Goal: Task Accomplishment & Management: Manage account settings

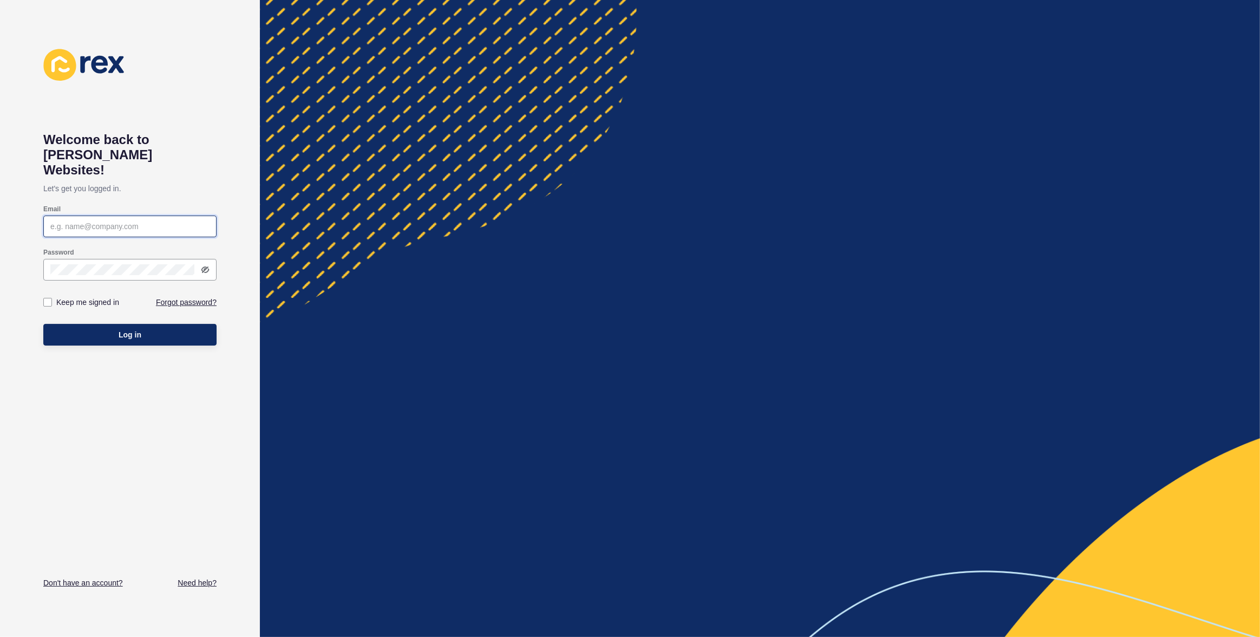
type input "[EMAIL_ADDRESS][PERSON_NAME][DOMAIN_NAME]"
click at [185, 331] on div "Log in" at bounding box center [129, 334] width 173 height 32
click at [181, 325] on button "Log in" at bounding box center [129, 335] width 173 height 22
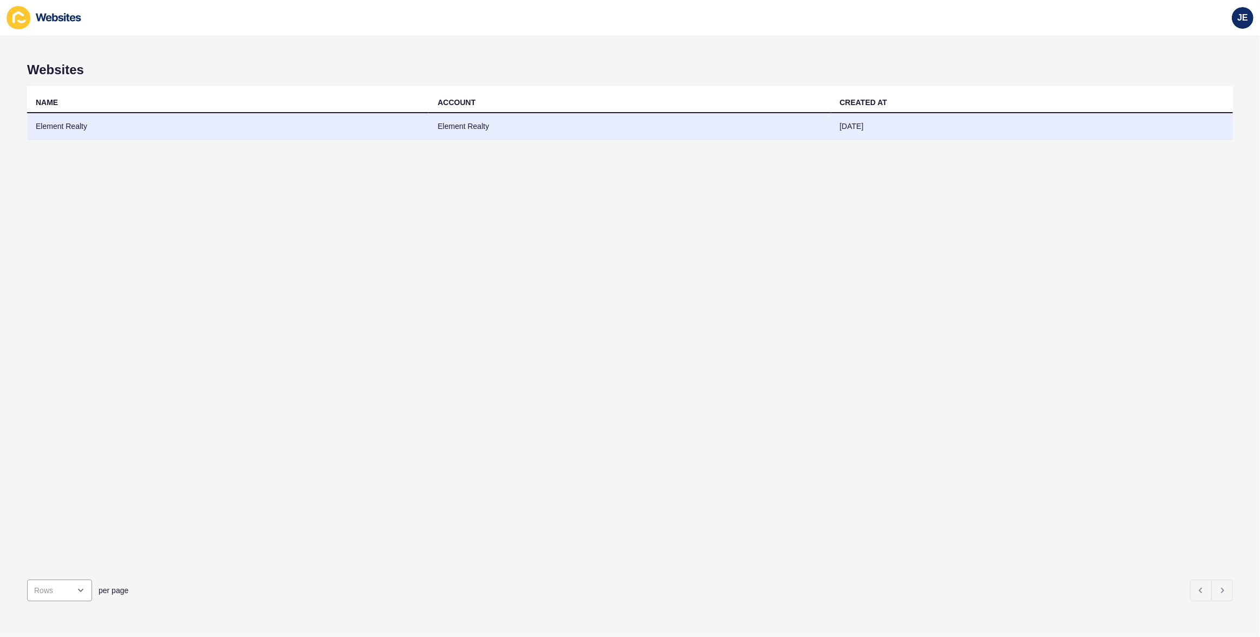
click at [243, 133] on td "Element Realty" at bounding box center [228, 126] width 402 height 27
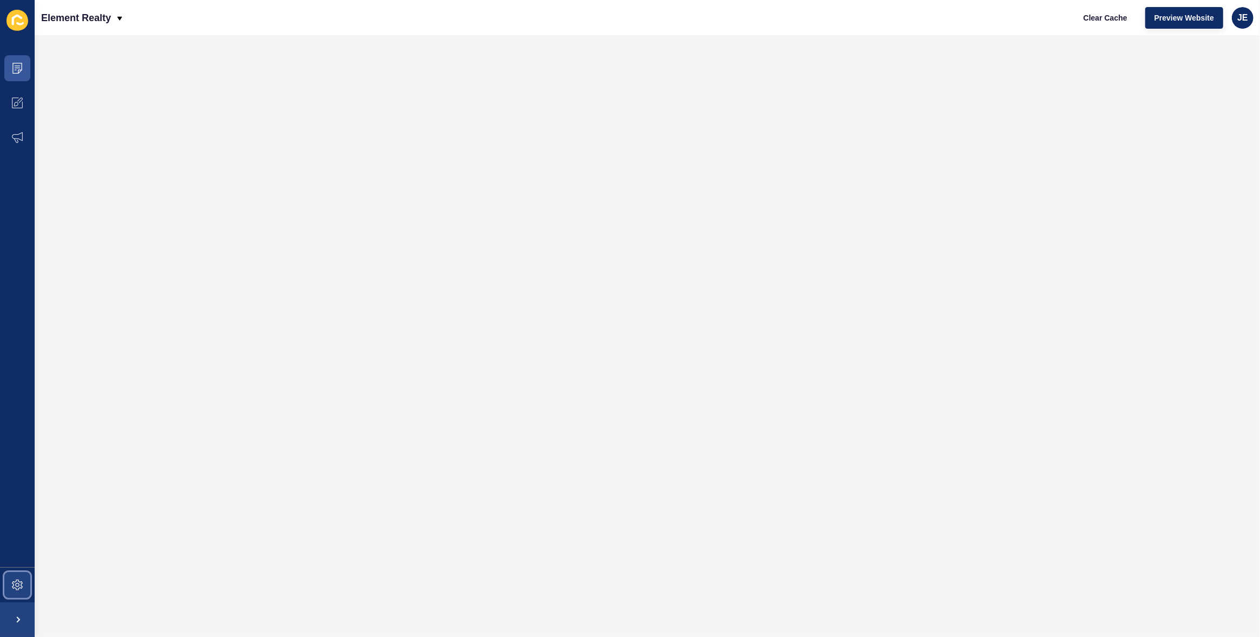
click at [21, 591] on span at bounding box center [17, 584] width 35 height 35
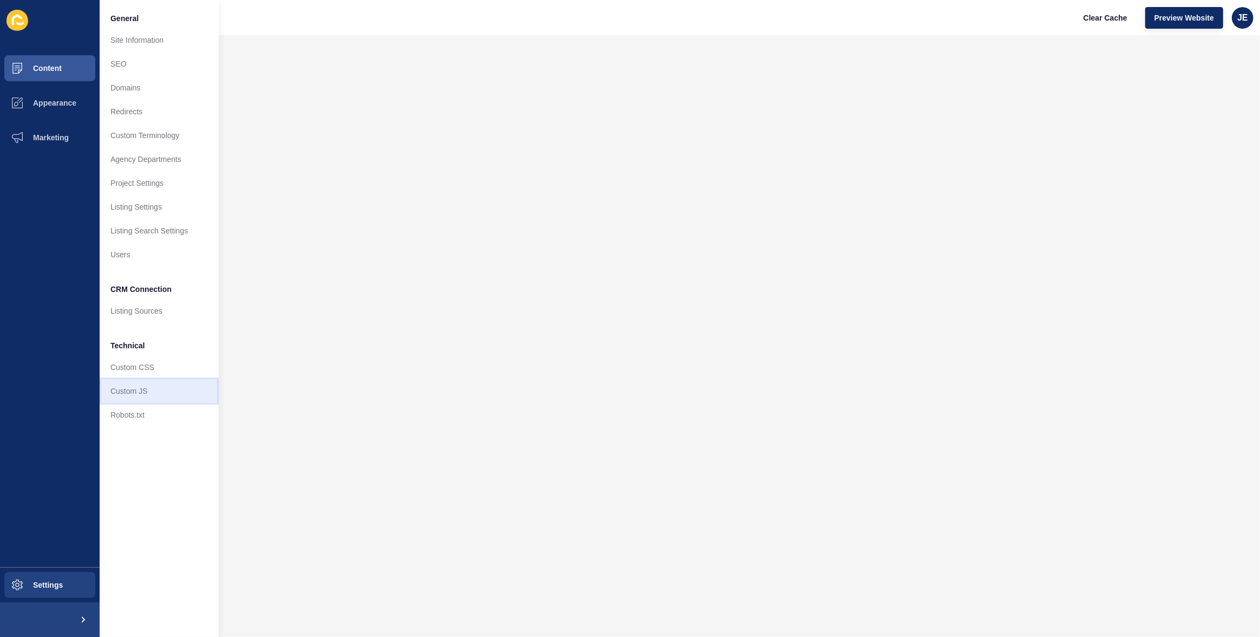
click at [142, 396] on link "Custom JS" at bounding box center [159, 391] width 119 height 24
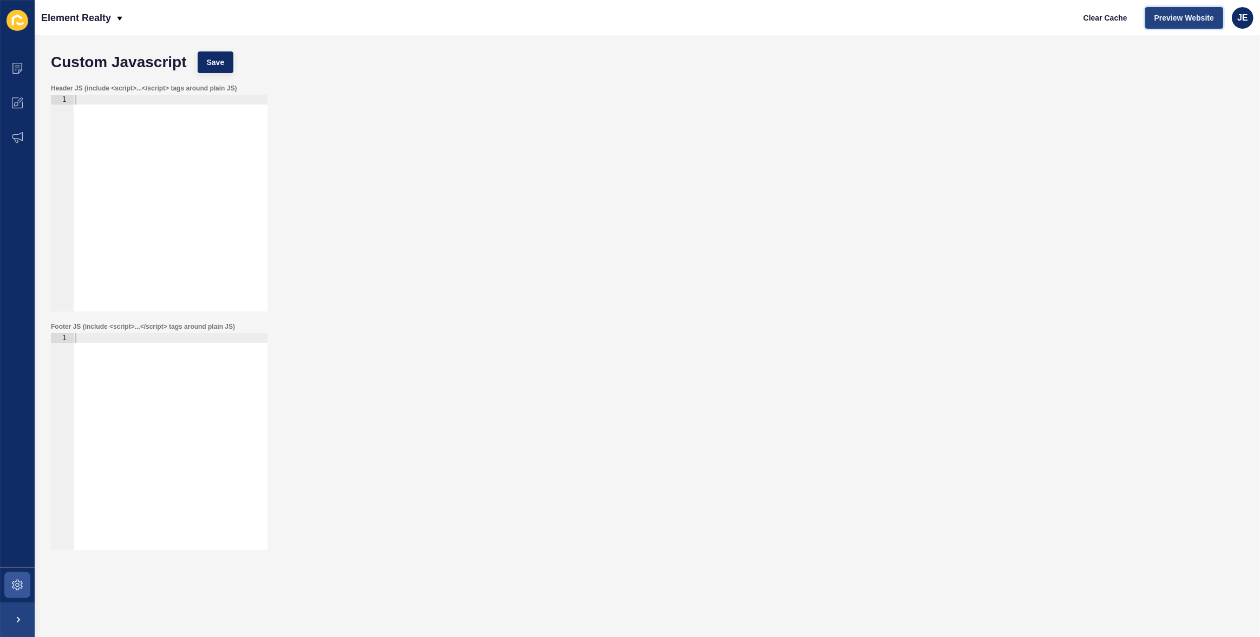
click at [1169, 16] on span "Preview Website" at bounding box center [1184, 17] width 60 height 11
click at [17, 66] on icon at bounding box center [17, 66] width 5 height 1
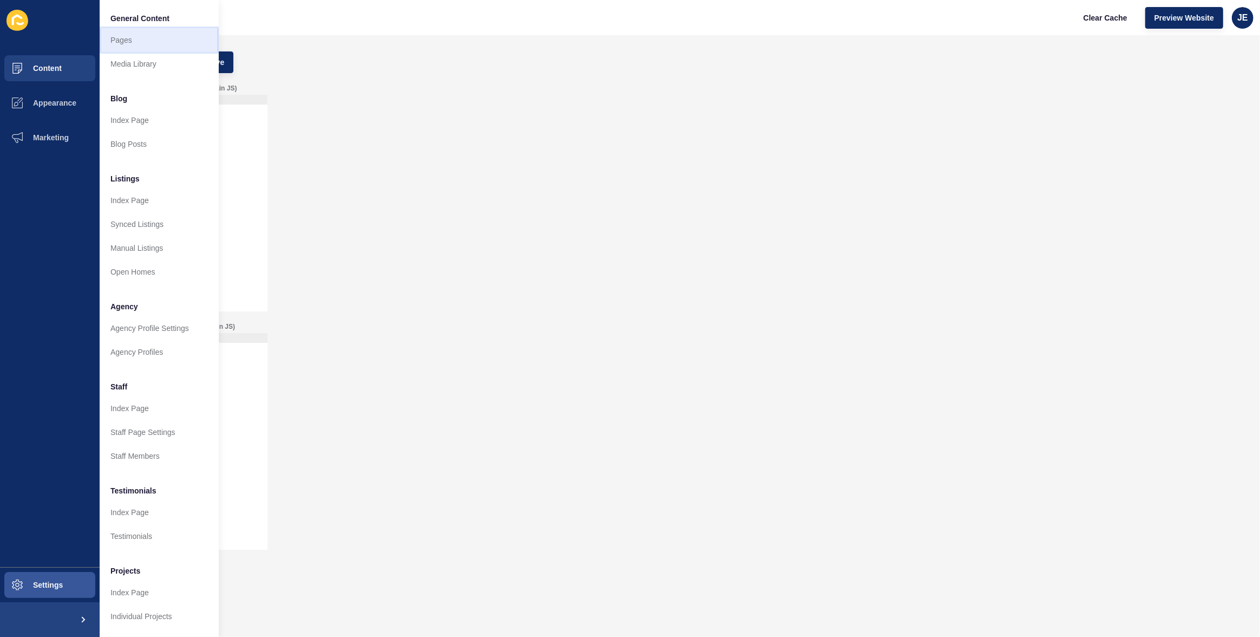
click at [135, 47] on link "Pages" at bounding box center [159, 40] width 119 height 24
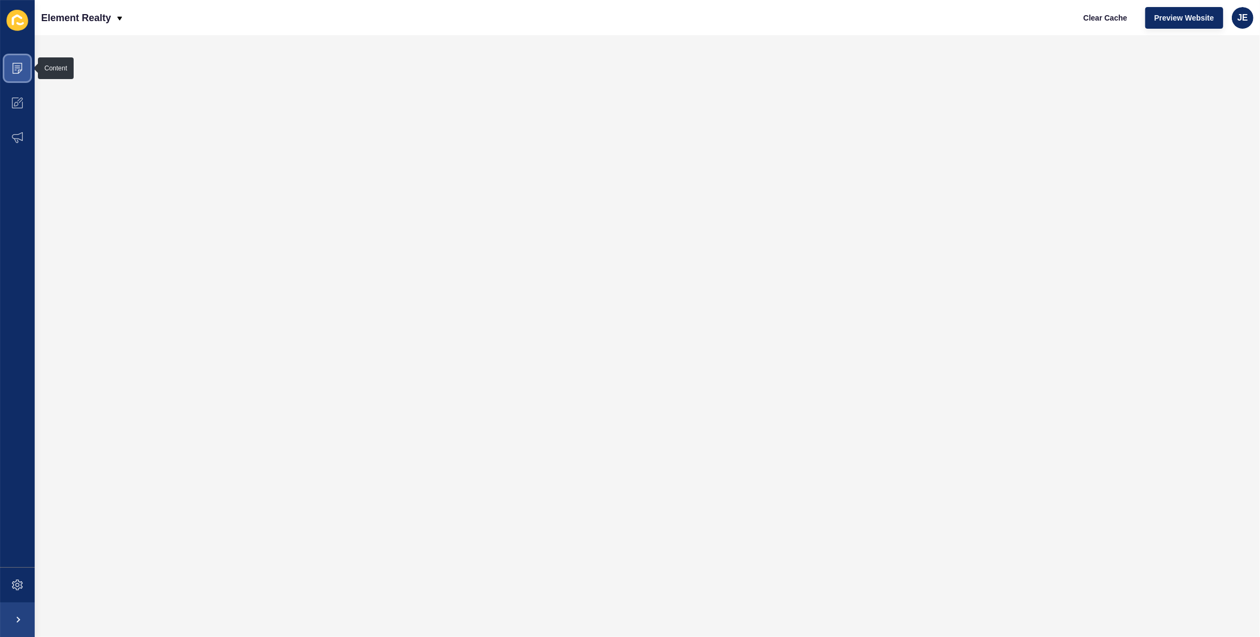
click at [16, 72] on icon at bounding box center [17, 68] width 11 height 11
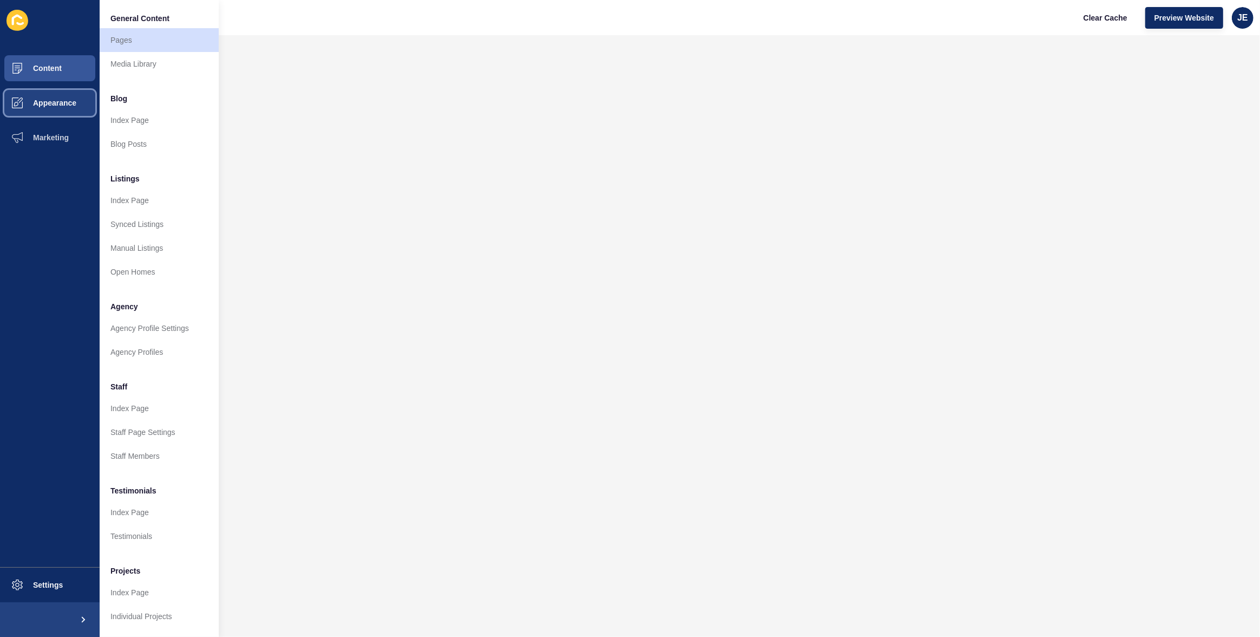
click at [24, 96] on span at bounding box center [17, 103] width 35 height 35
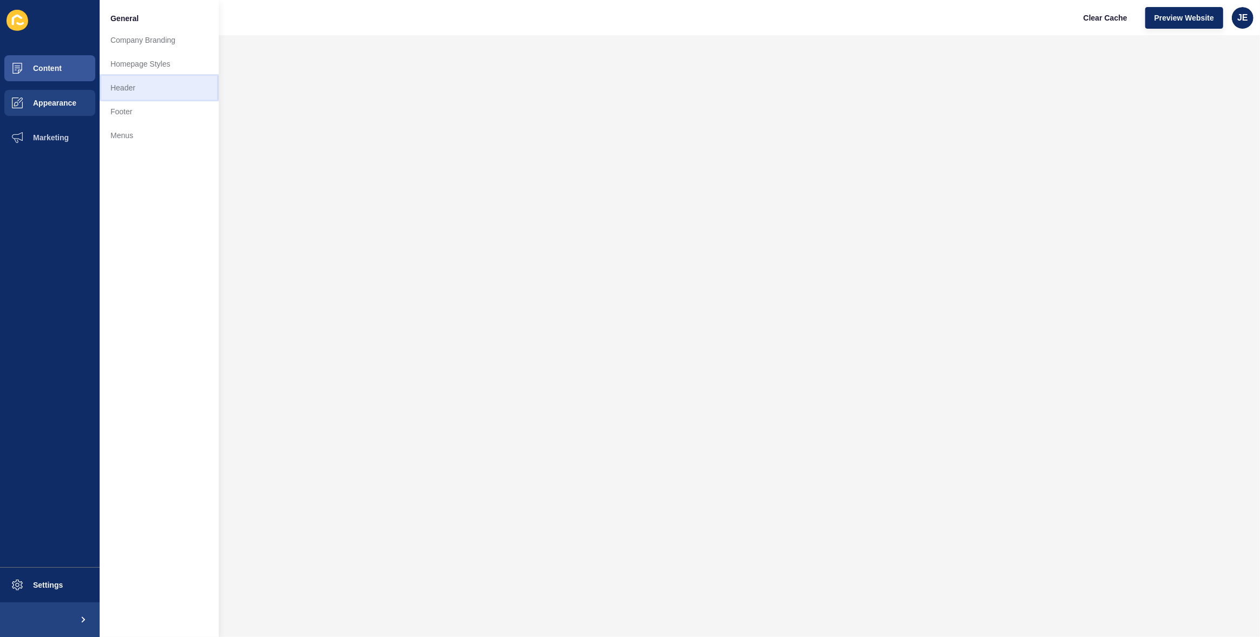
click at [137, 89] on link "Header" at bounding box center [159, 88] width 119 height 24
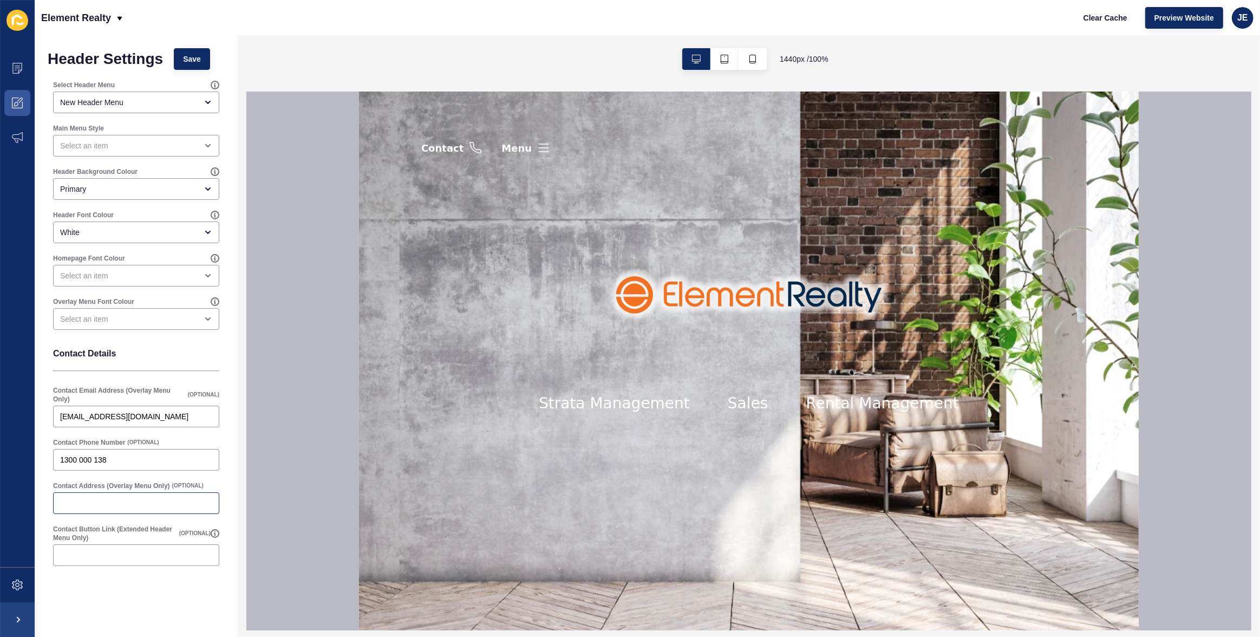
click at [150, 494] on div at bounding box center [136, 503] width 166 height 22
click at [103, 501] on input "Contact Address (Overlay Menu Only)" at bounding box center [136, 502] width 152 height 11
type input "Sales, Rental & Property Management Office"
click at [130, 416] on input "info@elementrealty.com.au" at bounding box center [136, 416] width 152 height 11
click at [20, 585] on icon at bounding box center [17, 584] width 11 height 11
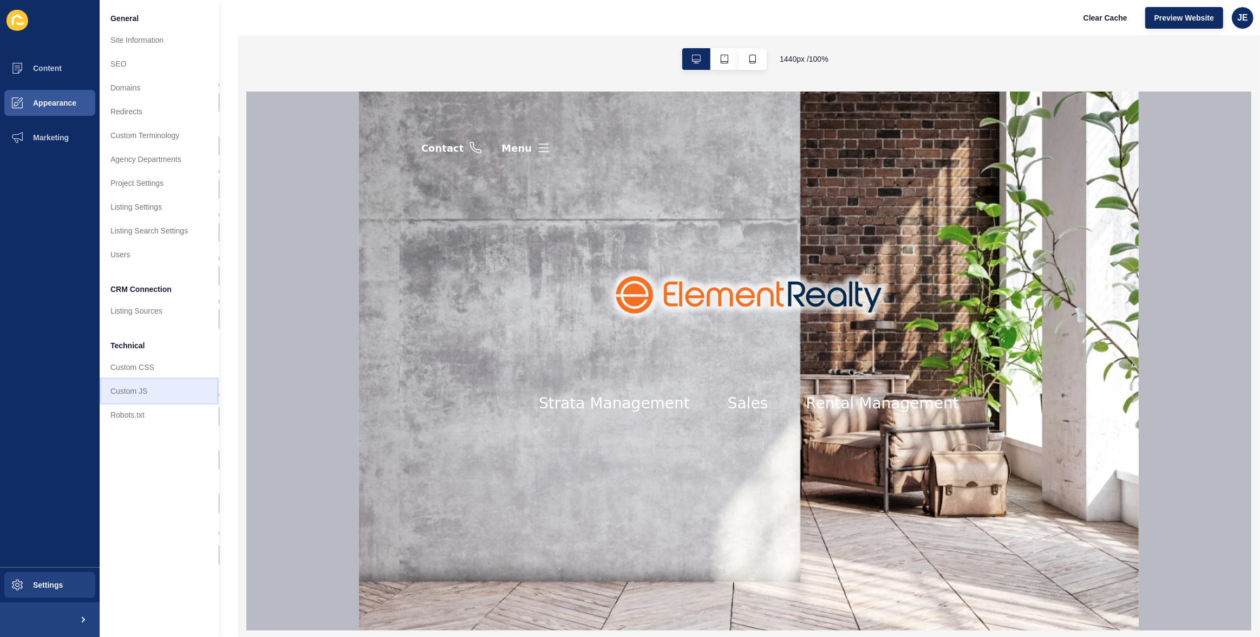
click at [161, 399] on link "Custom JS" at bounding box center [159, 391] width 119 height 24
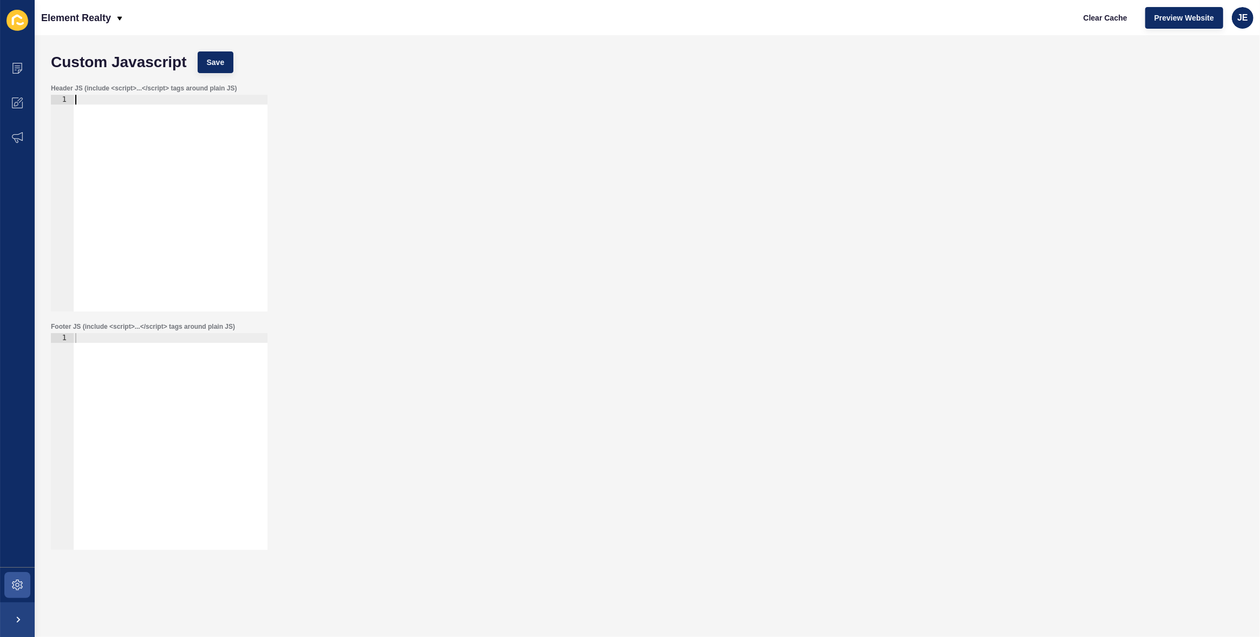
drag, startPoint x: 207, startPoint y: 243, endPoint x: 210, endPoint y: 222, distance: 20.7
click at [208, 243] on div at bounding box center [170, 213] width 194 height 236
click at [210, 219] on div at bounding box center [170, 213] width 194 height 236
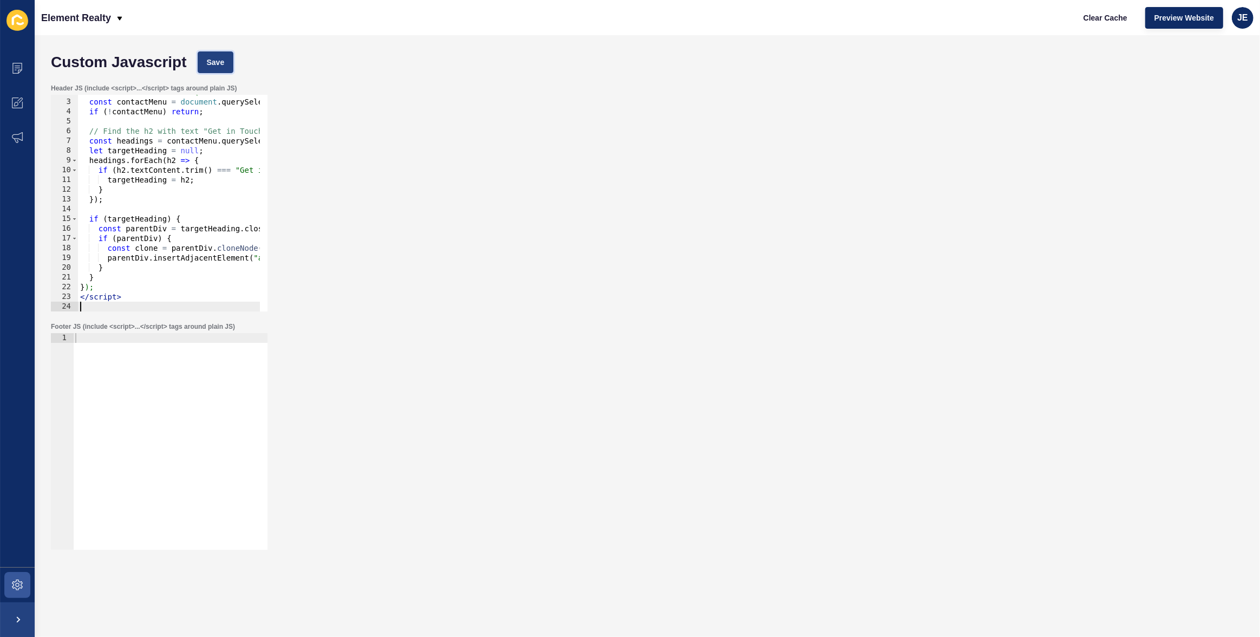
click at [224, 70] on button "Save" at bounding box center [216, 62] width 36 height 22
click at [1103, 17] on span "Clear Cache" at bounding box center [1105, 17] width 44 height 11
click at [194, 244] on div "document.addEventListener("DOMContentLoaded", function () { const contactMenu =…" at bounding box center [221, 201] width 286 height 228
type textarea "</script>"
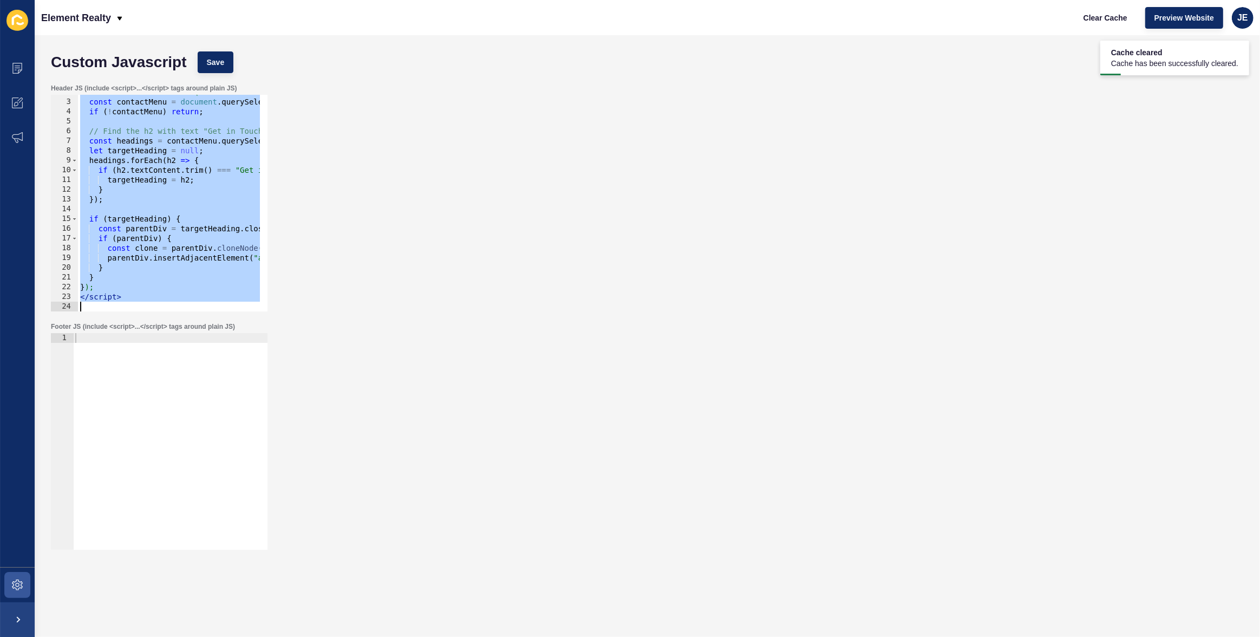
paste textarea
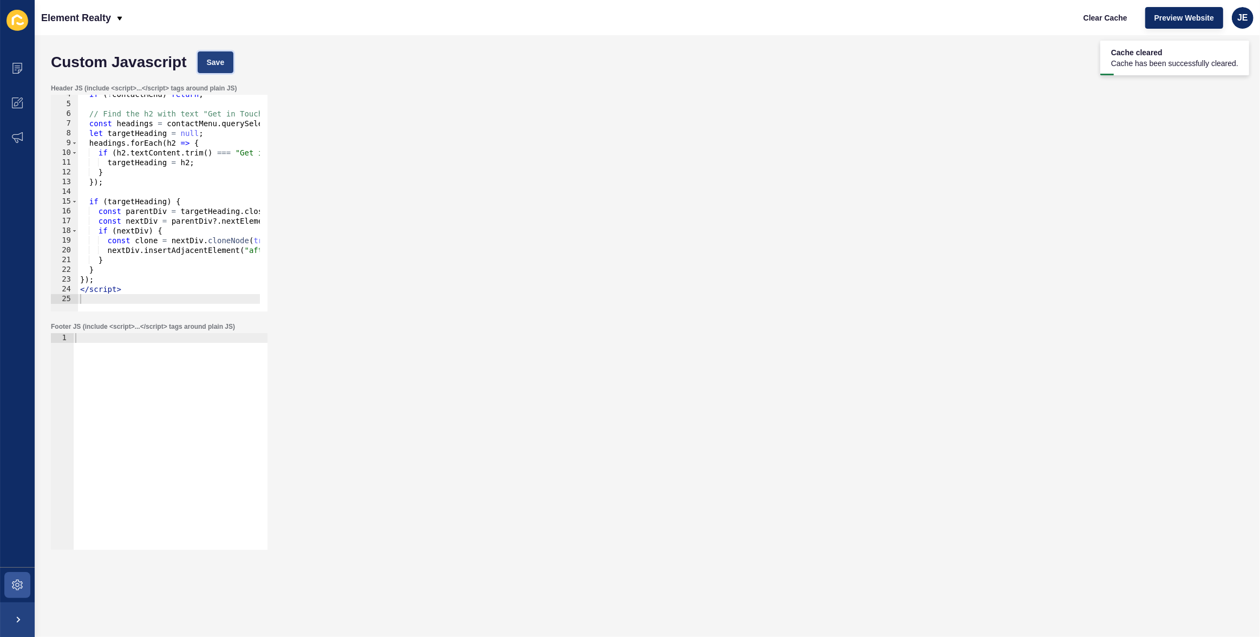
click at [214, 73] on button "Save" at bounding box center [216, 62] width 36 height 22
click at [1078, 16] on button "Clear Cache" at bounding box center [1105, 18] width 62 height 22
click at [194, 213] on div "if ( ! contactMenu ) return ; // Find the h2 with text "Get in Touch" const hea…" at bounding box center [221, 203] width 286 height 228
type textarea "</script>"
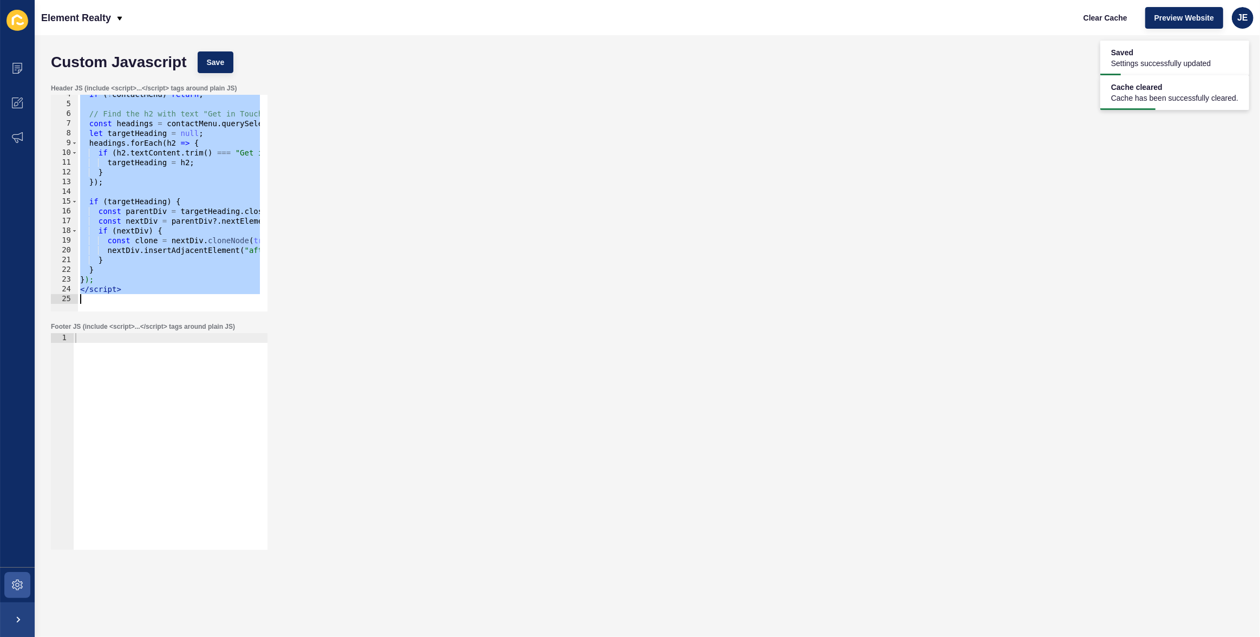
paste textarea
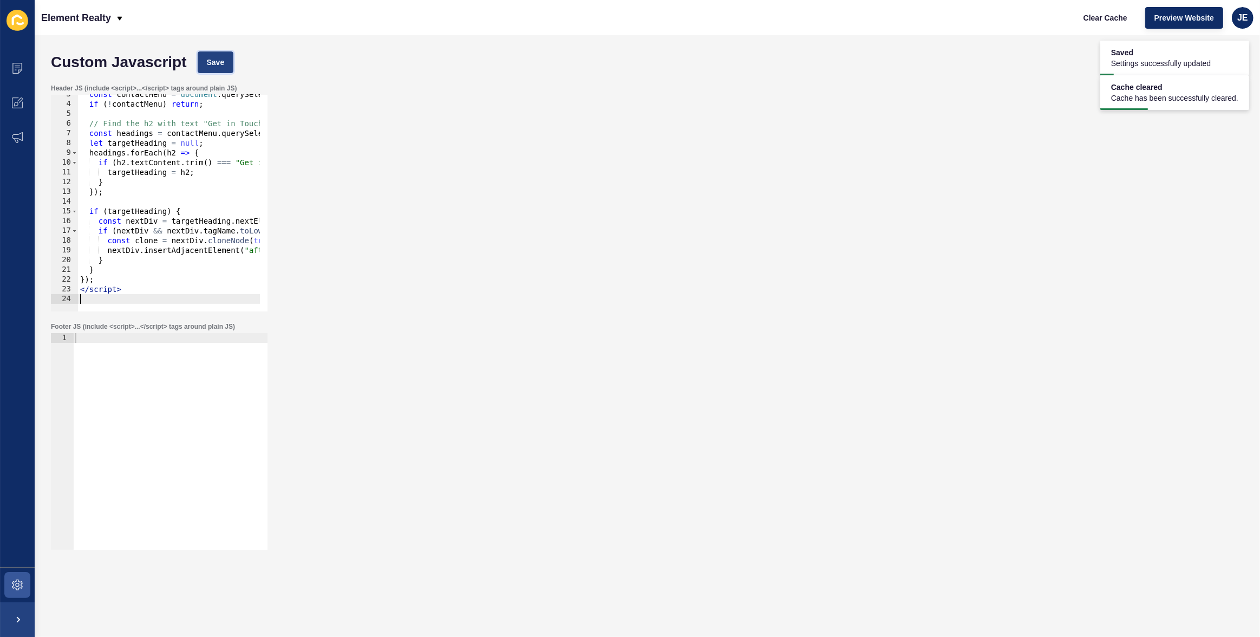
click at [215, 57] on span "Save" at bounding box center [216, 62] width 18 height 11
click at [1105, 18] on span "Clear Cache" at bounding box center [1105, 17] width 44 height 11
click at [167, 251] on div "const contactMenu = document . querySelector ( "#contact-menu" ) ; if ( ! conta…" at bounding box center [221, 203] width 286 height 228
type textarea "</script>"
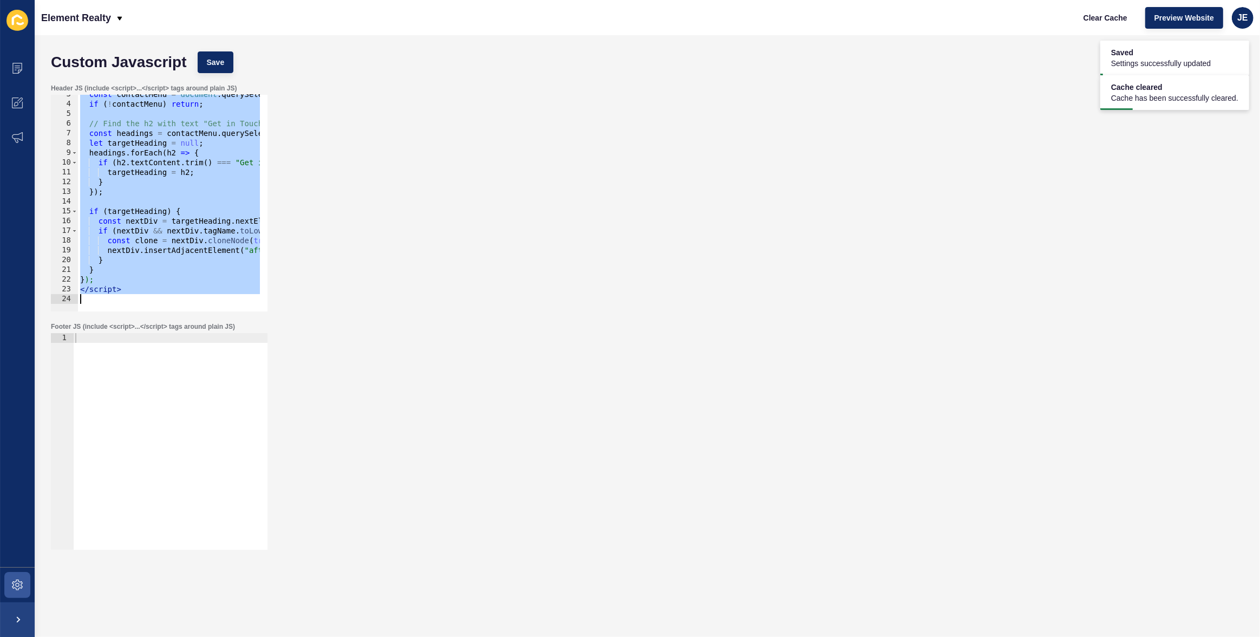
paste textarea
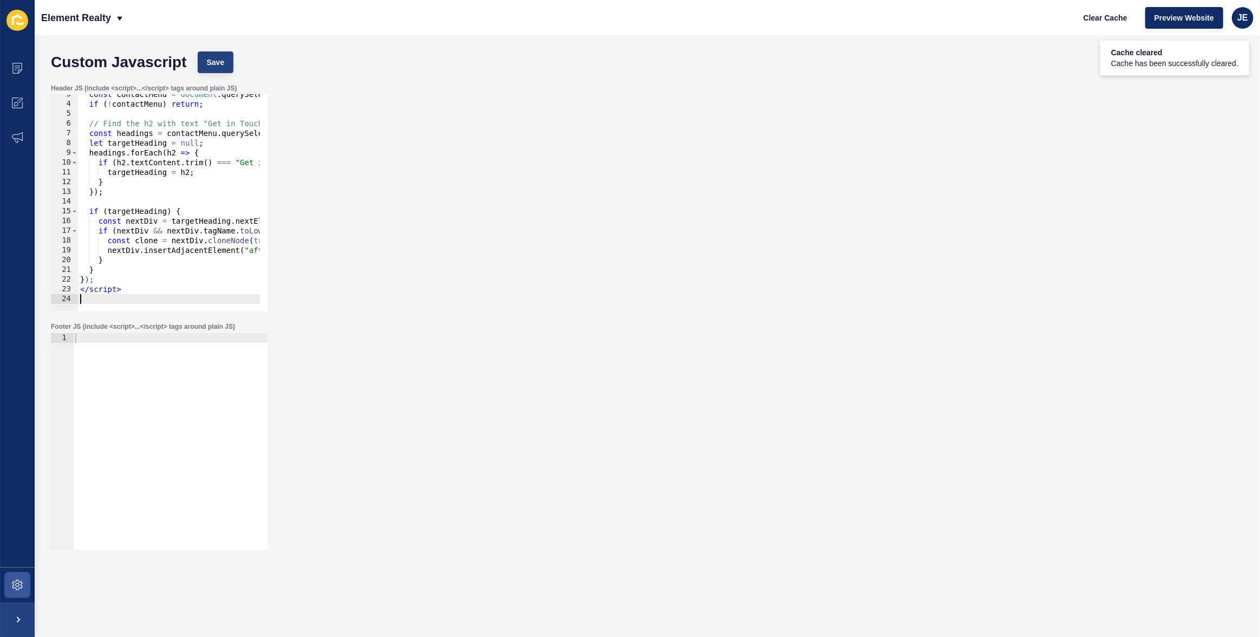
type textarea "</script>"
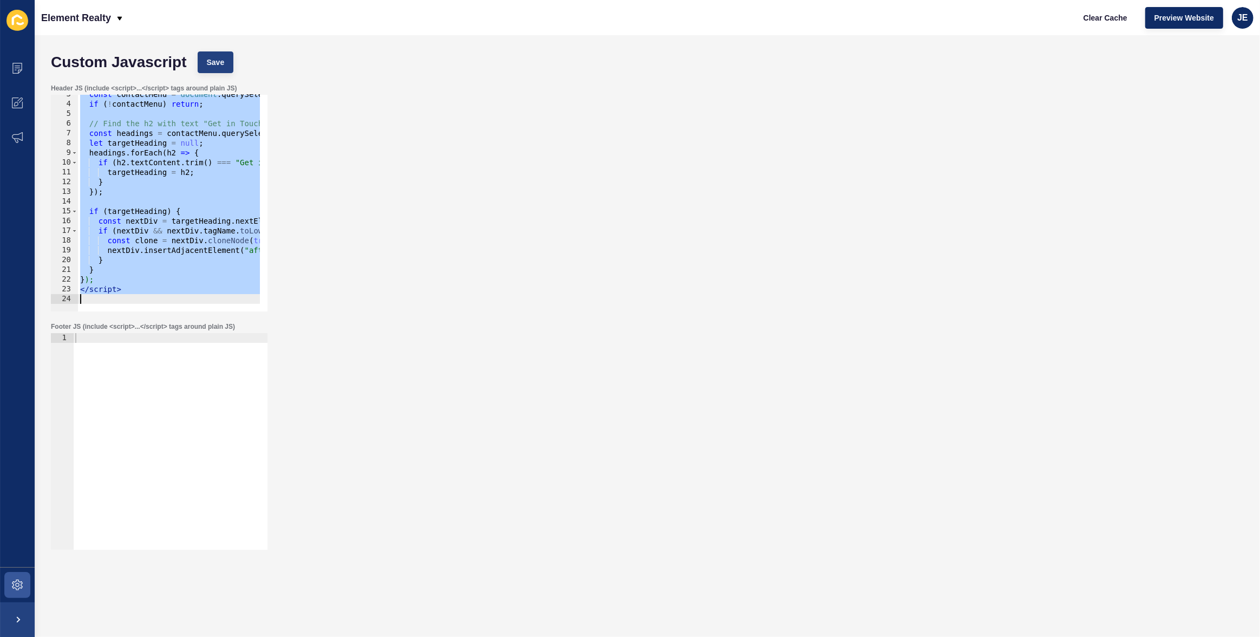
paste textarea
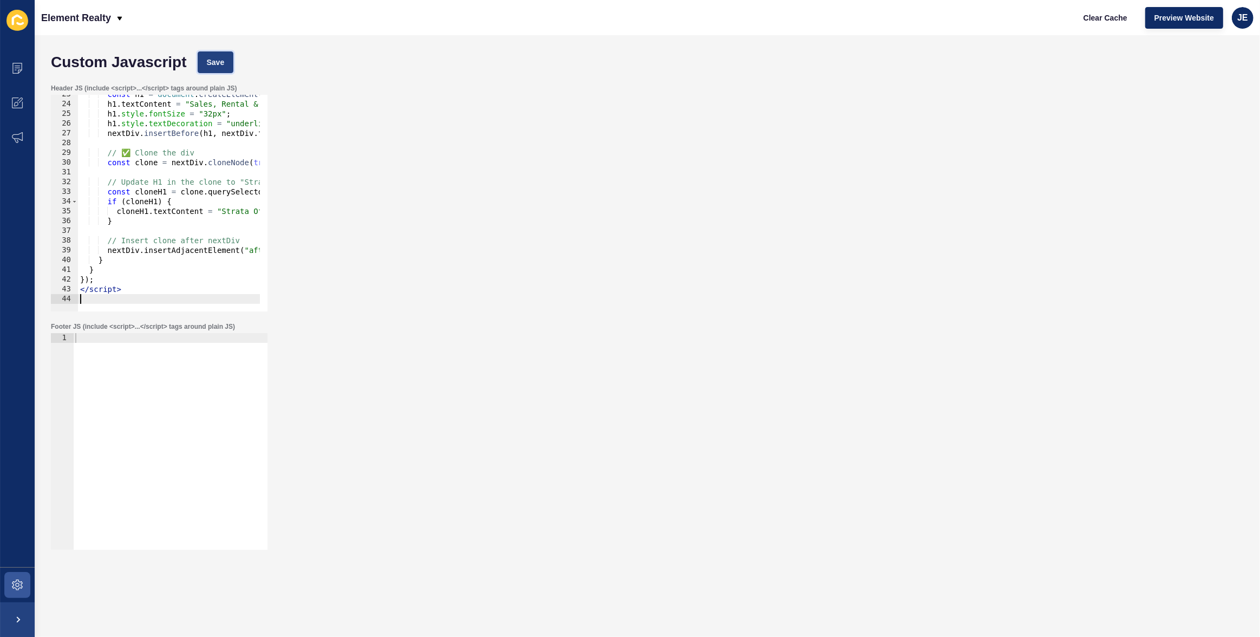
click at [219, 63] on span "Save" at bounding box center [216, 62] width 18 height 11
click at [1115, 20] on span "Clear Cache" at bounding box center [1105, 17] width 44 height 11
click at [206, 176] on div "const h1 = document . createElement ( "h1" ) ; h1 . textContent = "Sales, Renta…" at bounding box center [234, 203] width 313 height 228
type textarea "</script>"
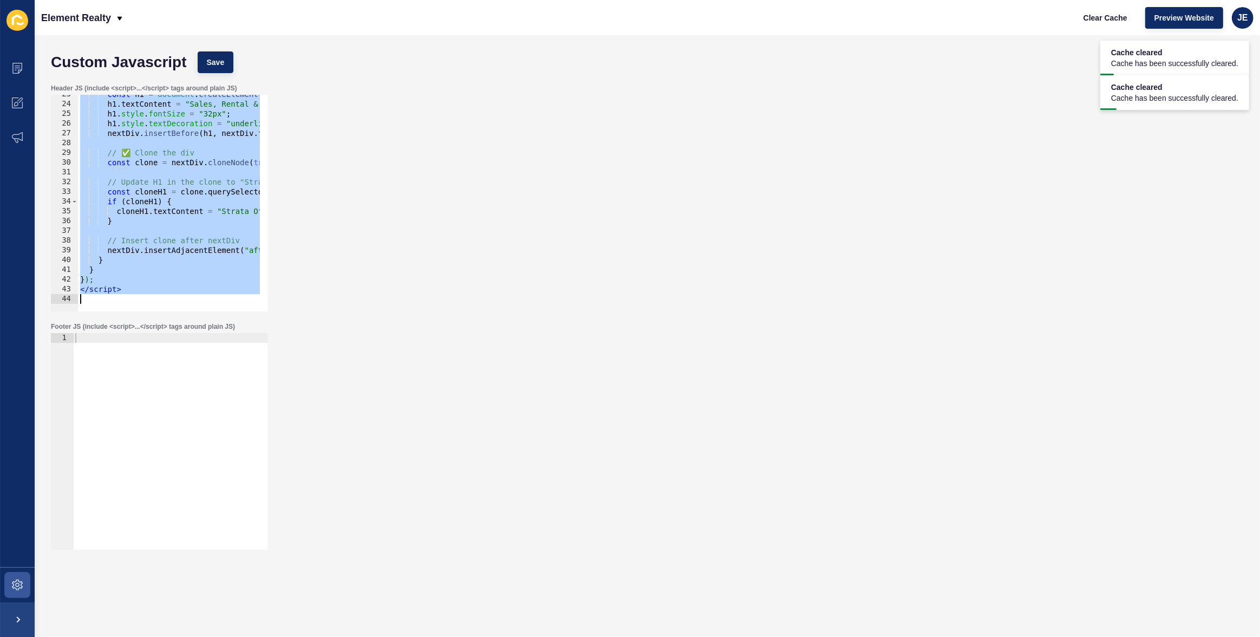
paste textarea
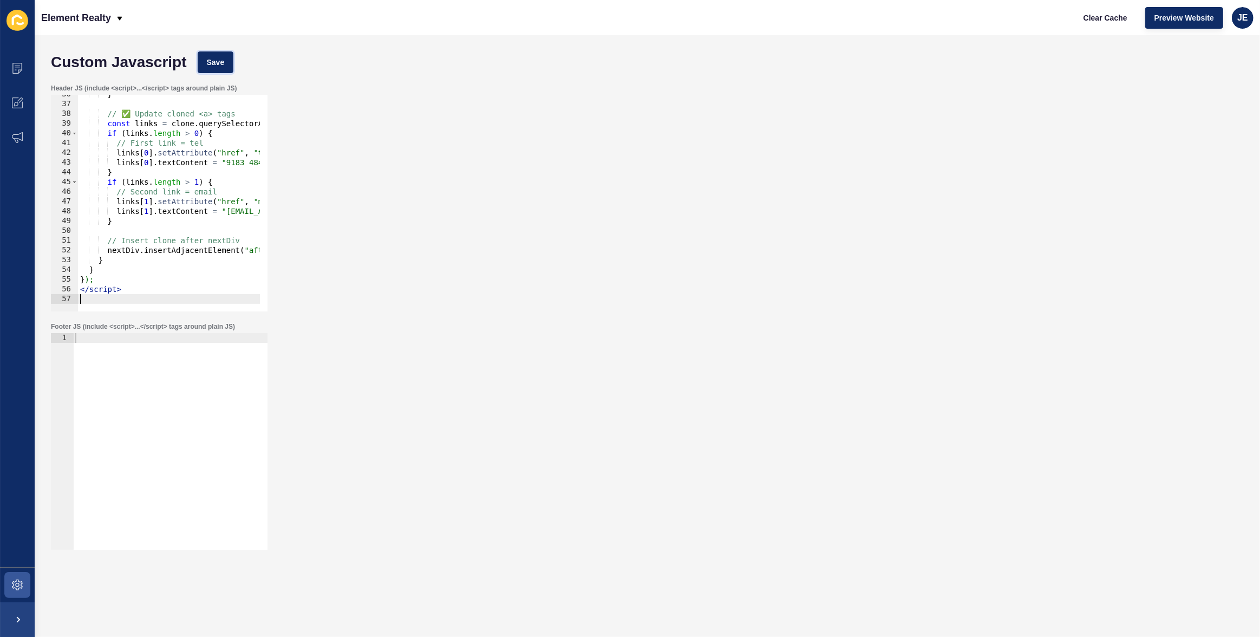
click at [222, 73] on div "Custom Javascript Save" at bounding box center [646, 62] width 1203 height 32
click at [224, 66] on span "Save" at bounding box center [216, 62] width 18 height 11
click at [1104, 19] on span "Clear Cache" at bounding box center [1105, 17] width 44 height 11
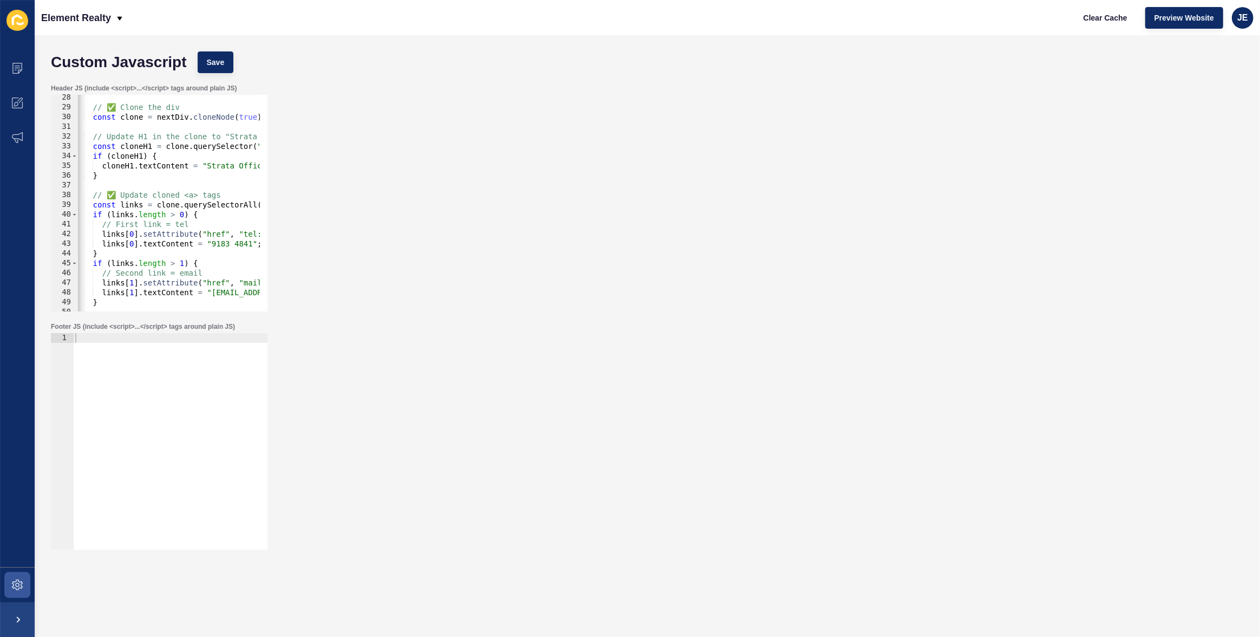
scroll to position [0, 57]
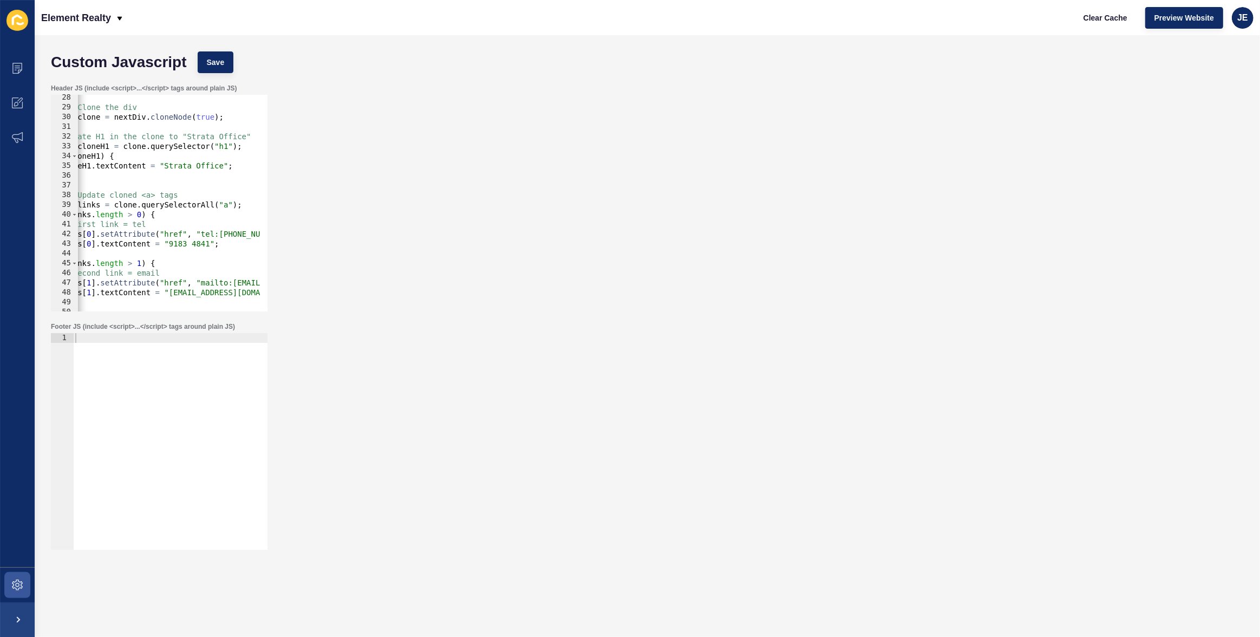
type textarea "const links = clone.querySelectorAll("a");"
click at [252, 203] on div "// ✅ Clone the div const clone = nextDiv . cloneNode ( true ) ; // Update H1 in…" at bounding box center [196, 207] width 350 height 228
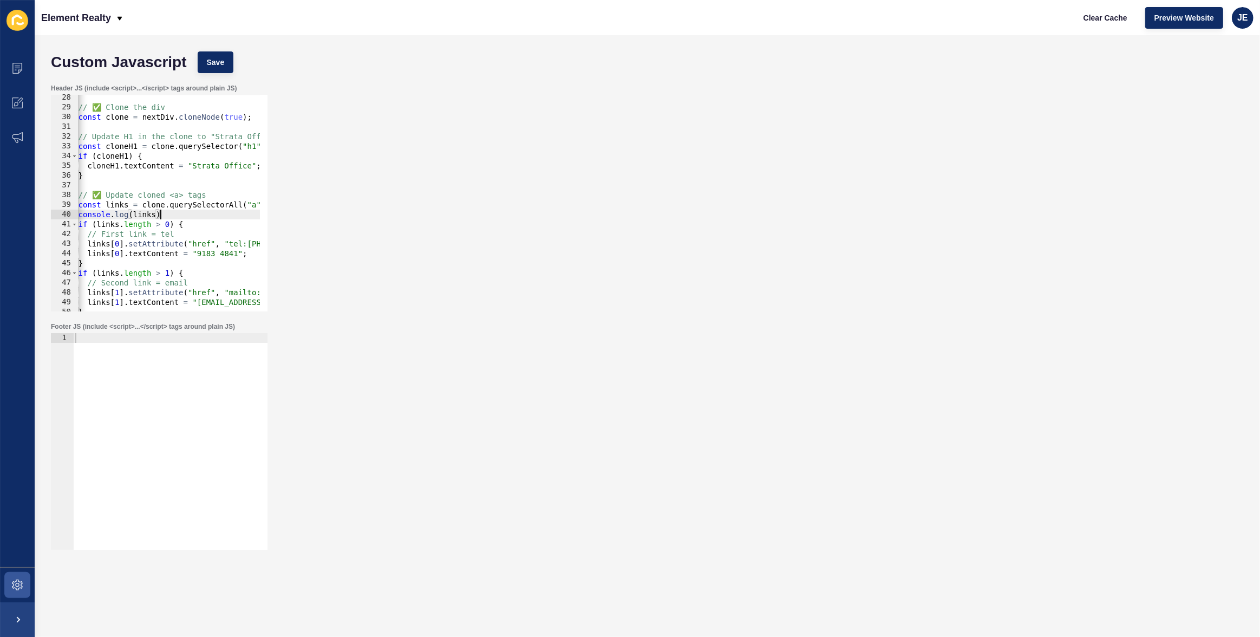
scroll to position [0, 7]
click at [227, 57] on button "Save" at bounding box center [216, 62] width 36 height 22
click at [1075, 14] on button "Clear Cache" at bounding box center [1105, 18] width 62 height 22
click at [1079, 15] on button "Clear Cache" at bounding box center [1105, 18] width 62 height 22
click at [185, 230] on div "// ✅ Clone the div const clone = nextDiv . cloneNode ( true ) ; // Update H1 in…" at bounding box center [224, 207] width 350 height 228
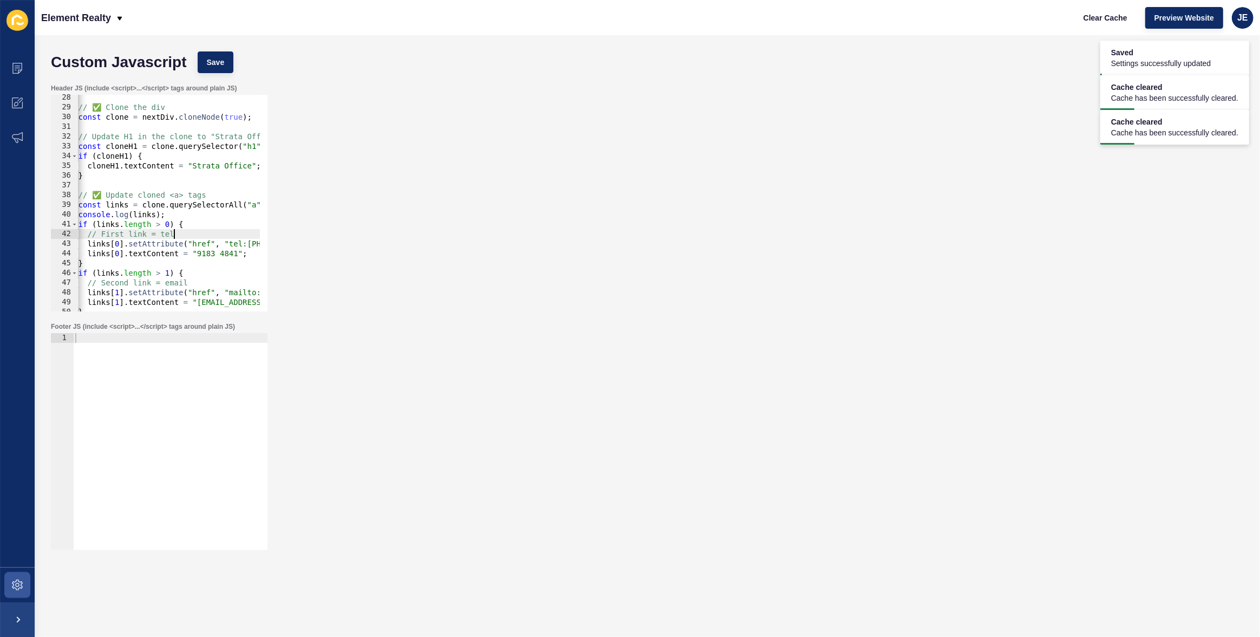
type textarea "}); </script>"
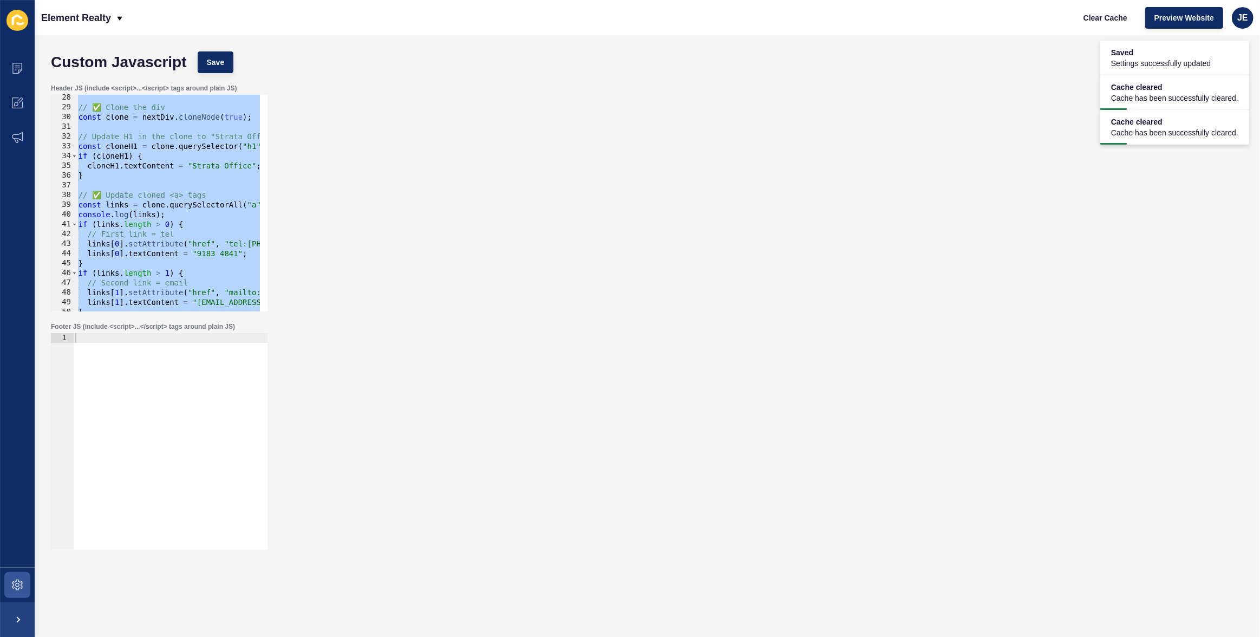
paste textarea
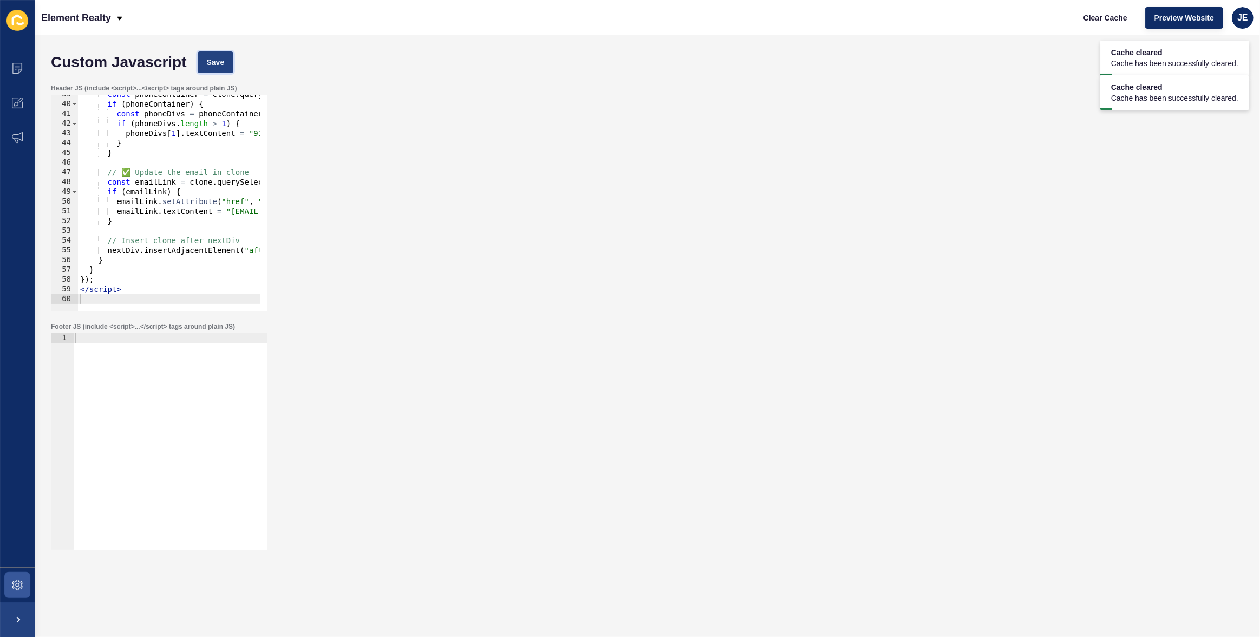
click at [224, 57] on span "Save" at bounding box center [216, 62] width 18 height 11
click at [1130, 20] on button "Clear Cache" at bounding box center [1105, 18] width 62 height 22
click at [181, 267] on div "const phoneContainer = clone . querySelector ( "#contact-menu-phone-number" ) ;…" at bounding box center [260, 203] width 364 height 228
type textarea "</script>"
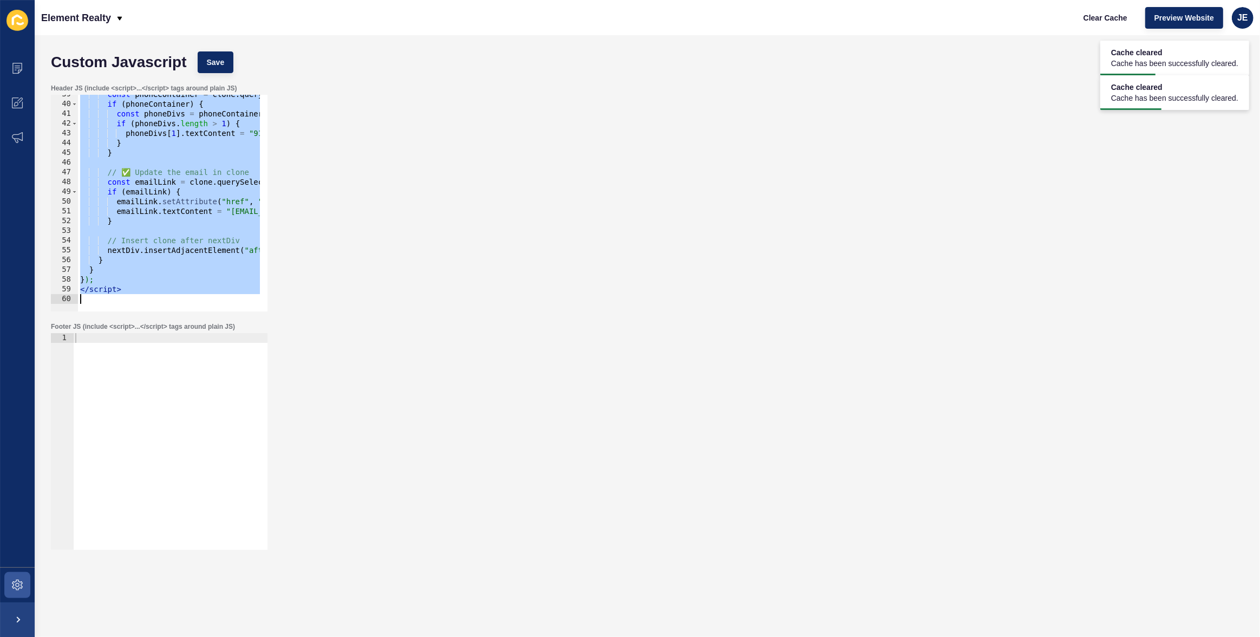
paste textarea
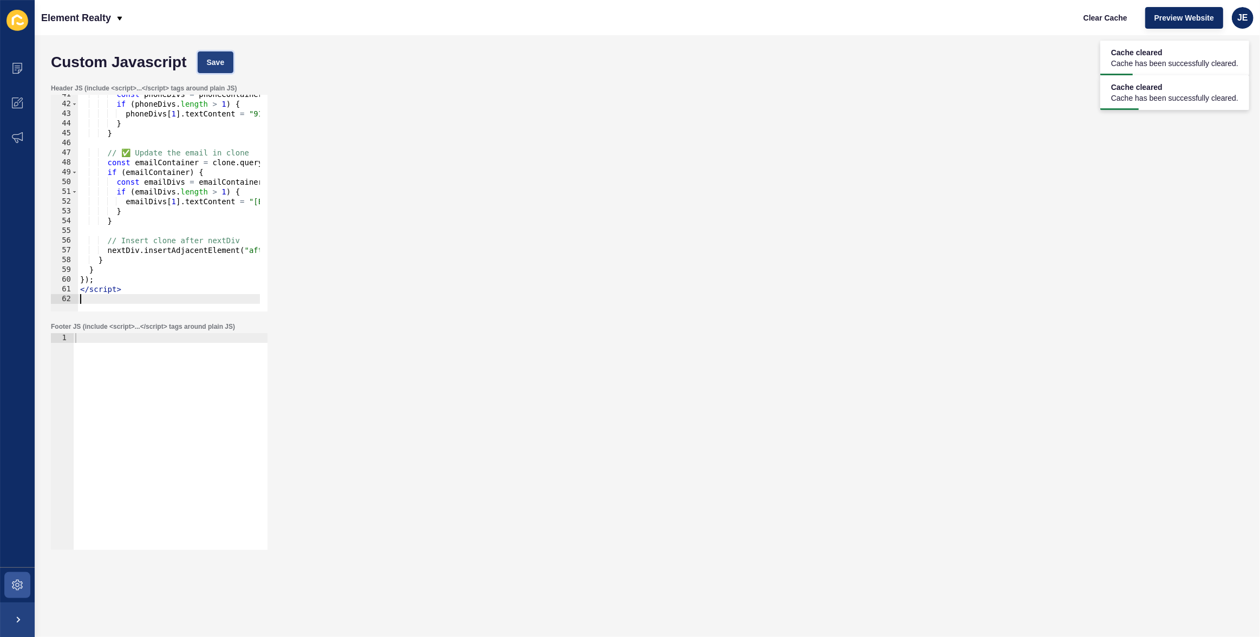
click at [212, 67] on span "Save" at bounding box center [216, 62] width 18 height 11
click at [1102, 20] on span "Clear Cache" at bounding box center [1105, 17] width 44 height 11
click at [627, 135] on div "Header JS (include <script>...</script> tags around plain JS) 41 42 43 44 45 46…" at bounding box center [646, 197] width 1203 height 238
click at [201, 239] on div "const phoneDivs = phoneContainer . querySelectorAll ( "div" ) ; if ( phoneDivs …" at bounding box center [280, 203] width 404 height 228
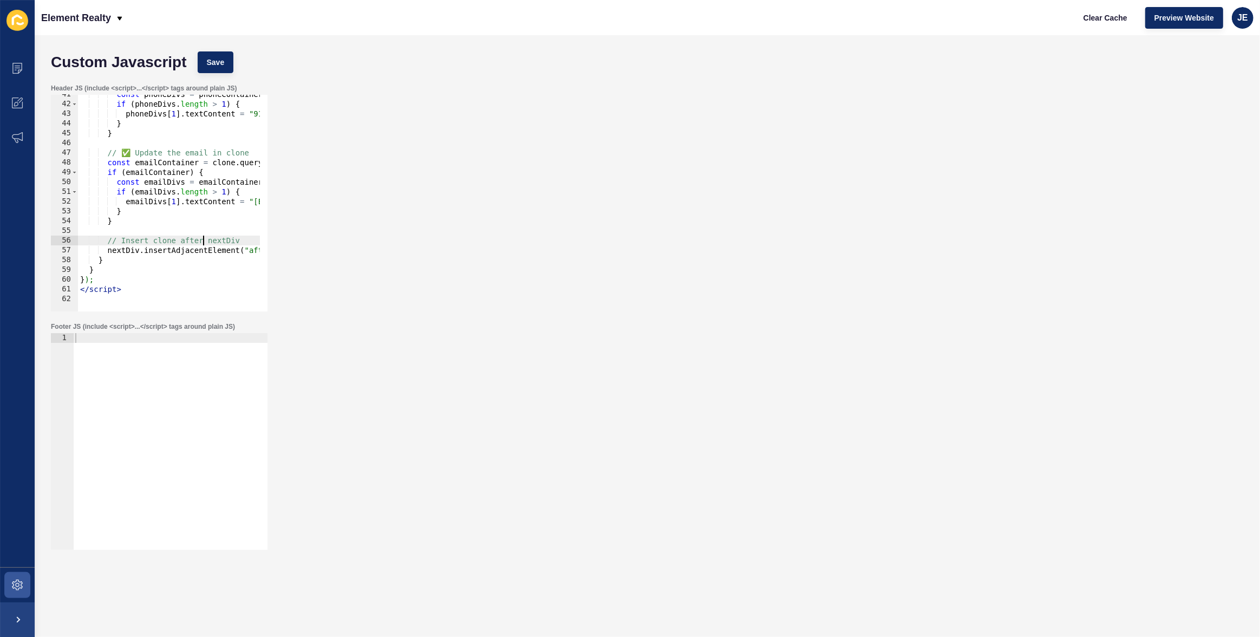
click at [201, 239] on div "const phoneDivs = phoneContainer . querySelectorAll ( "div" ) ; if ( phoneDivs …" at bounding box center [280, 203] width 404 height 228
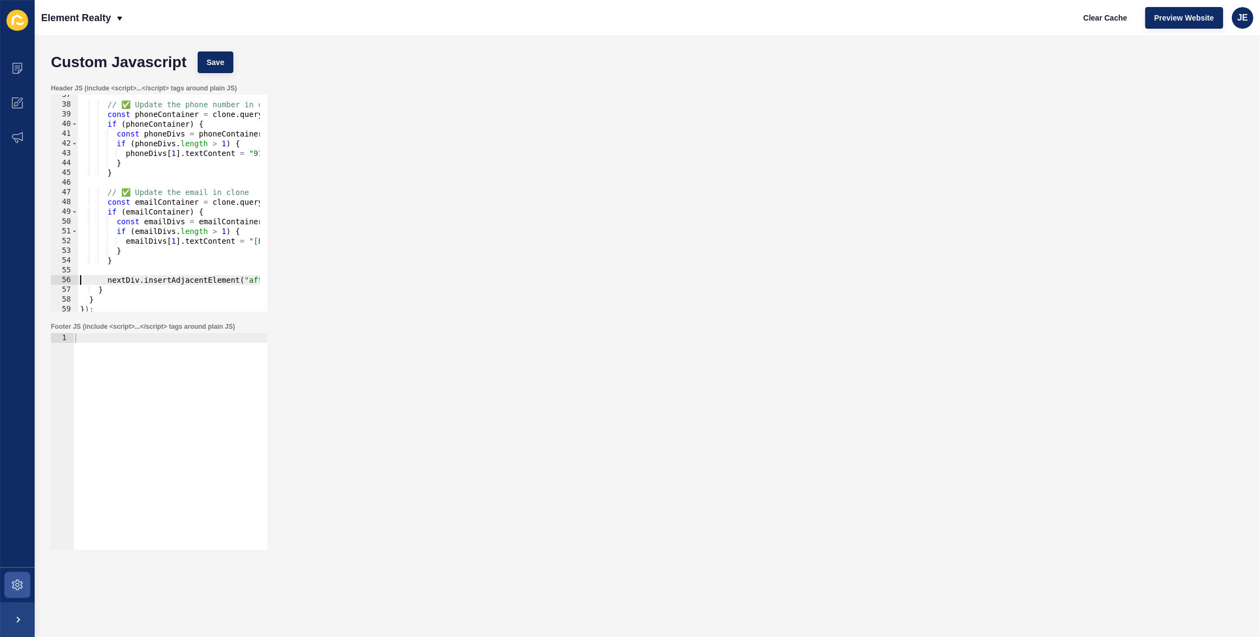
scroll to position [326, 0]
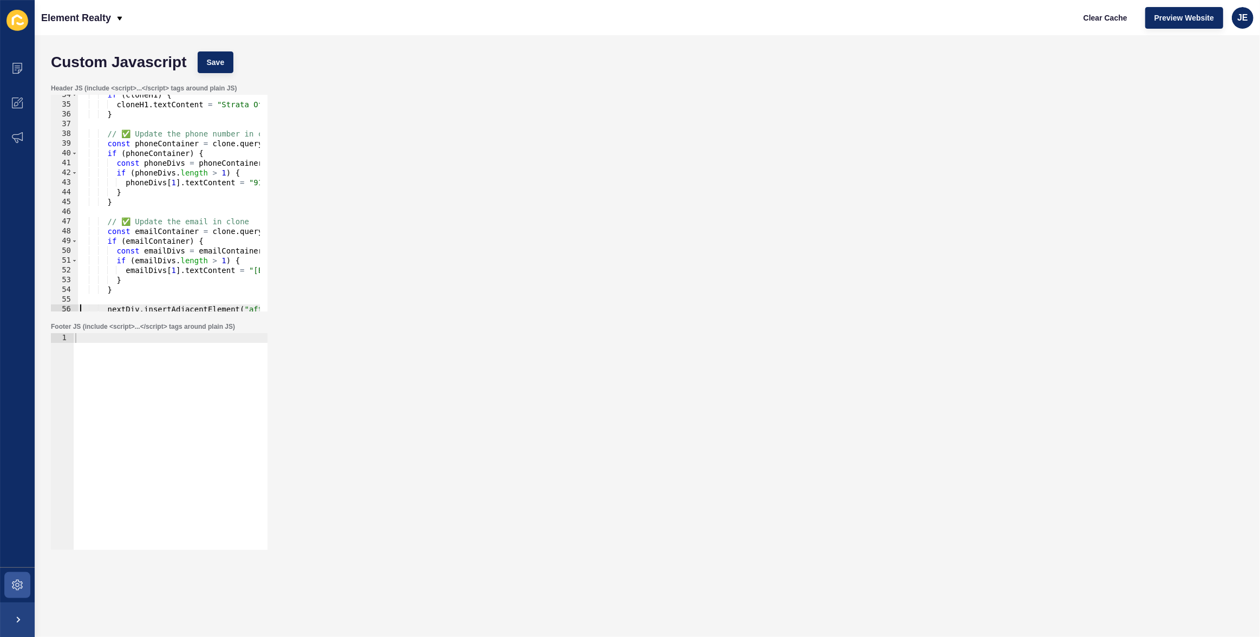
click at [185, 219] on div "if ( cloneH1 ) { cloneH1 . textContent = "Strata Office" ; } // ✅ Update the ph…" at bounding box center [280, 204] width 404 height 228
click at [173, 138] on div "if ( cloneH1 ) { cloneH1 . textContent = "Strata Office" ; } // ✅ Update the ph…" at bounding box center [280, 204] width 404 height 228
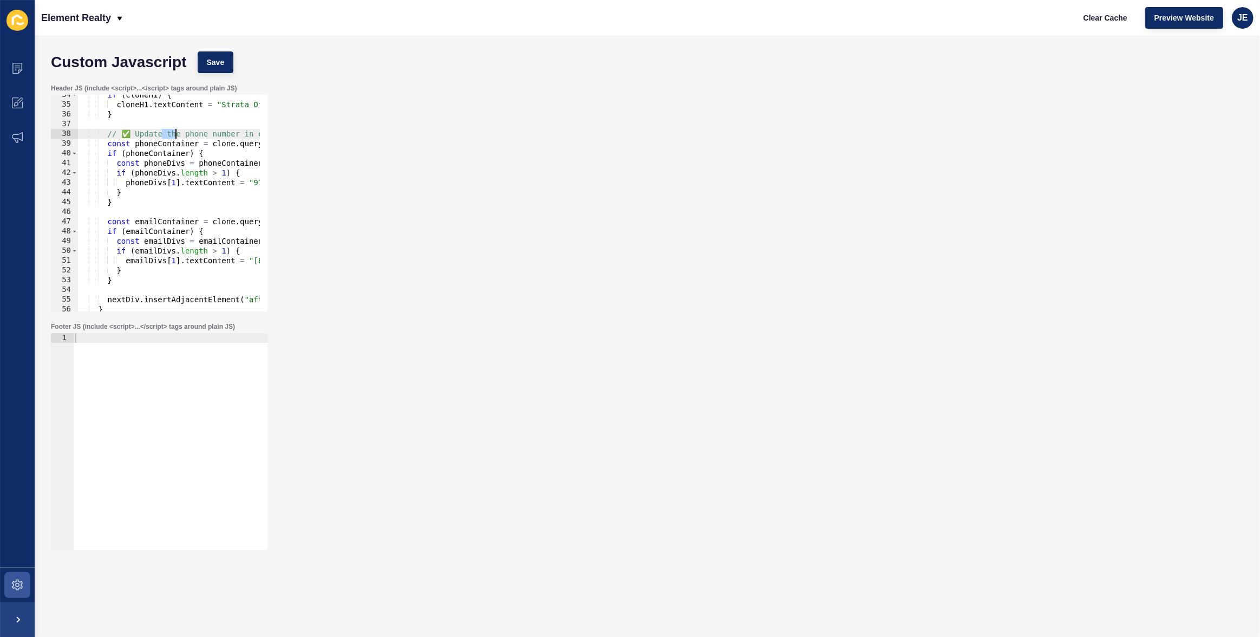
click at [173, 138] on div "if ( cloneH1 ) { cloneH1 . textContent = "Strata Office" ; } // ✅ Update the ph…" at bounding box center [280, 204] width 404 height 228
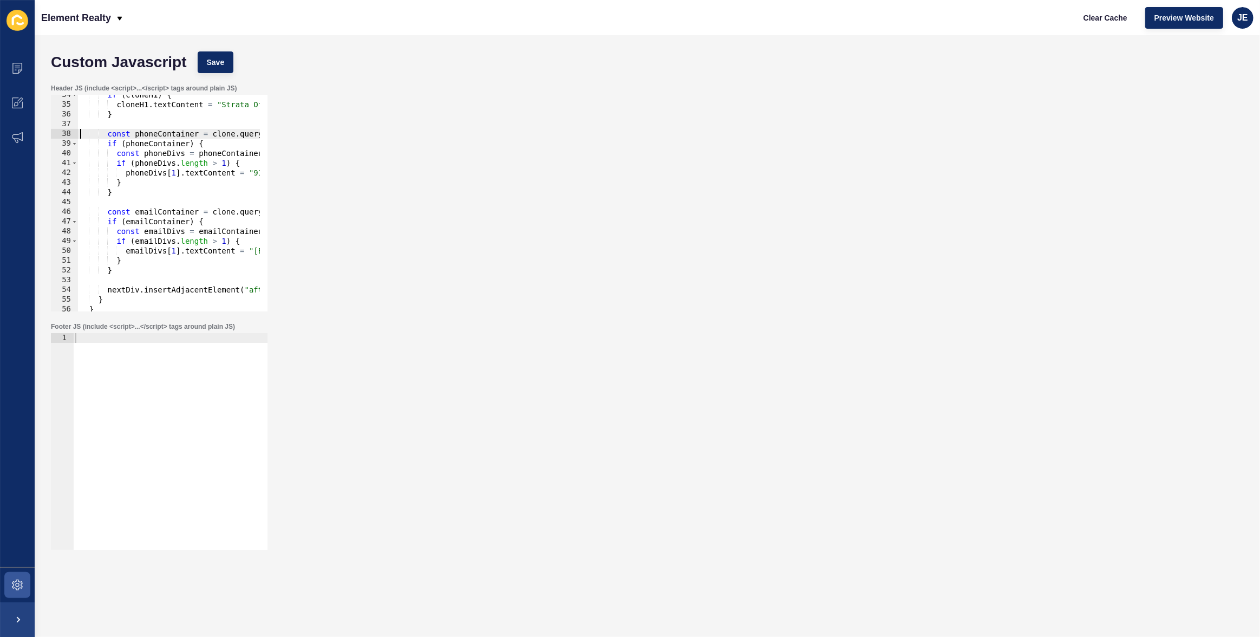
scroll to position [179, 0]
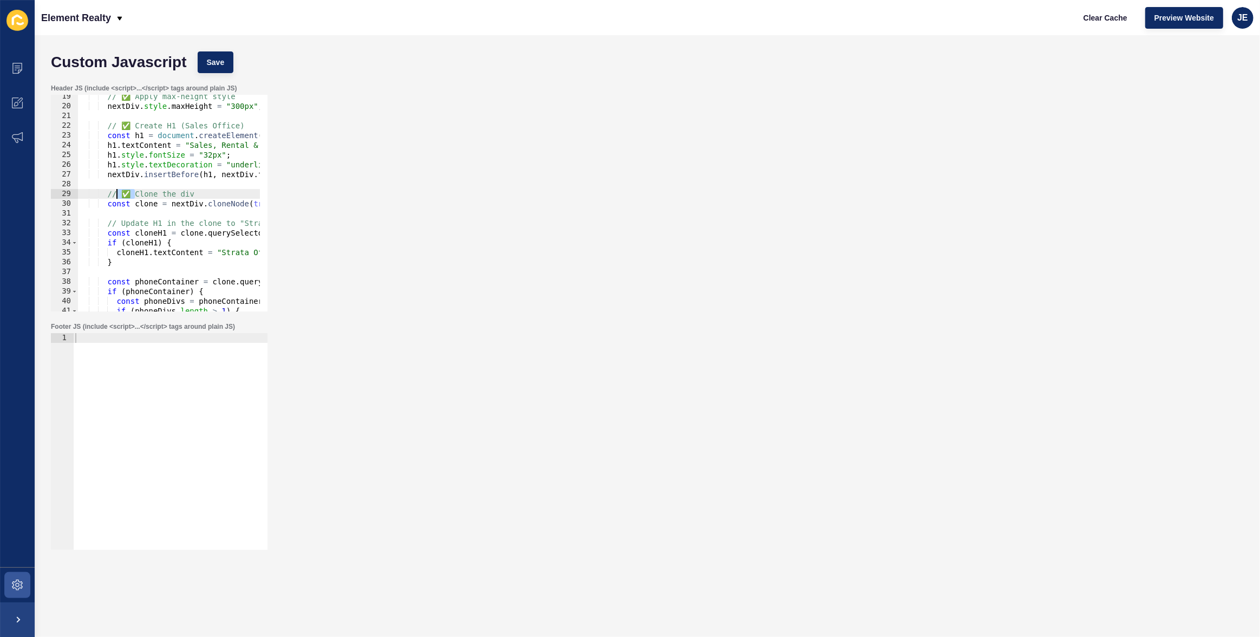
drag, startPoint x: 133, startPoint y: 194, endPoint x: 117, endPoint y: 194, distance: 15.2
click at [117, 194] on div "// ✅ Apply max-height style nextDiv . style . maxHeight = "300px" ; // ✅ Create…" at bounding box center [280, 205] width 404 height 228
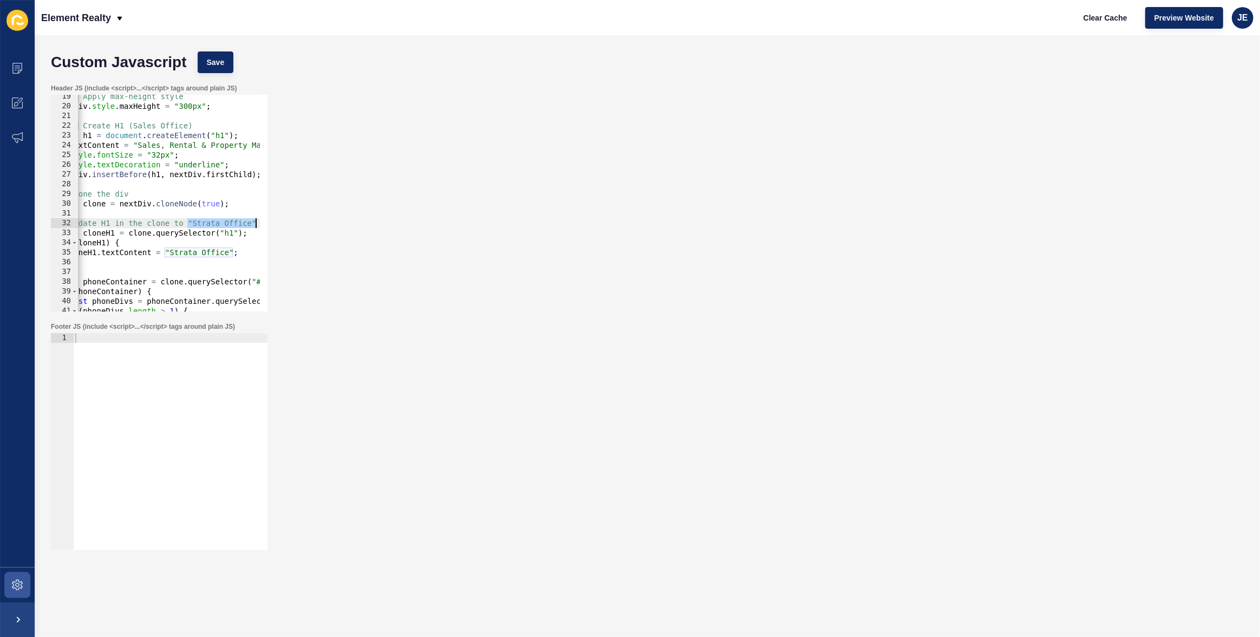
scroll to position [0, 52]
drag, startPoint x: 238, startPoint y: 224, endPoint x: 273, endPoint y: 221, distance: 35.8
click at [273, 221] on div "Header JS (include <script>...</script> tags around plain JS) // Clone the div …" at bounding box center [646, 197] width 1203 height 238
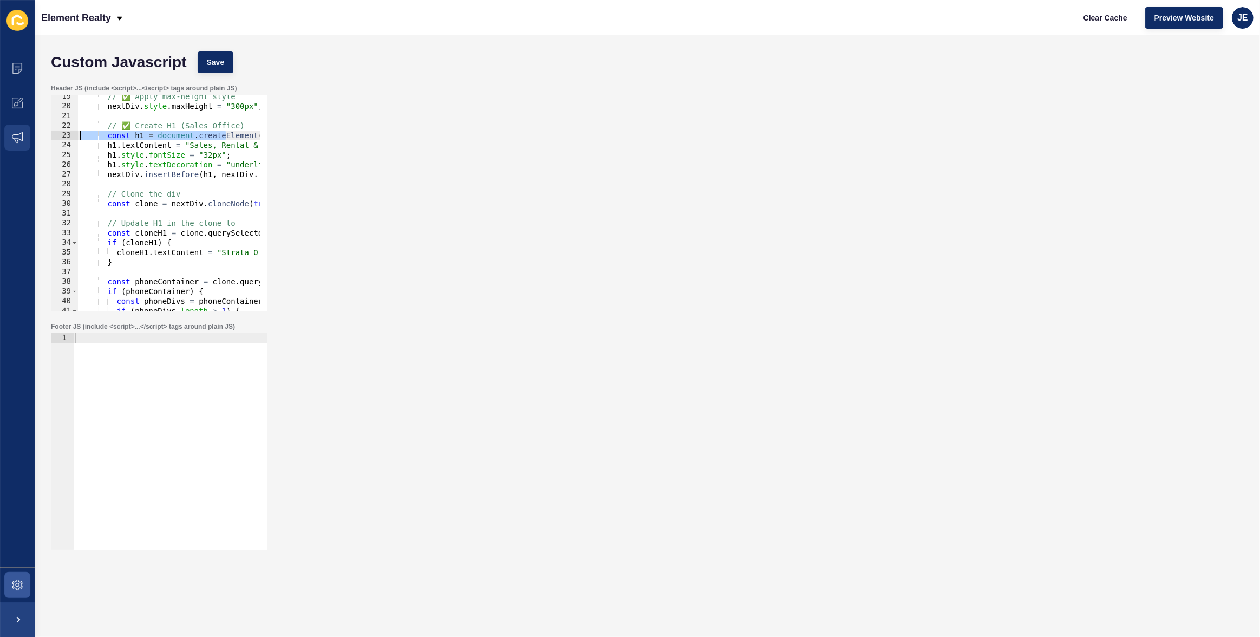
drag, startPoint x: 172, startPoint y: 139, endPoint x: 23, endPoint y: 136, distance: 148.9
click at [23, 136] on div "Content Appearance Marketing Settings Element Realty Clear Cache Preview Websit…" at bounding box center [630, 318] width 1260 height 637
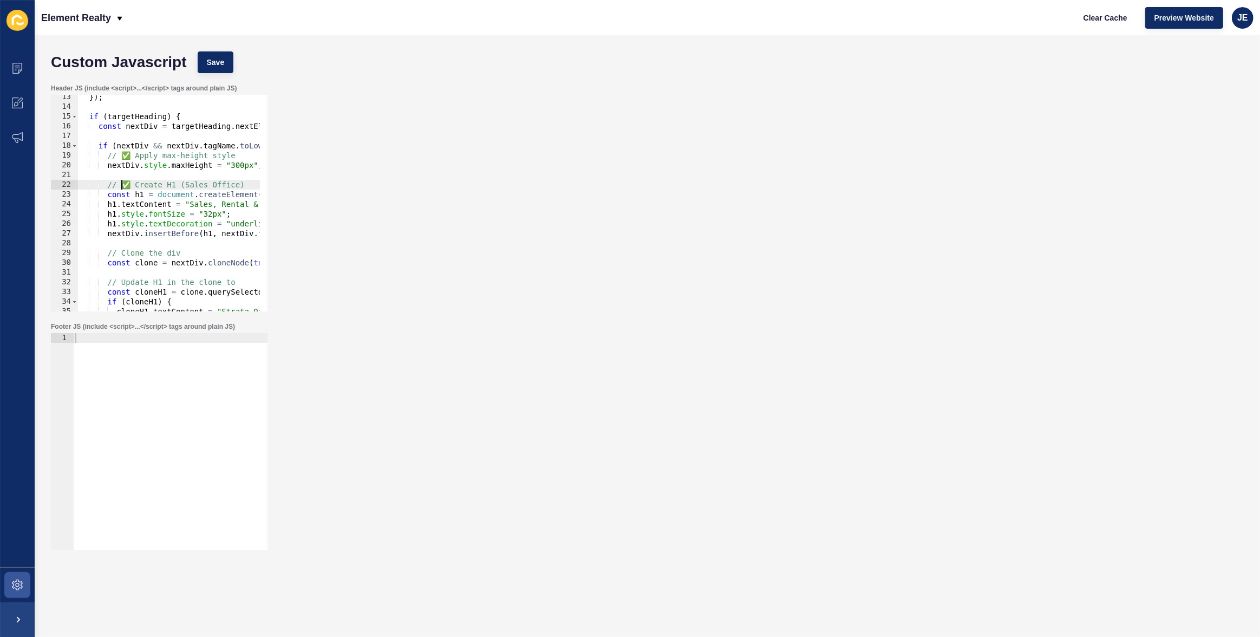
drag, startPoint x: 132, startPoint y: 185, endPoint x: 121, endPoint y: 186, distance: 10.9
click at [121, 186] on div "}) ; if ( targetHeading ) { const nextDiv = targetHeading . nextElementSibling …" at bounding box center [280, 206] width 404 height 228
drag, startPoint x: 168, startPoint y: 184, endPoint x: 233, endPoint y: 182, distance: 65.0
click at [233, 182] on div "}) ; if ( targetHeading ) { const nextDiv = targetHeading . nextElementSibling …" at bounding box center [280, 206] width 404 height 228
click at [202, 153] on div "}) ; if ( targetHeading ) { const nextDiv = targetHeading . nextElementSibling …" at bounding box center [280, 206] width 404 height 228
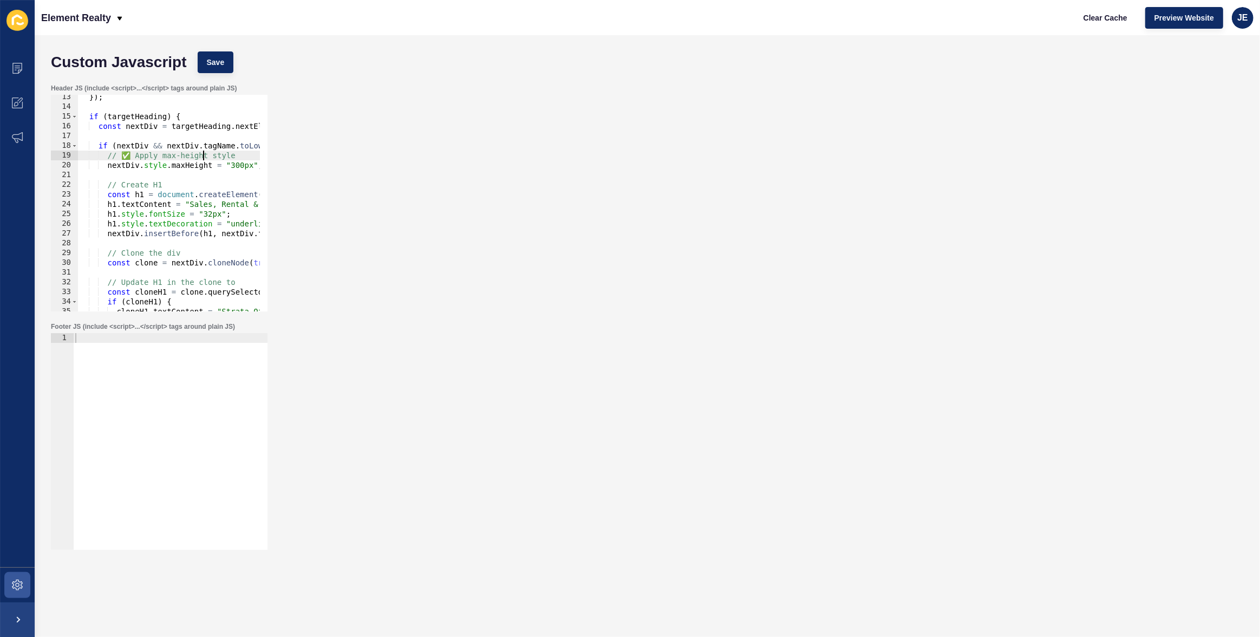
click at [202, 153] on div "}) ; if ( targetHeading ) { const nextDiv = targetHeading . nextElementSibling …" at bounding box center [280, 206] width 404 height 228
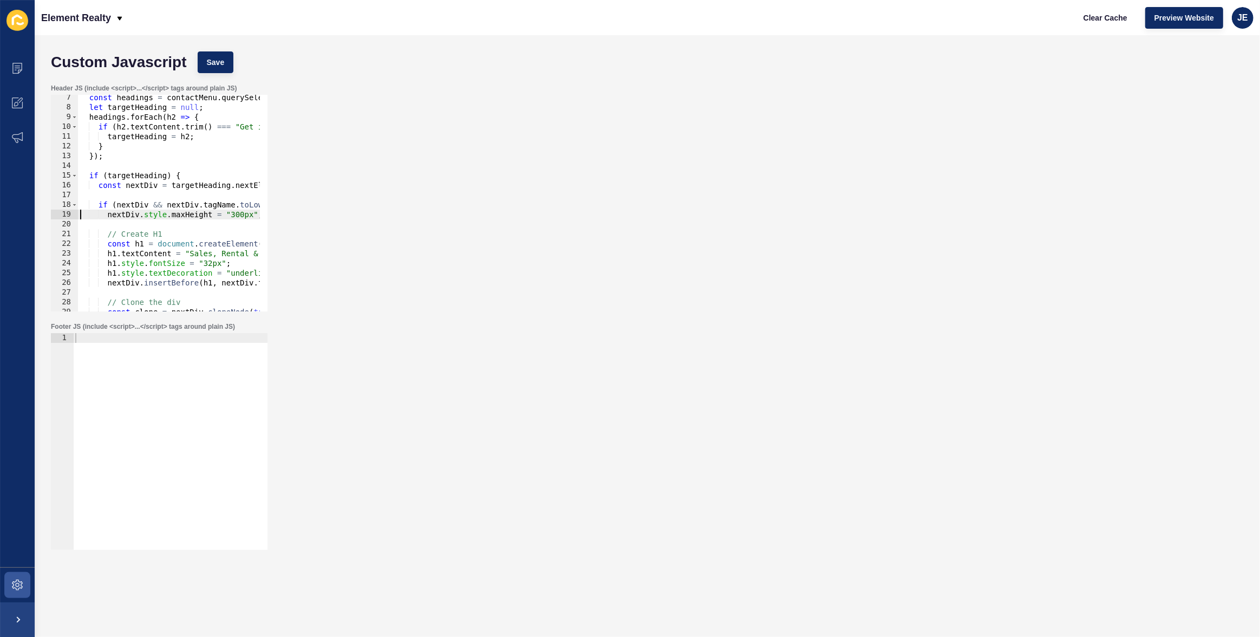
scroll to position [0, 0]
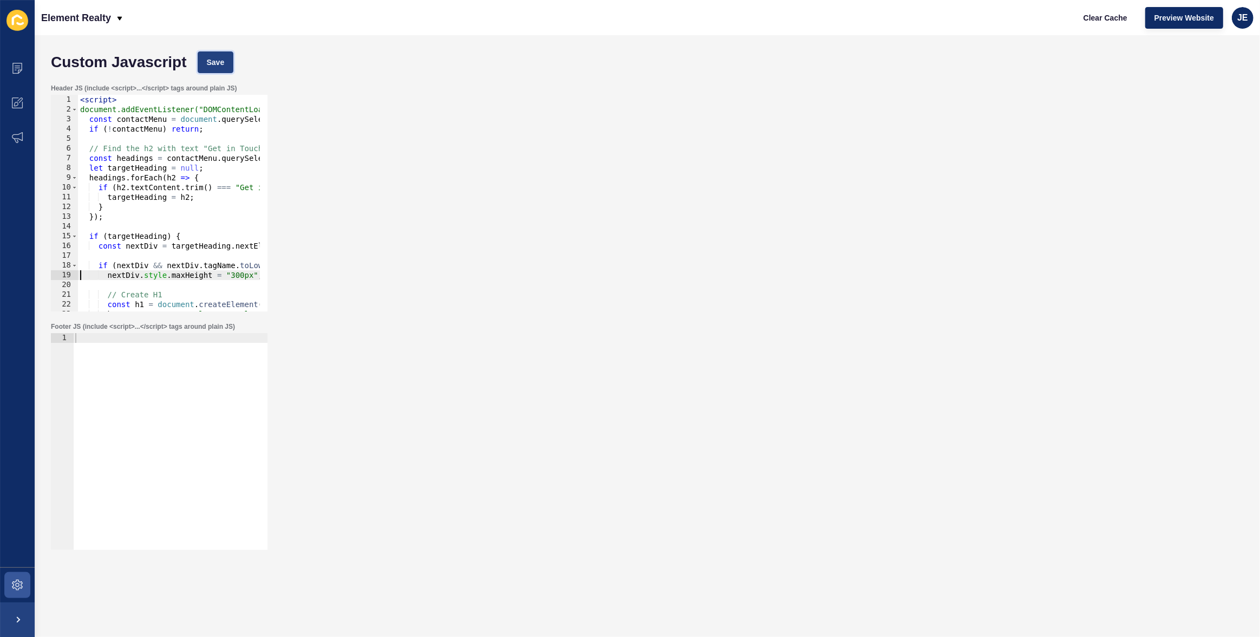
click at [211, 60] on span "Save" at bounding box center [216, 62] width 18 height 11
click at [640, 93] on div "Header JS (include <script>...</script> tags around plain JS) nextDiv.style.max…" at bounding box center [646, 197] width 1203 height 238
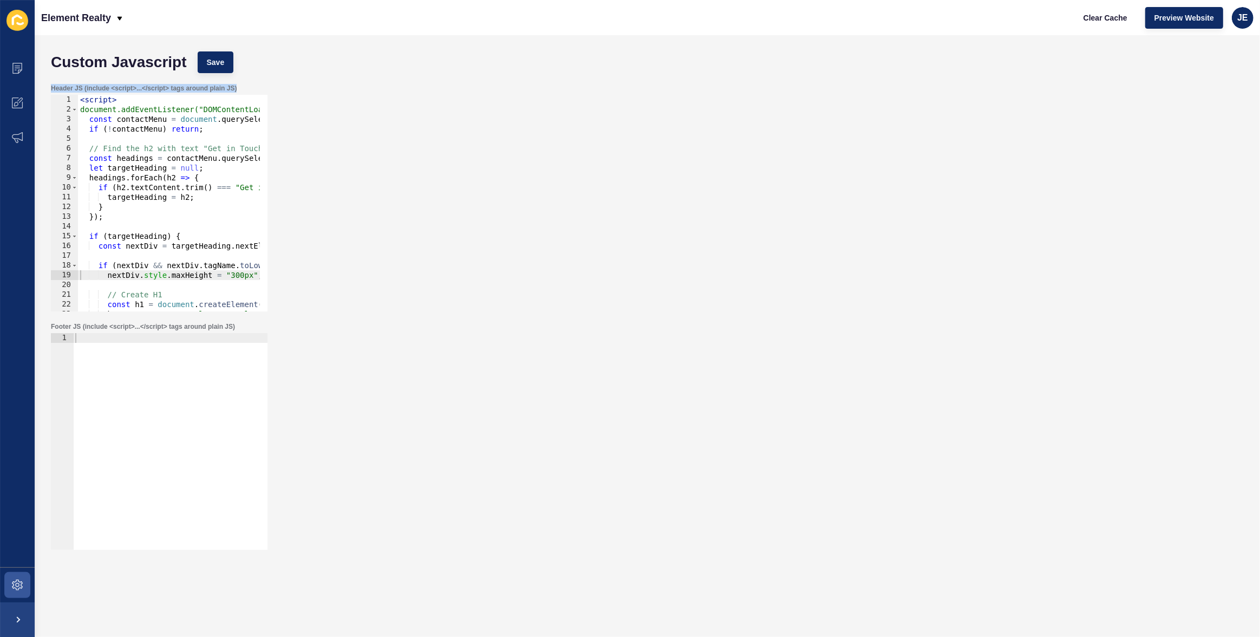
click at [640, 93] on div "Header JS (include <script>...</script> tags around plain JS) nextDiv.style.max…" at bounding box center [646, 197] width 1203 height 238
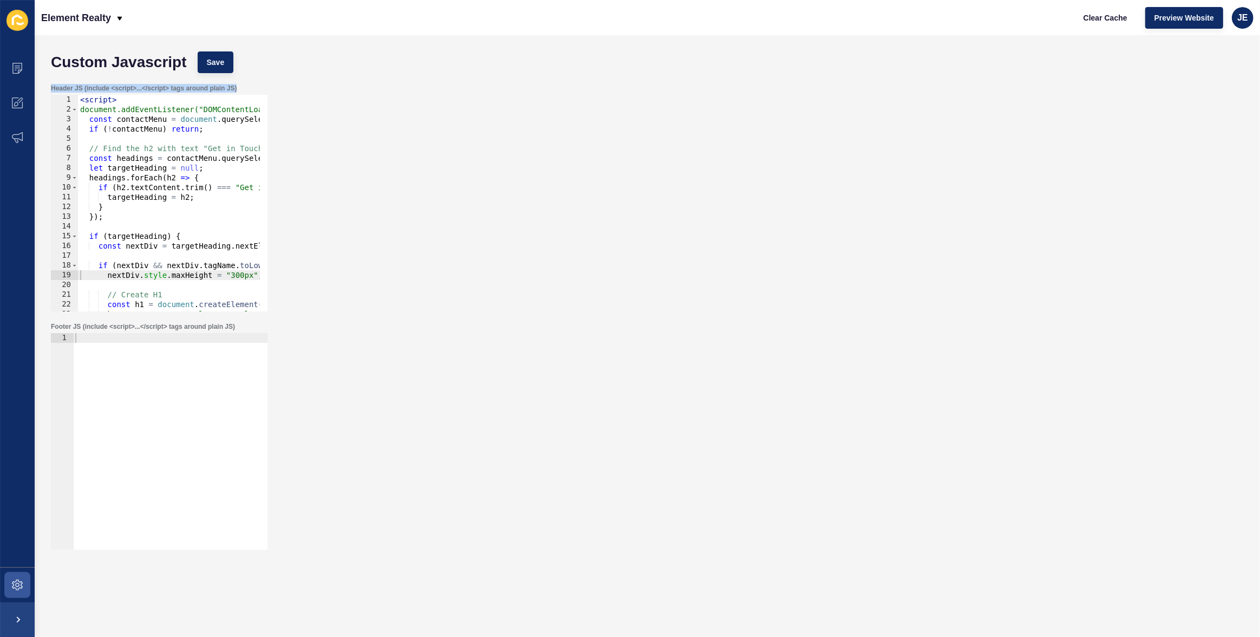
click at [640, 93] on div "Header JS (include <script>...</script> tags around plain JS) nextDiv.style.max…" at bounding box center [646, 197] width 1203 height 238
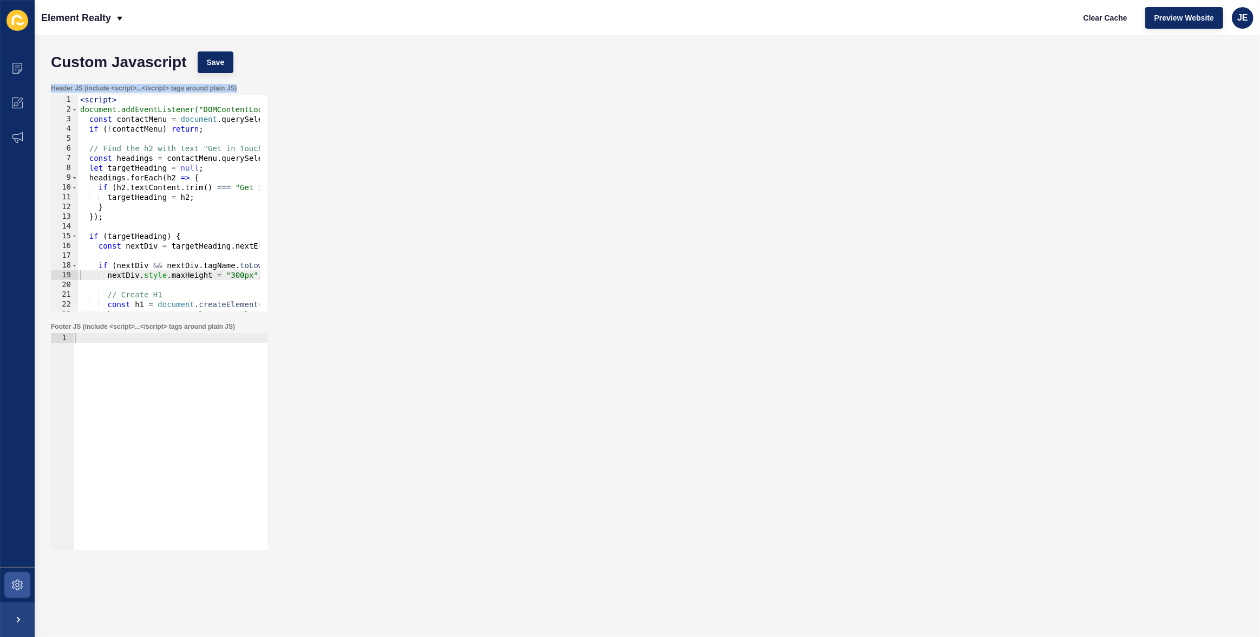
click at [640, 93] on div "Header JS (include <script>...</script> tags around plain JS) nextDiv.style.max…" at bounding box center [646, 197] width 1203 height 238
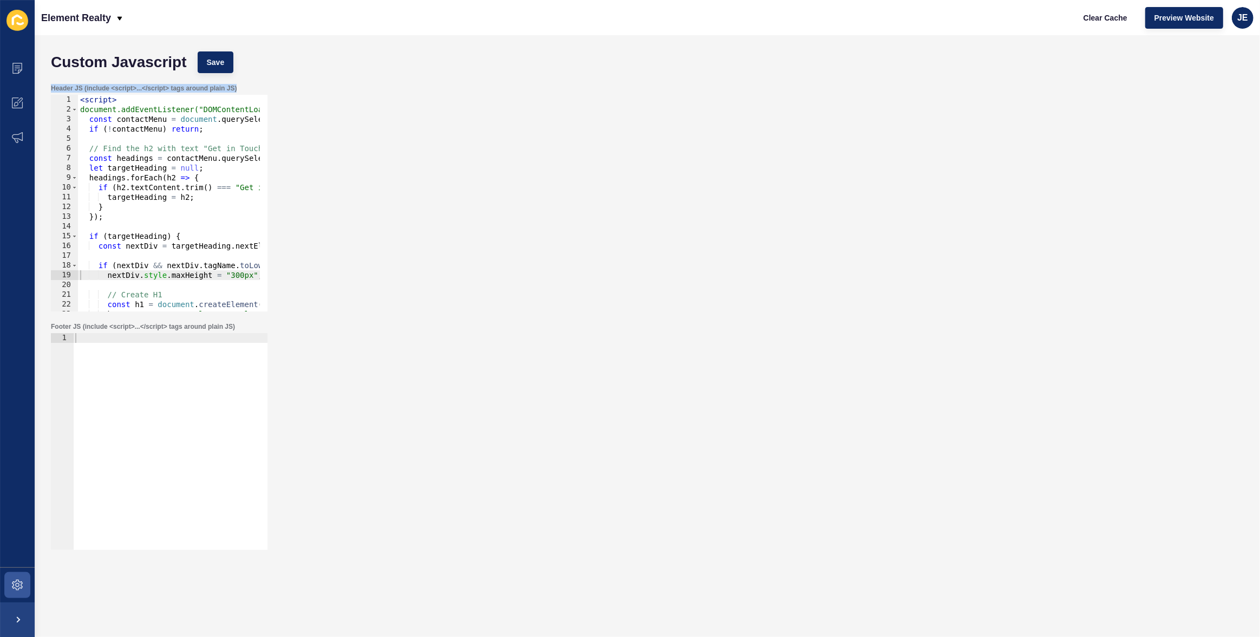
click at [640, 93] on div "Header JS (include <script>...</script> tags around plain JS) nextDiv.style.max…" at bounding box center [646, 197] width 1203 height 238
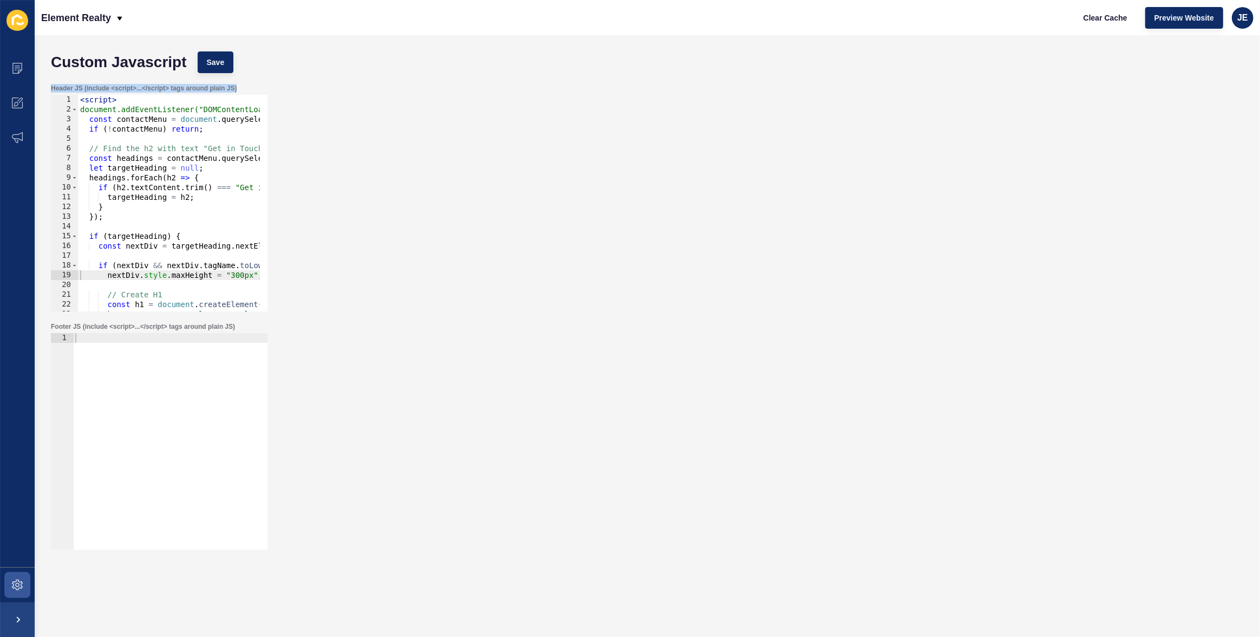
click at [640, 93] on div "Header JS (include <script>...</script> tags around plain JS) nextDiv.style.max…" at bounding box center [646, 197] width 1203 height 238
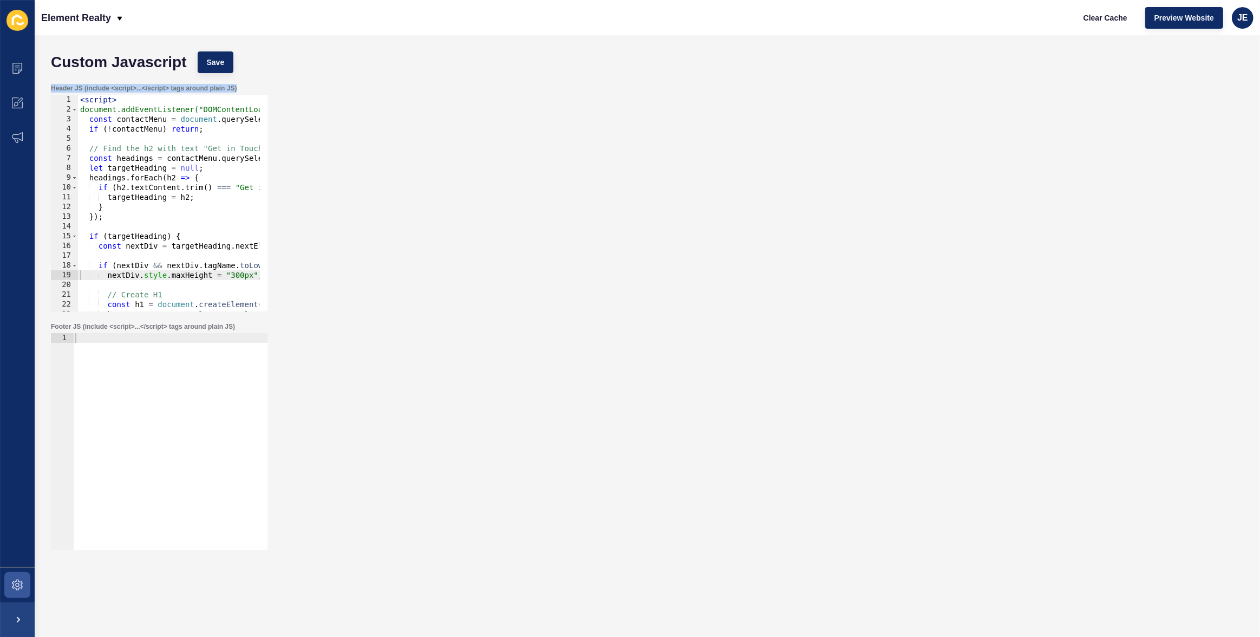
click at [640, 93] on div "Header JS (include <script>...</script> tags around plain JS) nextDiv.style.max…" at bounding box center [646, 197] width 1203 height 238
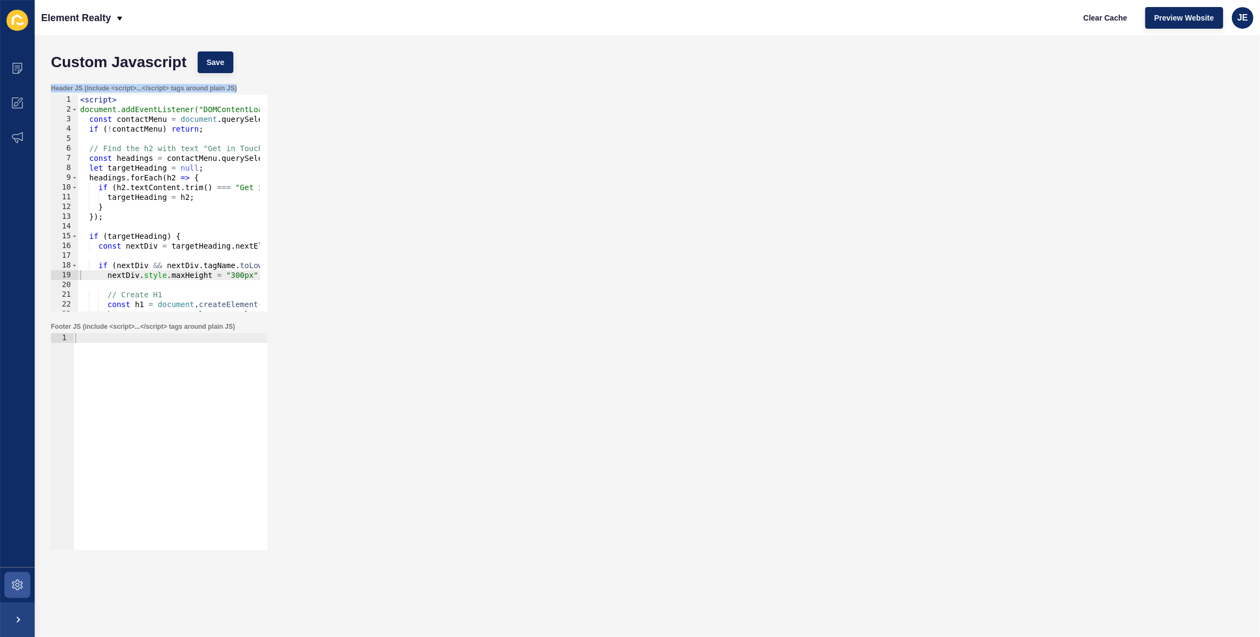
scroll to position [0, 3]
click at [683, 169] on div "Header JS (include <script>...</script> tags around plain JS) nextDiv.style.max…" at bounding box center [646, 197] width 1203 height 238
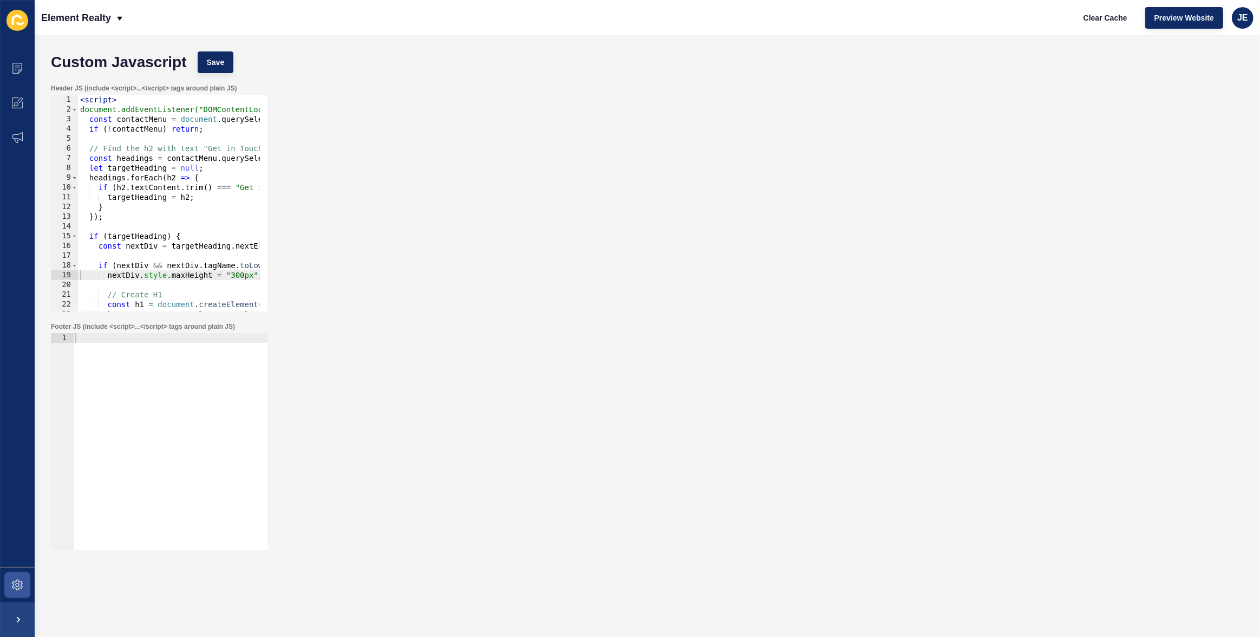
click at [683, 169] on div "Header JS (include <script>...</script> tags around plain JS) nextDiv.style.max…" at bounding box center [646, 197] width 1203 height 238
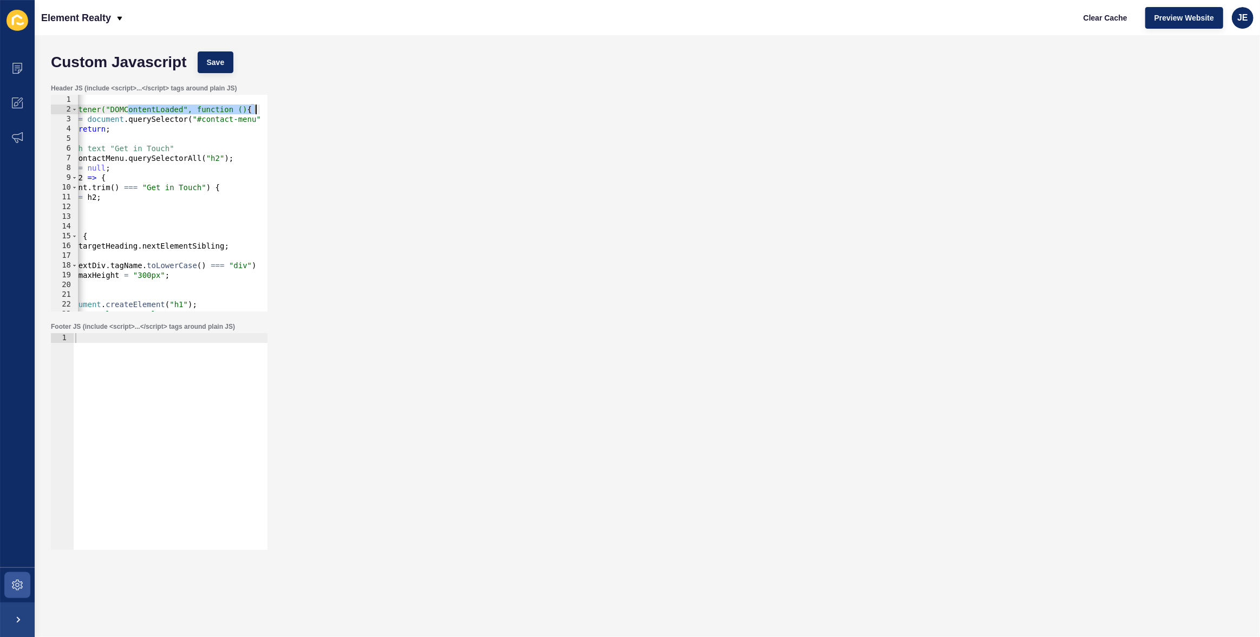
drag, startPoint x: 222, startPoint y: 109, endPoint x: 320, endPoint y: 109, distance: 98.5
click at [320, 109] on div "Header JS (include <script>...</script> tags around plain JS) document.addEvent…" at bounding box center [646, 197] width 1203 height 238
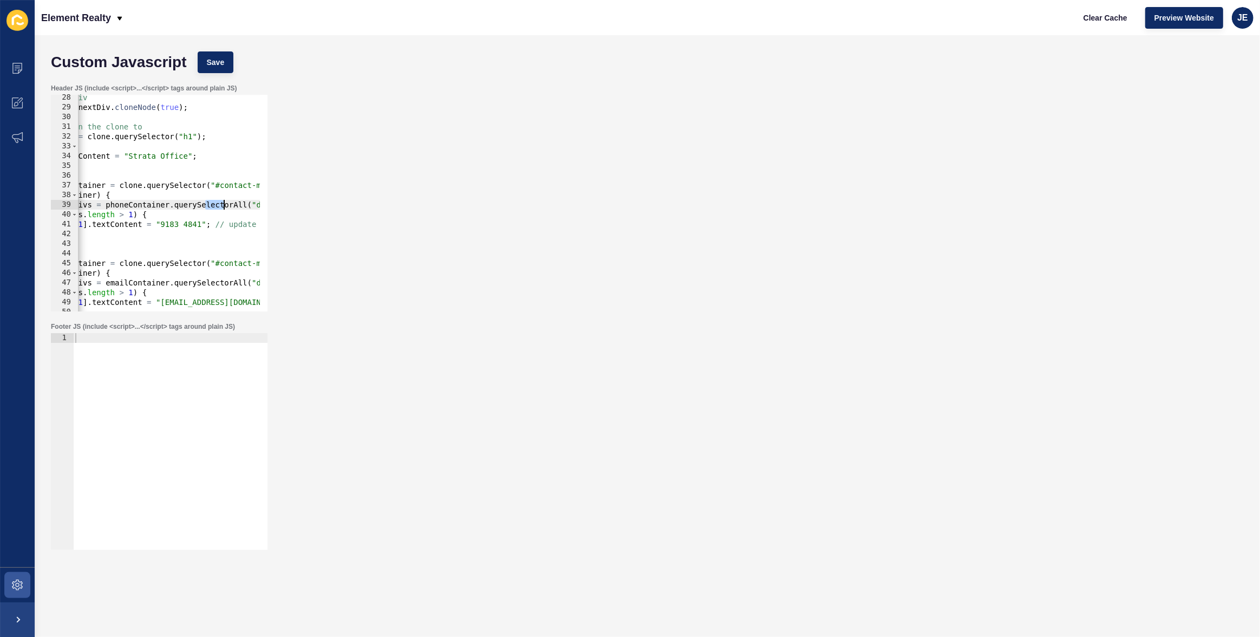
scroll to position [0, 120]
drag, startPoint x: 205, startPoint y: 203, endPoint x: 317, endPoint y: 202, distance: 112.6
click at [317, 202] on div "Header JS (include <script>...</script> tags around plain JS) document.addEvent…" at bounding box center [646, 197] width 1203 height 238
click at [606, 148] on div "Header JS (include <script>...</script> tags around plain JS) const phoneDivs =…" at bounding box center [646, 197] width 1203 height 238
click at [243, 187] on div "// Clone the div const clone = nextDiv . cloneNode ( true ) ; // Update H1 in t…" at bounding box center [160, 207] width 404 height 228
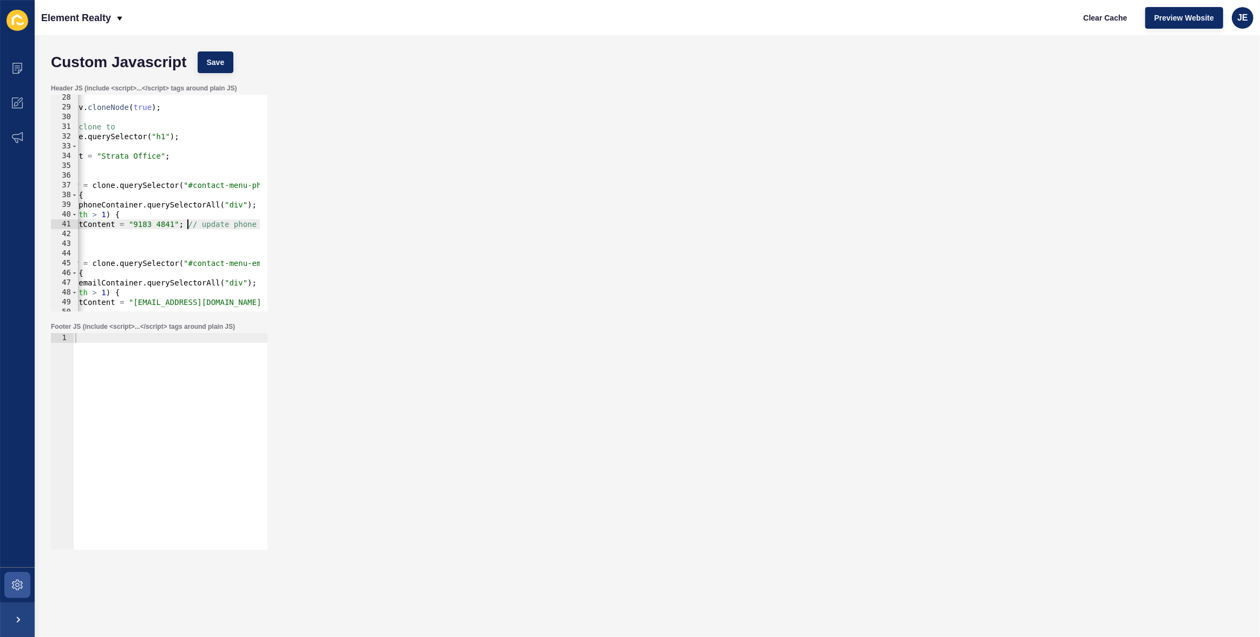
scroll to position [0, 142]
drag, startPoint x: 187, startPoint y: 223, endPoint x: 277, endPoint y: 221, distance: 89.3
click at [277, 221] on div "Header JS (include <script>...</script> tags around plain JS) const phoneContai…" at bounding box center [646, 197] width 1203 height 238
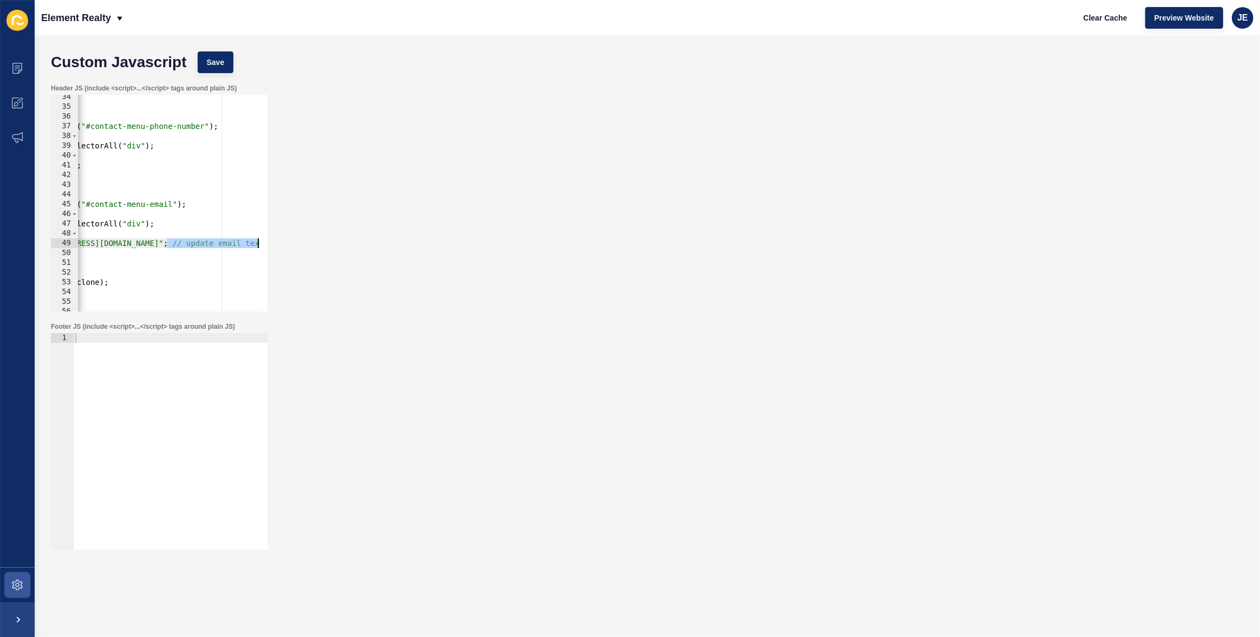
drag, startPoint x: 245, startPoint y: 245, endPoint x: 279, endPoint y: 245, distance: 34.1
click at [279, 245] on div "Header JS (include <script>...</script> tags around plain JS) phoneDivs[1].text…" at bounding box center [646, 197] width 1203 height 238
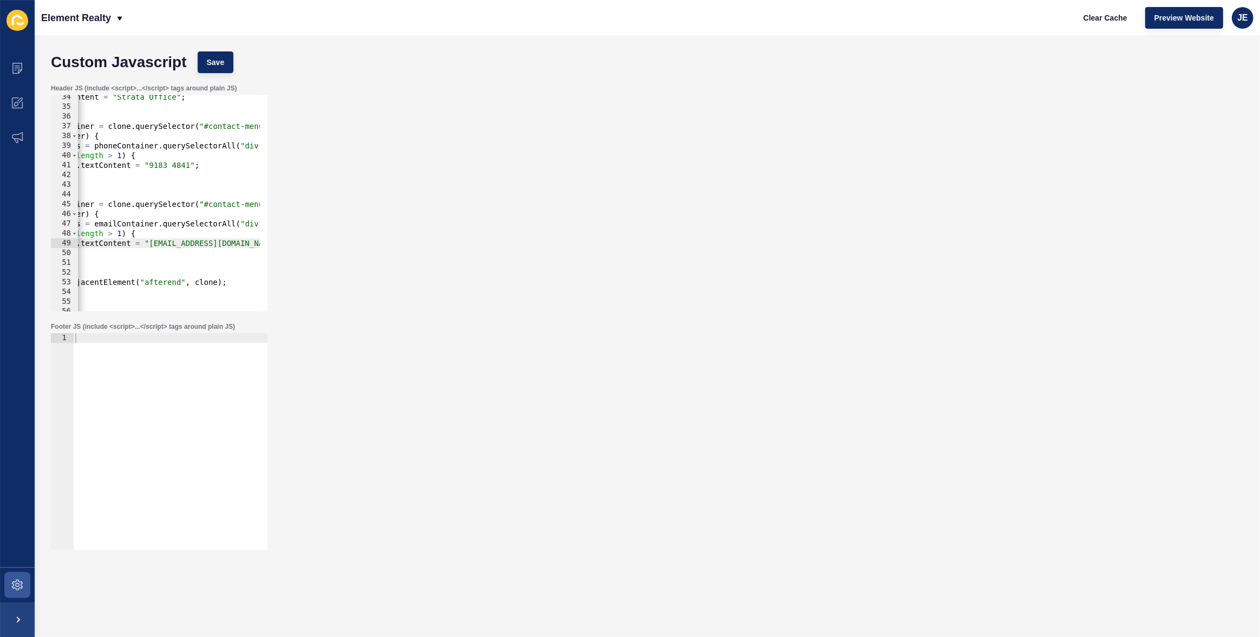
scroll to position [0, 0]
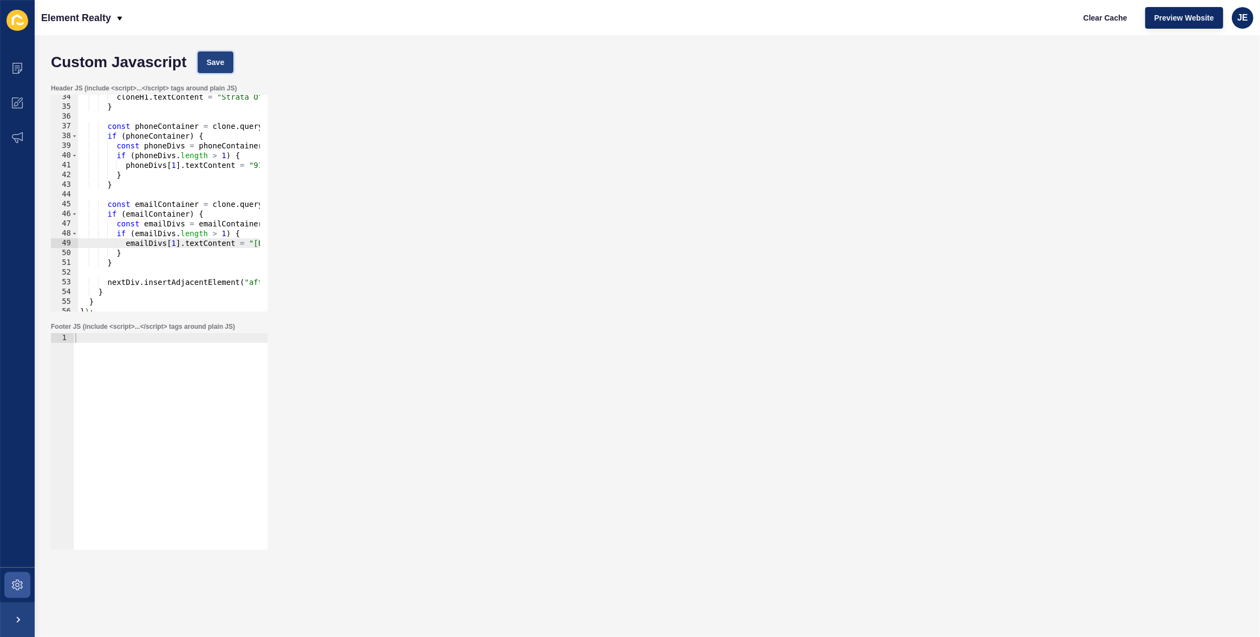
click at [225, 65] on button "Save" at bounding box center [216, 62] width 36 height 22
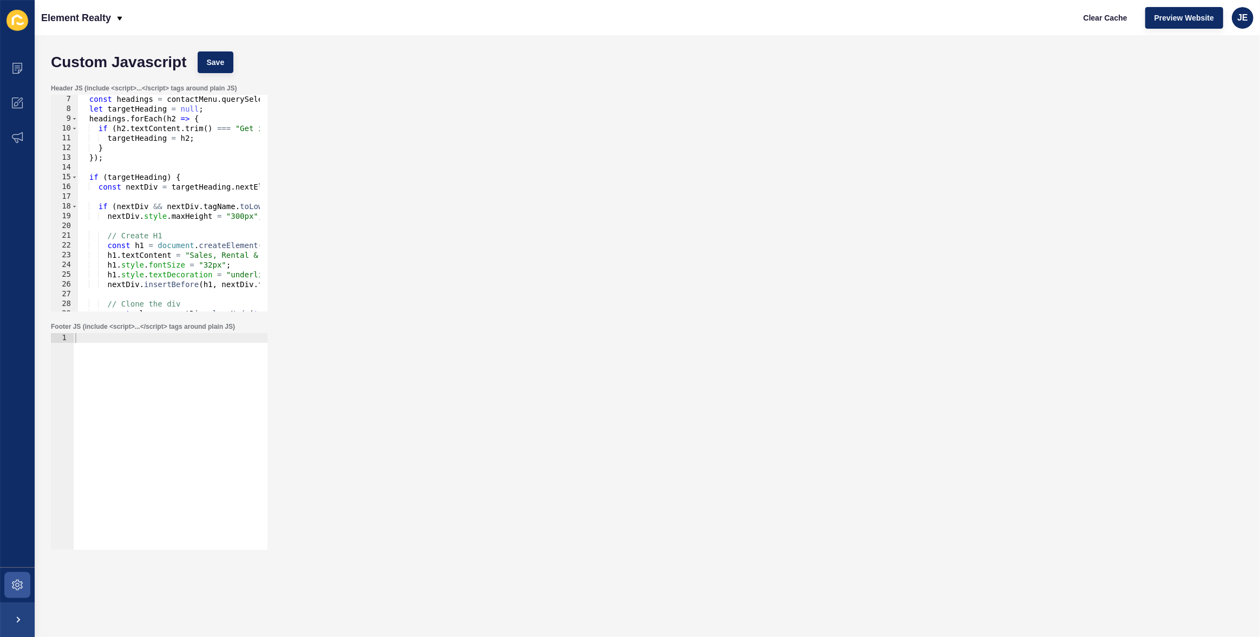
scroll to position [177, 0]
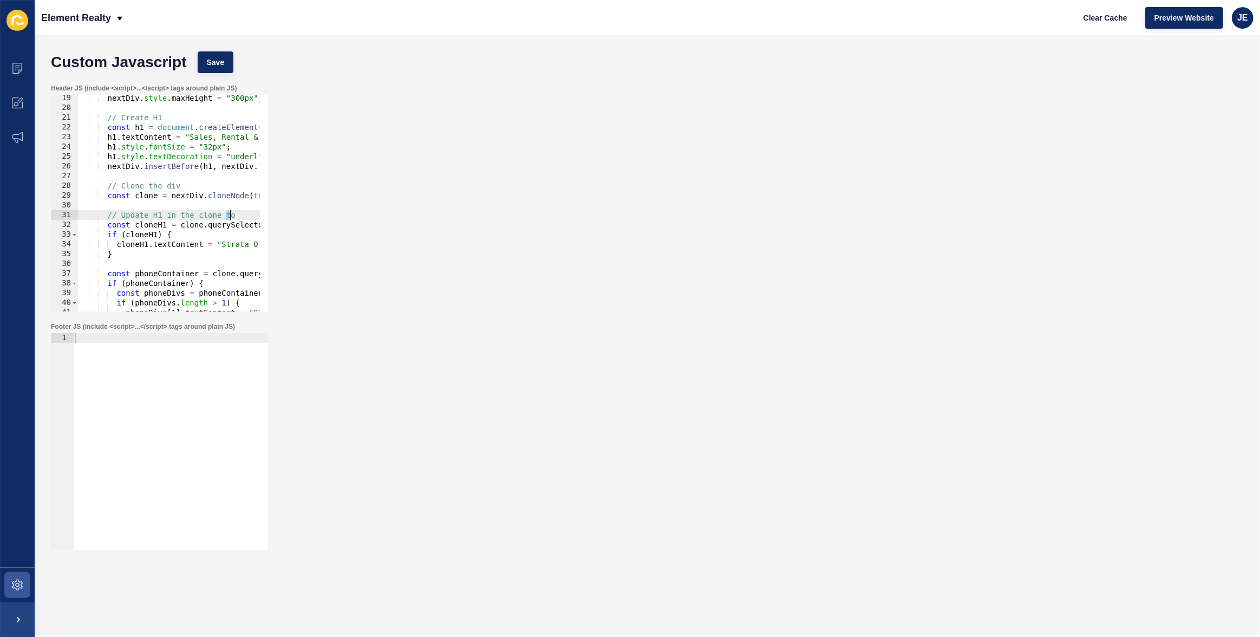
drag, startPoint x: 226, startPoint y: 214, endPoint x: 241, endPoint y: 212, distance: 14.7
click at [241, 212] on div "nextDiv . style . maxHeight = "300px" ; // Create H1 const h1 = document . crea…" at bounding box center [260, 207] width 364 height 228
type textarea "// Update H1 in the clone"
click at [227, 69] on button "Save" at bounding box center [216, 62] width 36 height 22
click at [1171, 199] on div "Header JS (include <script>...</script> tags around plain JS) // Update H1 in t…" at bounding box center [646, 197] width 1203 height 238
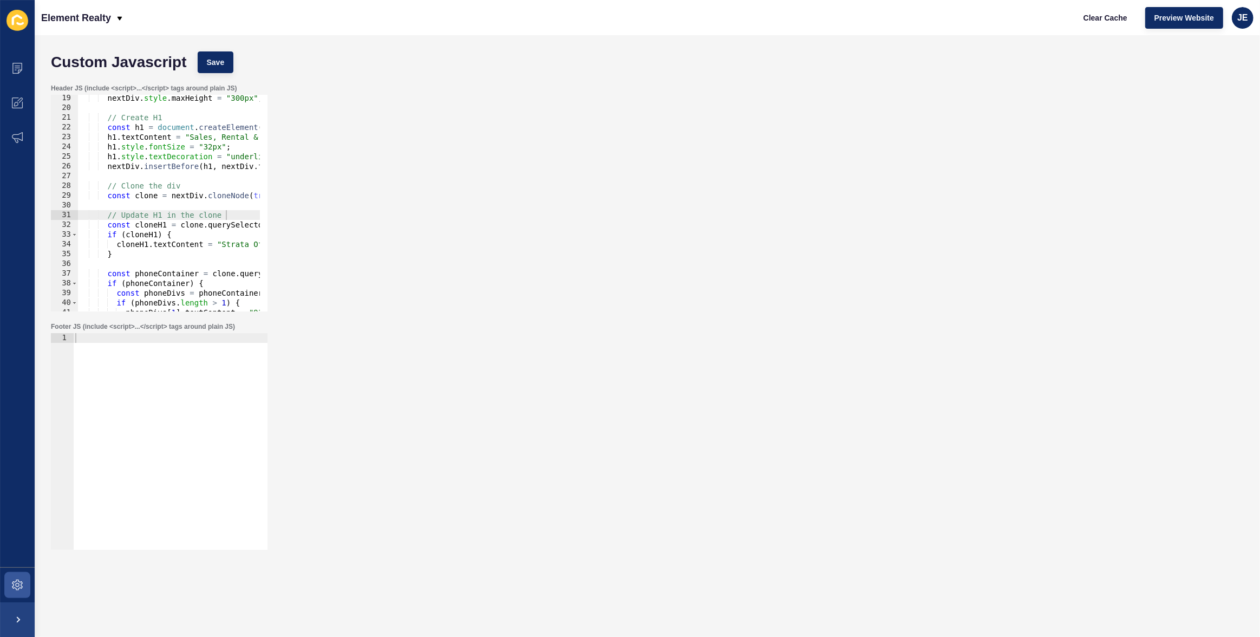
click at [926, 211] on div "Header JS (include <script>...</script> tags around plain JS) // Update H1 in t…" at bounding box center [646, 197] width 1203 height 238
click at [909, 233] on div "Header JS (include <script>...</script> tags around plain JS) // Update H1 in t…" at bounding box center [646, 197] width 1203 height 238
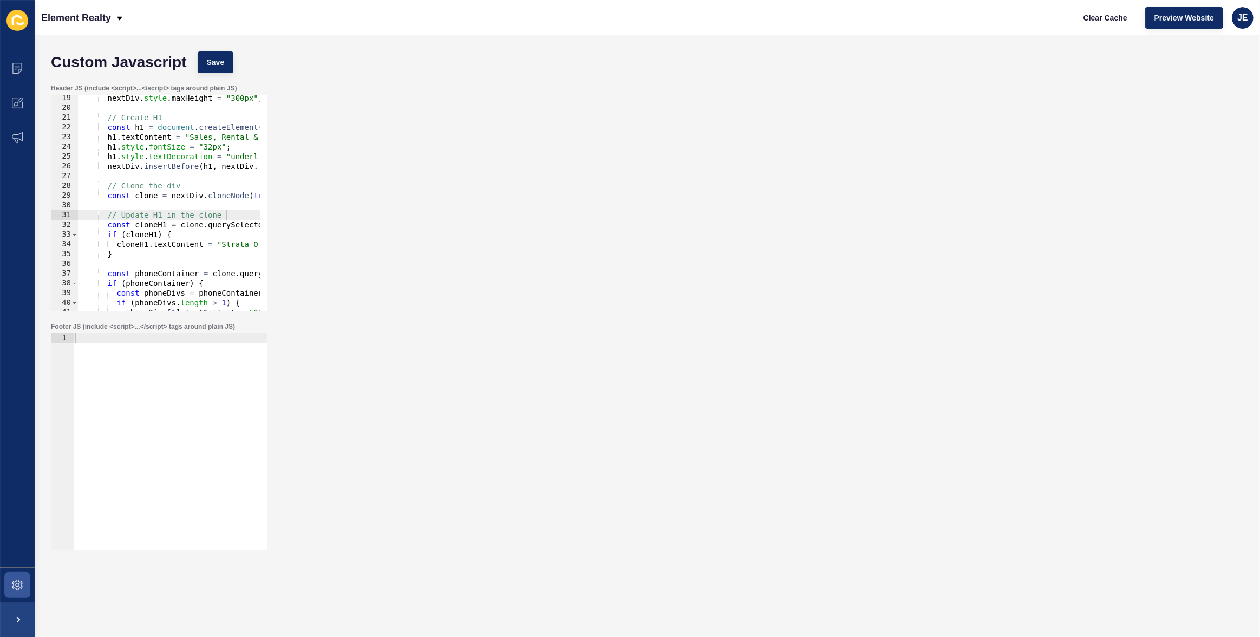
click at [909, 233] on div "Header JS (include <script>...</script> tags around plain JS) // Update H1 in t…" at bounding box center [646, 197] width 1203 height 238
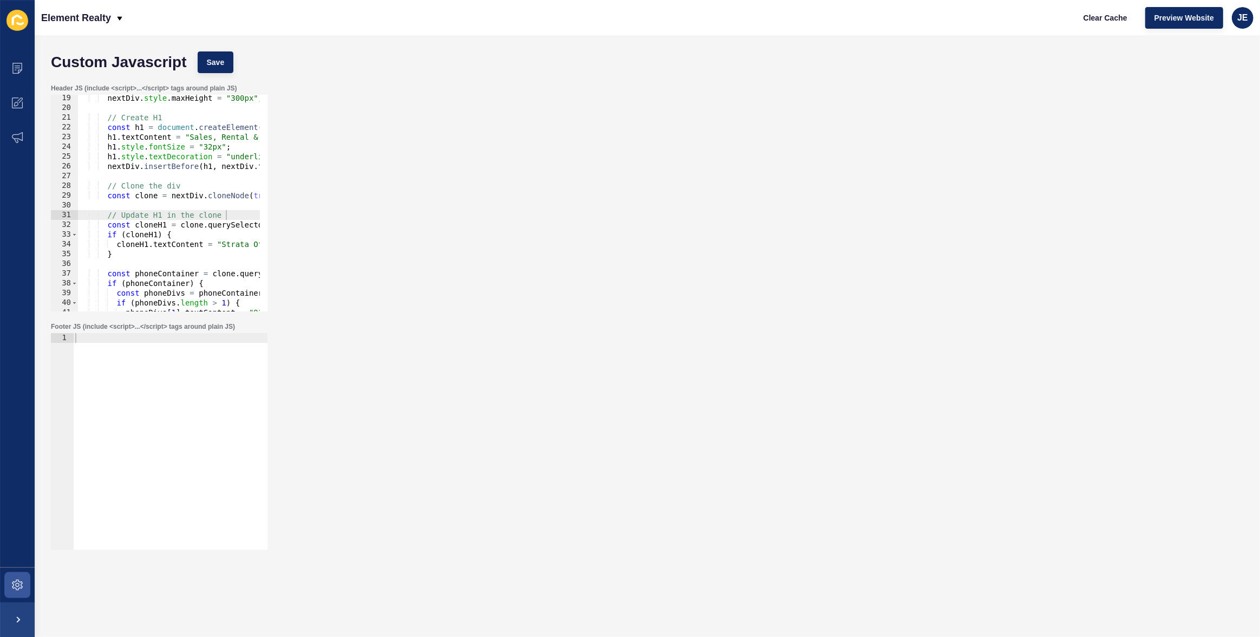
click at [909, 233] on div "Header JS (include <script>...</script> tags around plain JS) // Update H1 in t…" at bounding box center [646, 197] width 1203 height 238
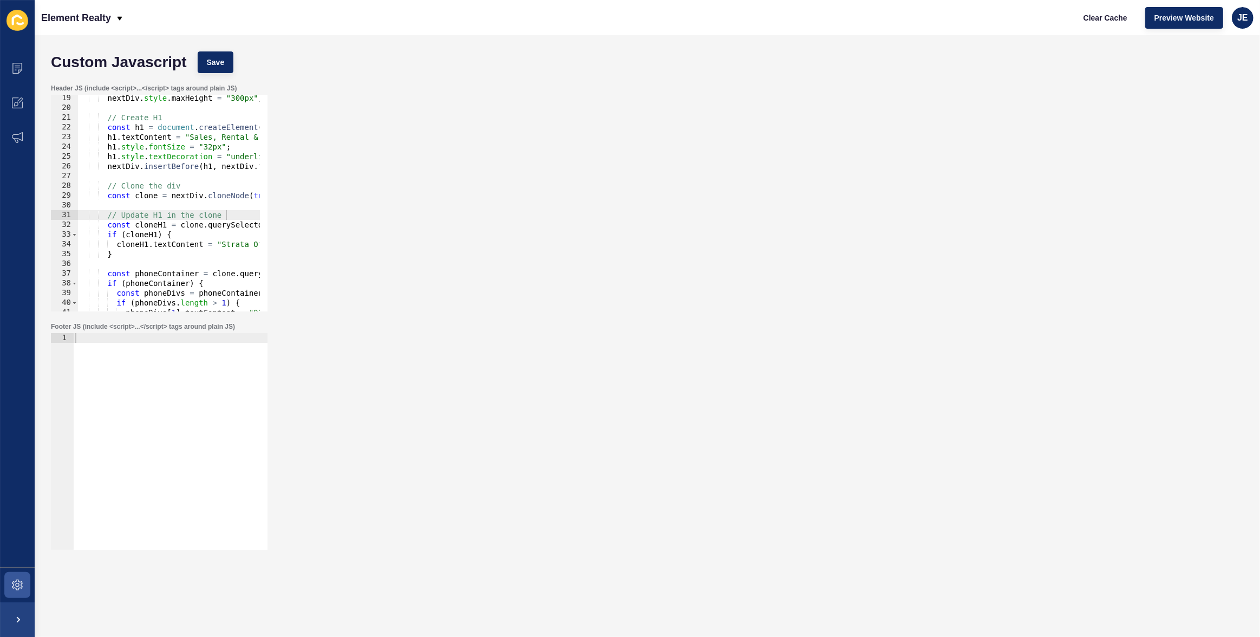
click at [909, 233] on div "Header JS (include <script>...</script> tags around plain JS) // Update H1 in t…" at bounding box center [646, 197] width 1203 height 238
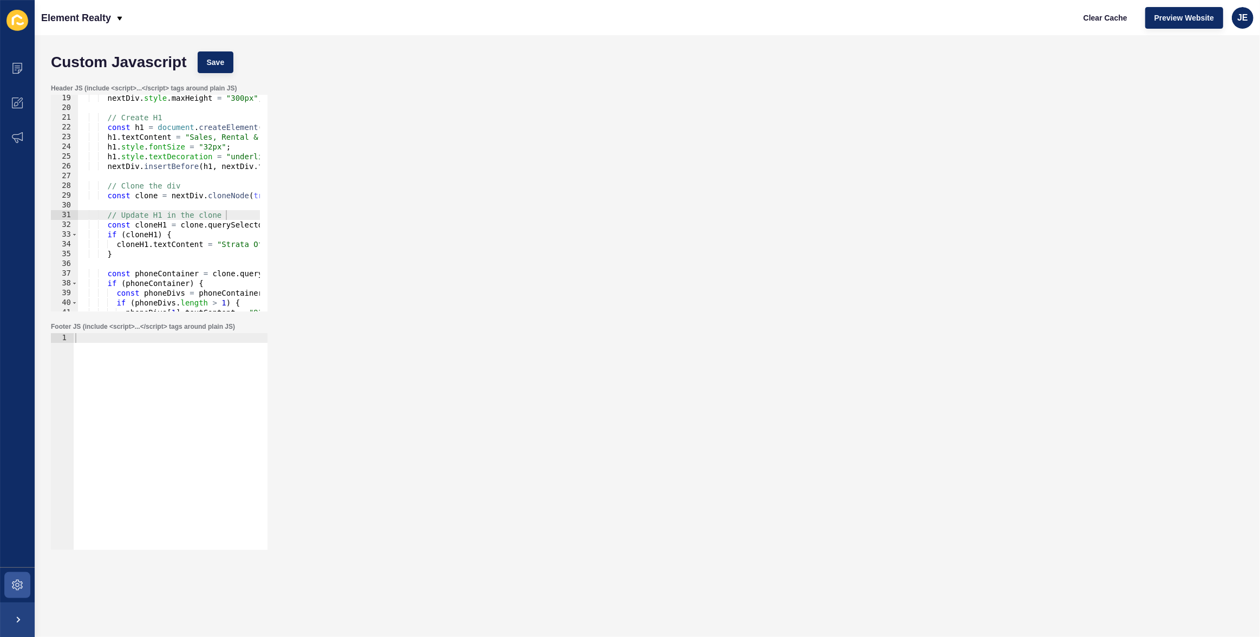
click at [909, 233] on div "Header JS (include <script>...</script> tags around plain JS) // Update H1 in t…" at bounding box center [646, 197] width 1203 height 238
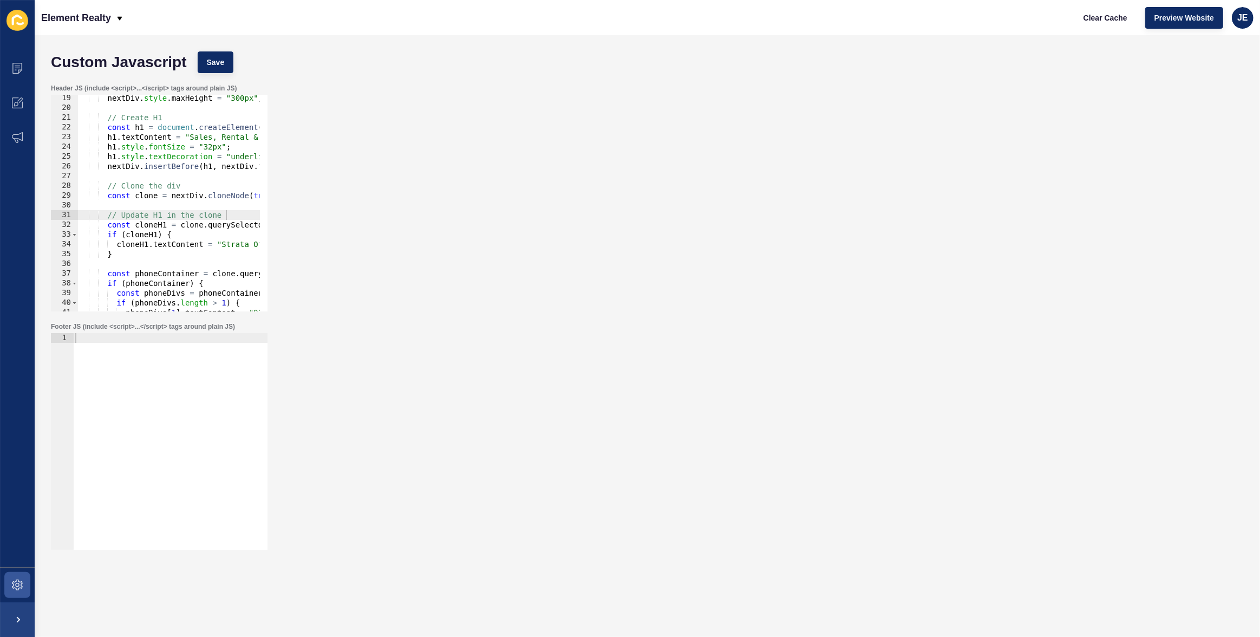
click at [909, 233] on div "Header JS (include <script>...</script> tags around plain JS) // Update H1 in t…" at bounding box center [646, 197] width 1203 height 238
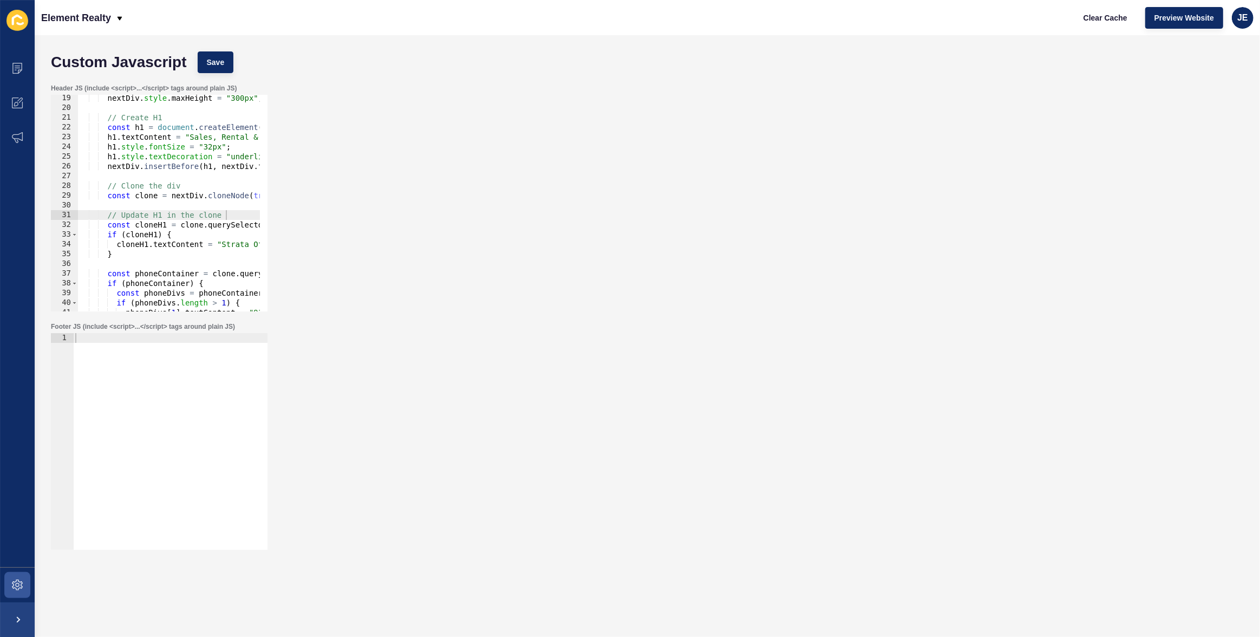
click at [909, 233] on div "Header JS (include <script>...</script> tags around plain JS) // Update H1 in t…" at bounding box center [646, 197] width 1203 height 238
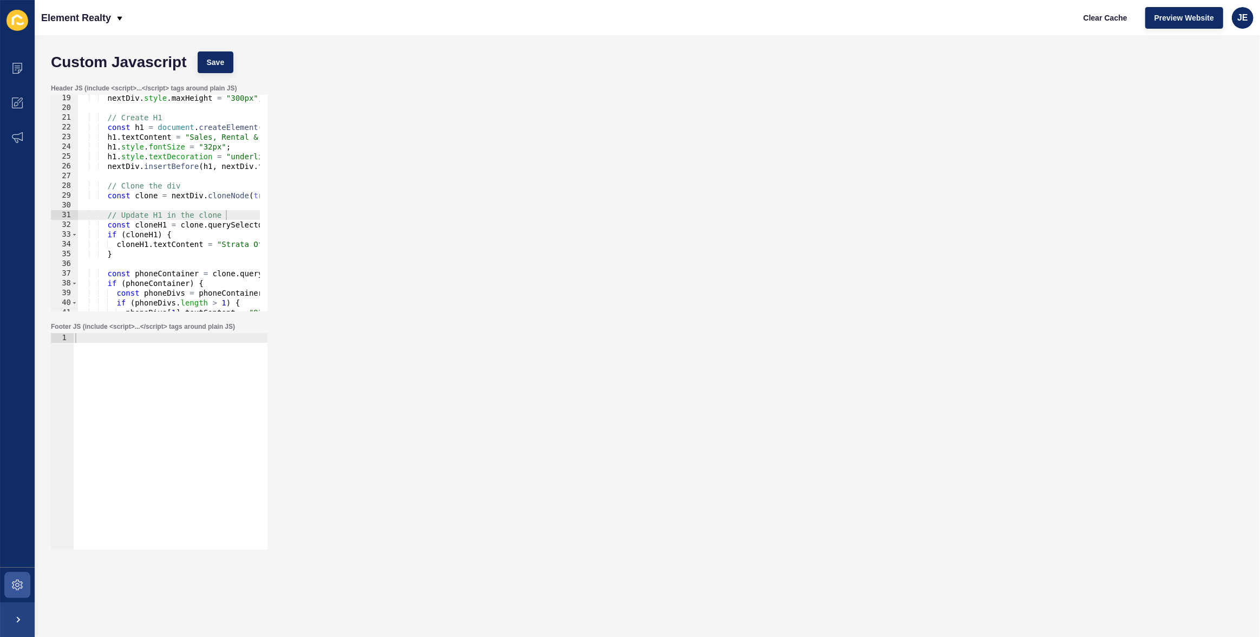
click at [909, 233] on div "Header JS (include <script>...</script> tags around plain JS) // Update H1 in t…" at bounding box center [646, 197] width 1203 height 238
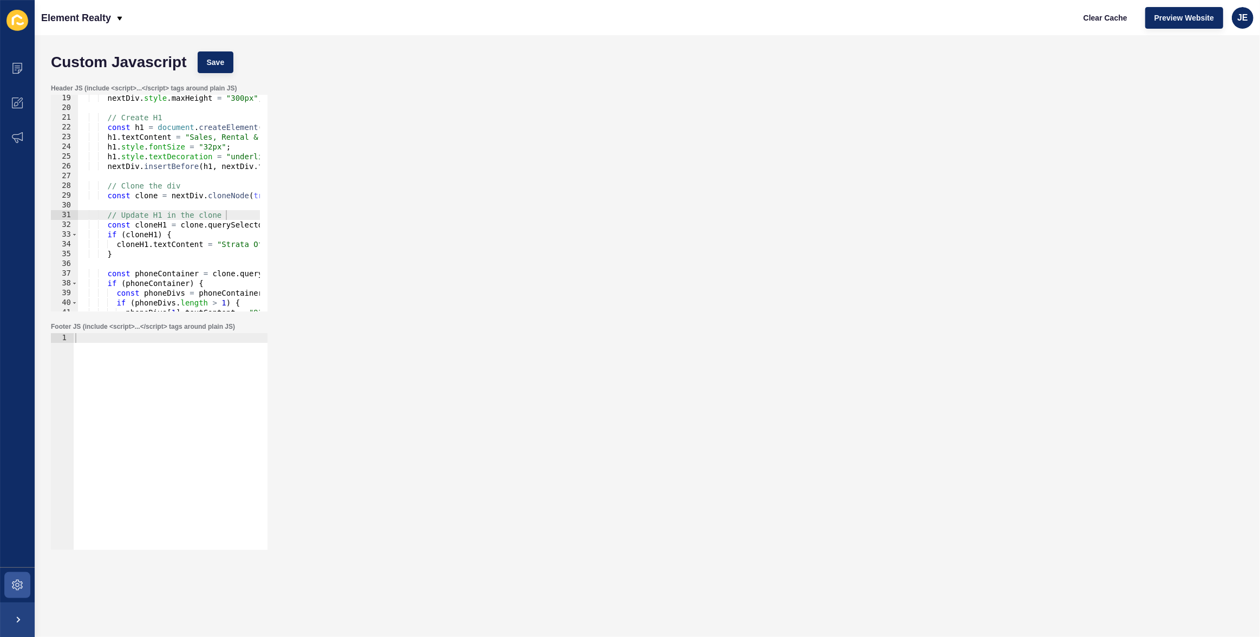
click at [909, 233] on div "Header JS (include <script>...</script> tags around plain JS) // Update H1 in t…" at bounding box center [646, 197] width 1203 height 238
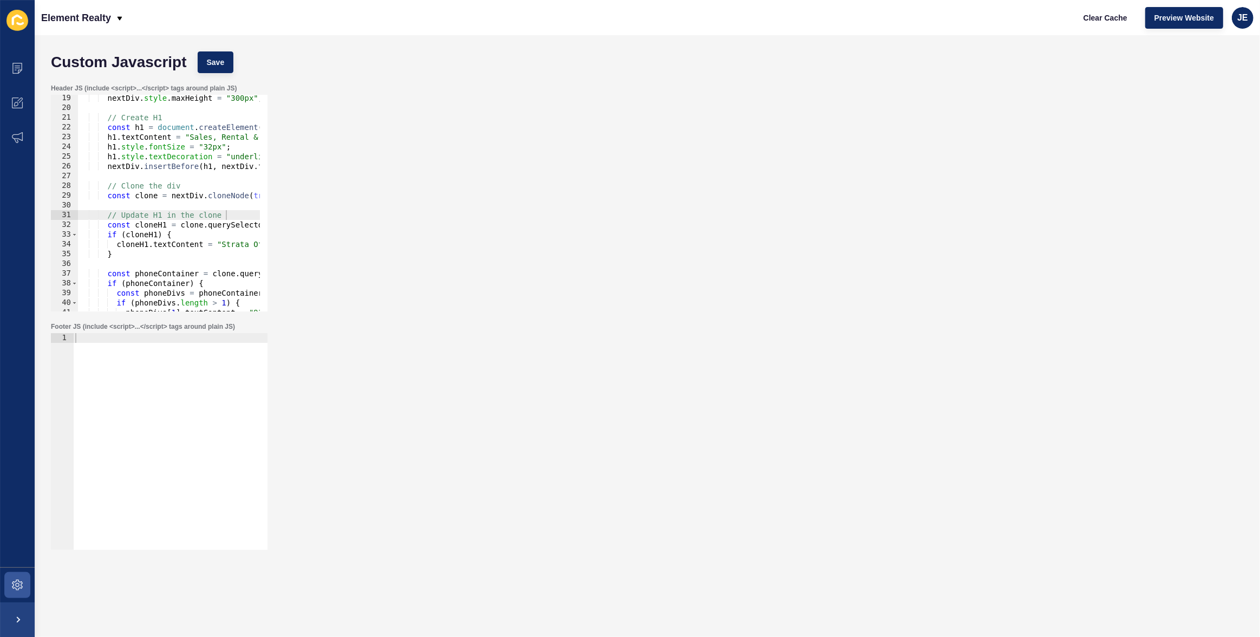
click at [909, 233] on div "Header JS (include <script>...</script> tags around plain JS) // Update H1 in t…" at bounding box center [646, 197] width 1203 height 238
click at [994, 217] on div "Header JS (include <script>...</script> tags around plain JS) // Update H1 in t…" at bounding box center [646, 197] width 1203 height 238
click at [955, 233] on div "Header JS (include <script>...</script> tags around plain JS) // Update H1 in t…" at bounding box center [646, 197] width 1203 height 238
click at [926, 290] on div "Header JS (include <script>...</script> tags around plain JS) // Update H1 in t…" at bounding box center [646, 197] width 1203 height 238
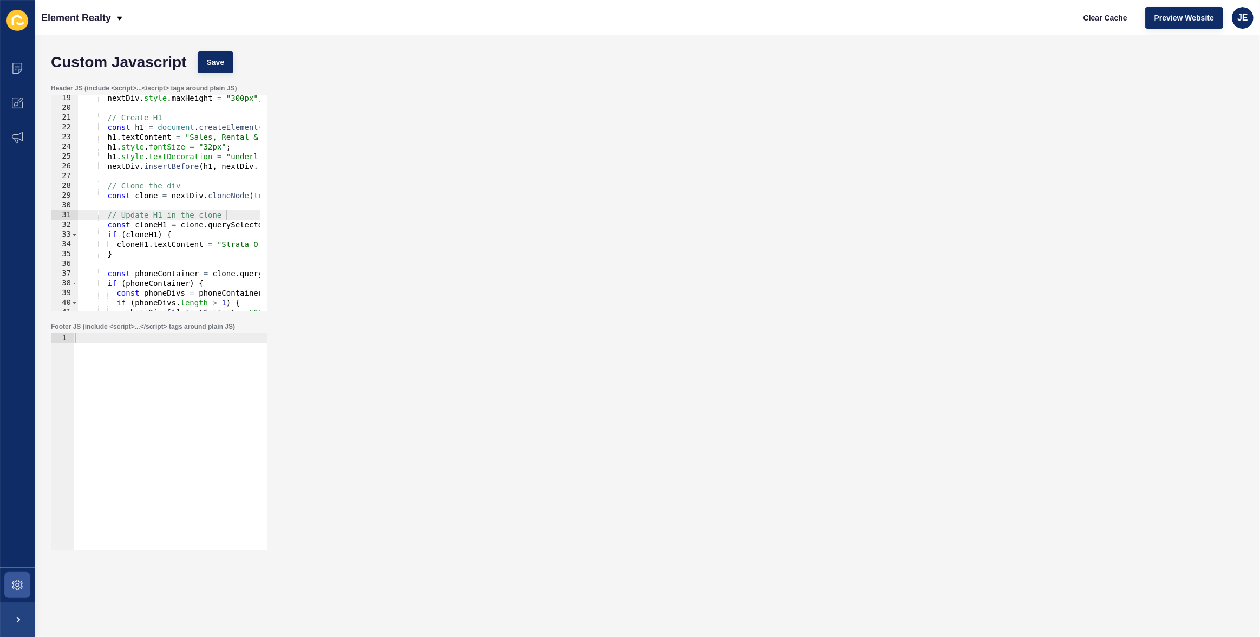
click at [926, 290] on div "Header JS (include <script>...</script> tags around plain JS) // Update H1 in t…" at bounding box center [646, 197] width 1203 height 238
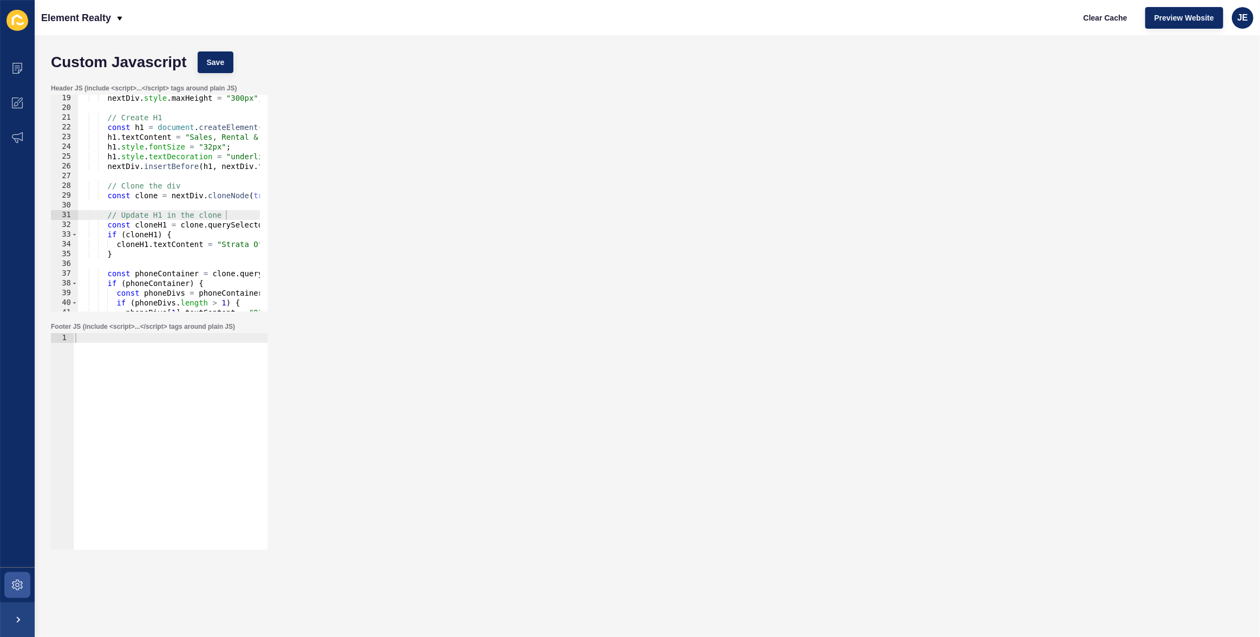
click at [926, 290] on div "Header JS (include <script>...</script> tags around plain JS) // Update H1 in t…" at bounding box center [646, 197] width 1203 height 238
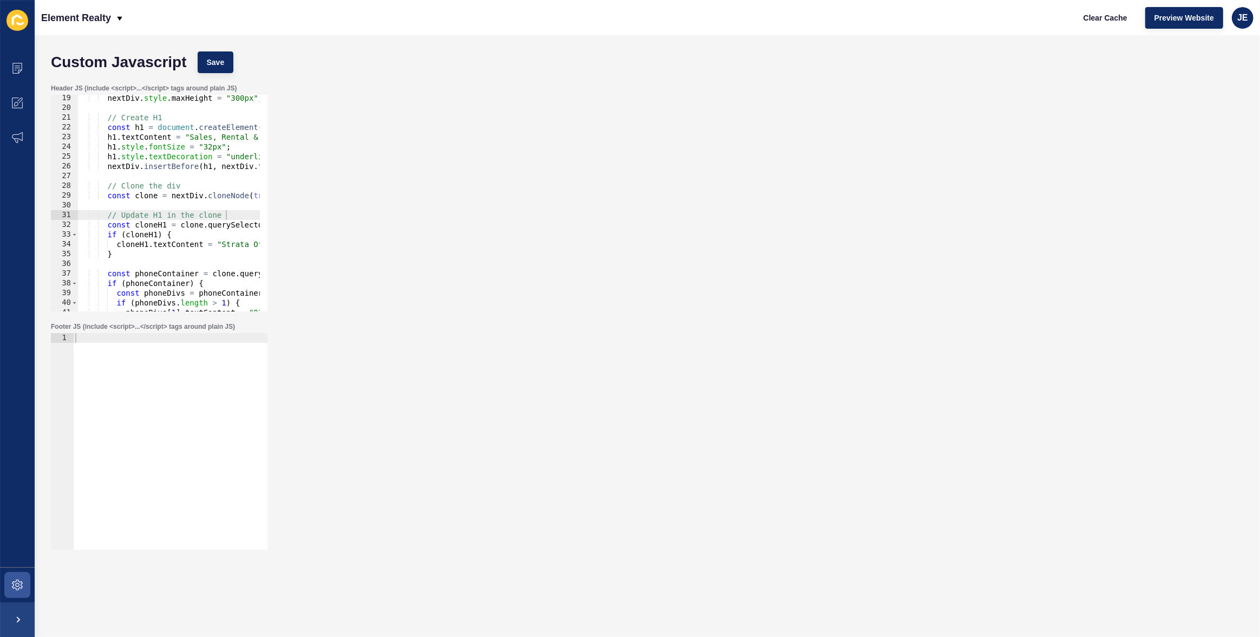
click at [926, 290] on div "Header JS (include <script>...</script> tags around plain JS) // Update H1 in t…" at bounding box center [646, 197] width 1203 height 238
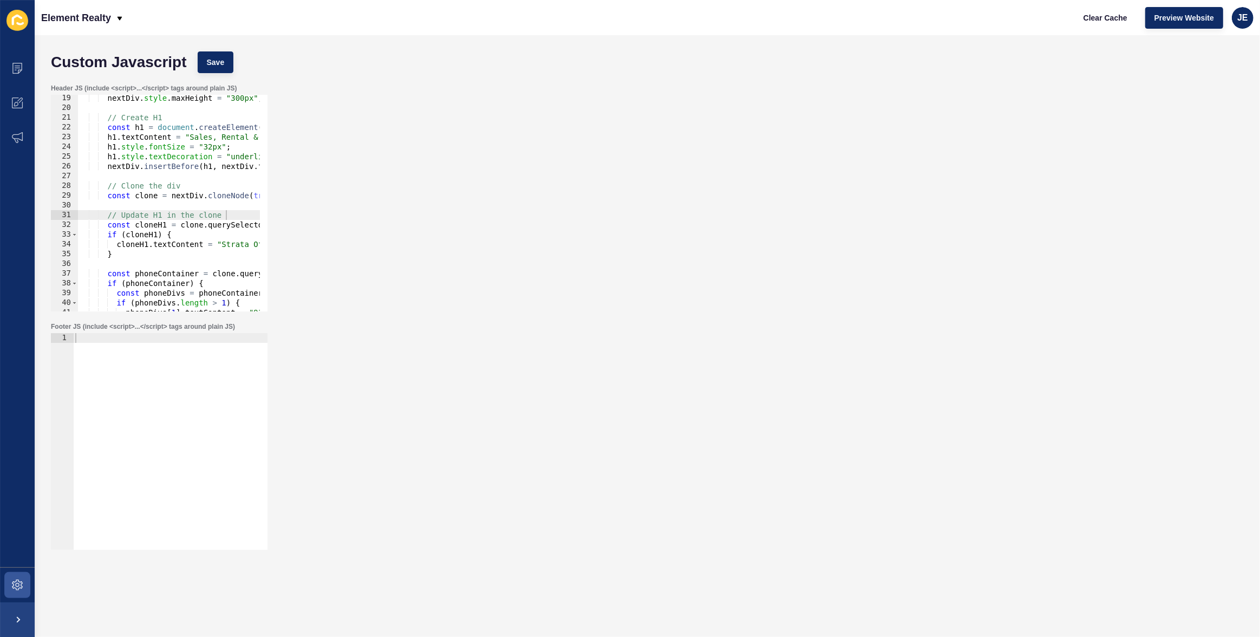
click at [926, 290] on div "Header JS (include <script>...</script> tags around plain JS) // Update H1 in t…" at bounding box center [646, 197] width 1203 height 238
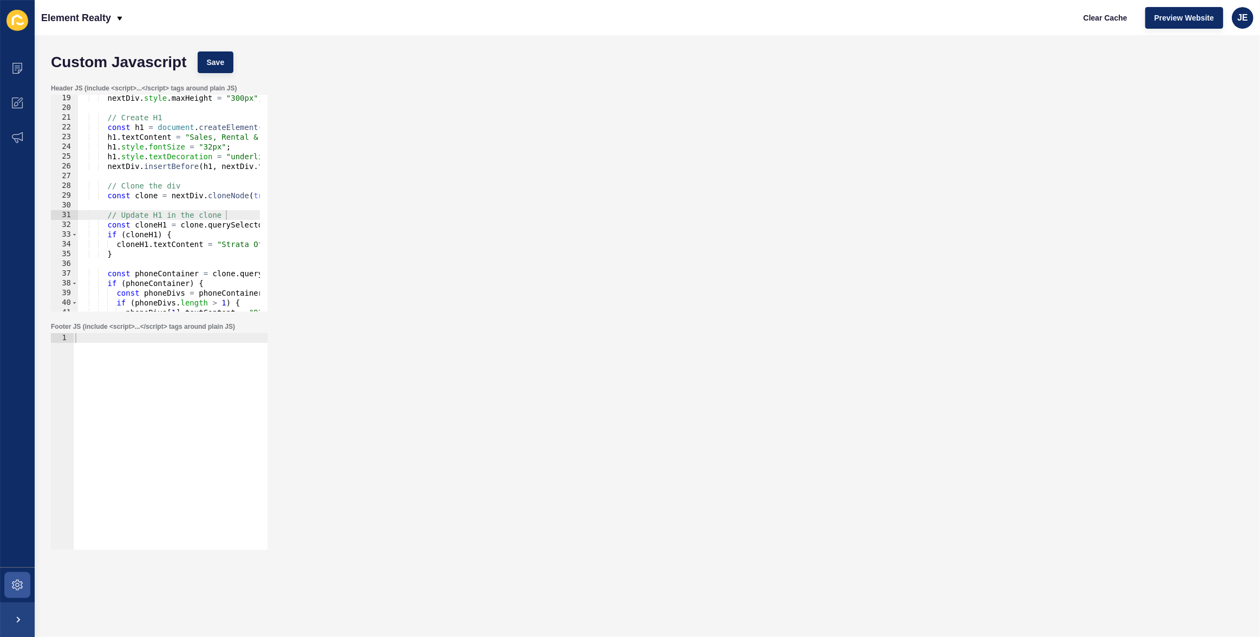
click at [926, 290] on div "Header JS (include <script>...</script> tags around plain JS) // Update H1 in t…" at bounding box center [646, 197] width 1203 height 238
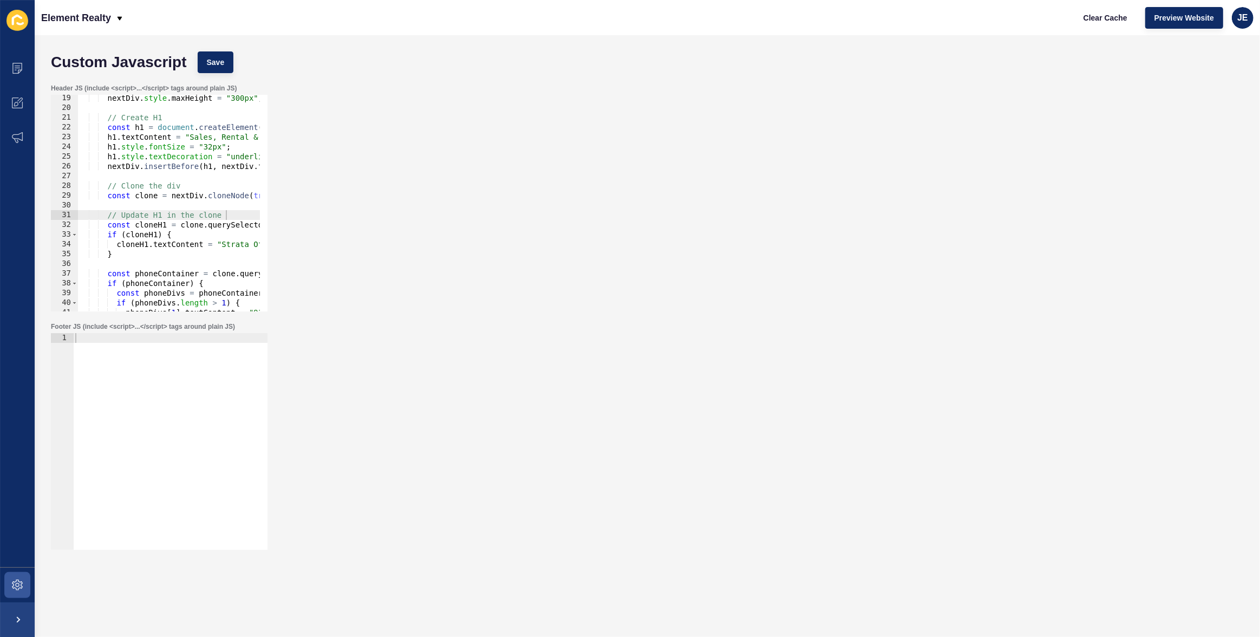
click at [926, 290] on div "Header JS (include <script>...</script> tags around plain JS) // Update H1 in t…" at bounding box center [646, 197] width 1203 height 238
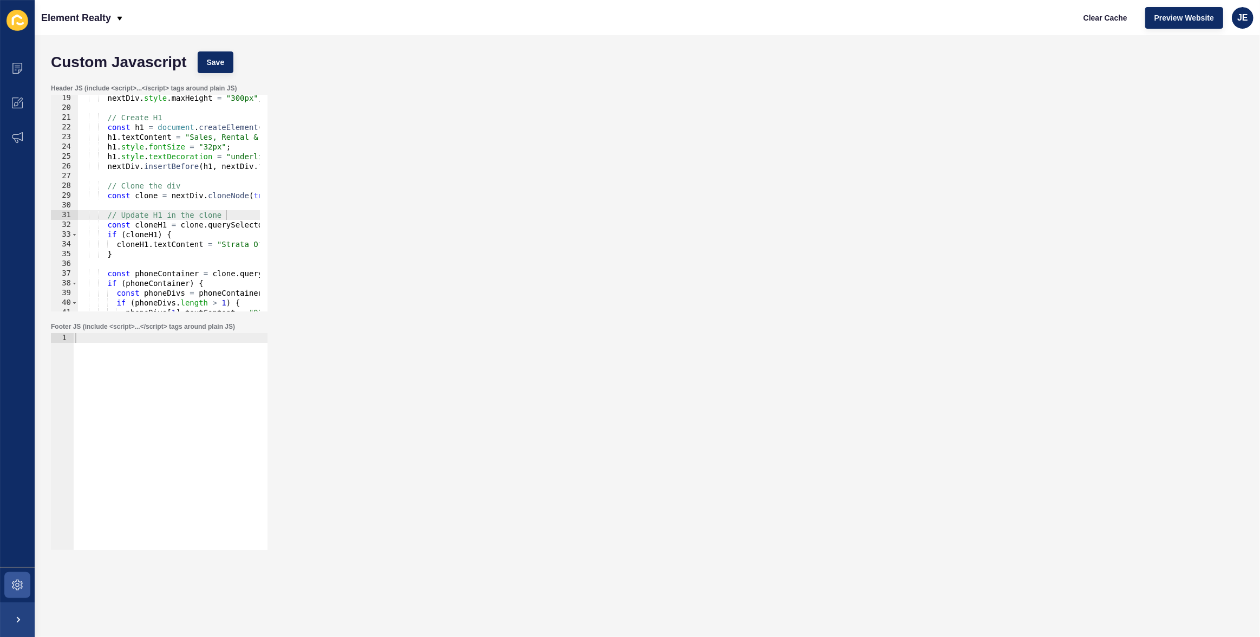
click at [926, 290] on div "Header JS (include <script>...</script> tags around plain JS) // Update H1 in t…" at bounding box center [646, 197] width 1203 height 238
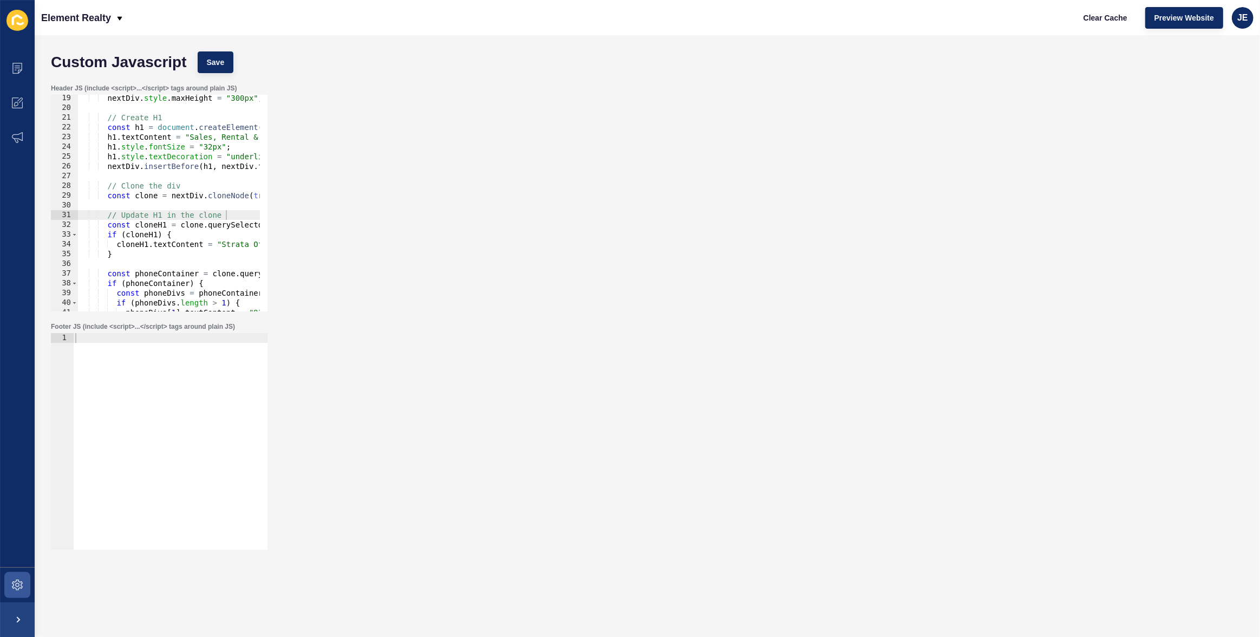
click at [926, 290] on div "Header JS (include <script>...</script> tags around plain JS) // Update H1 in t…" at bounding box center [646, 197] width 1203 height 238
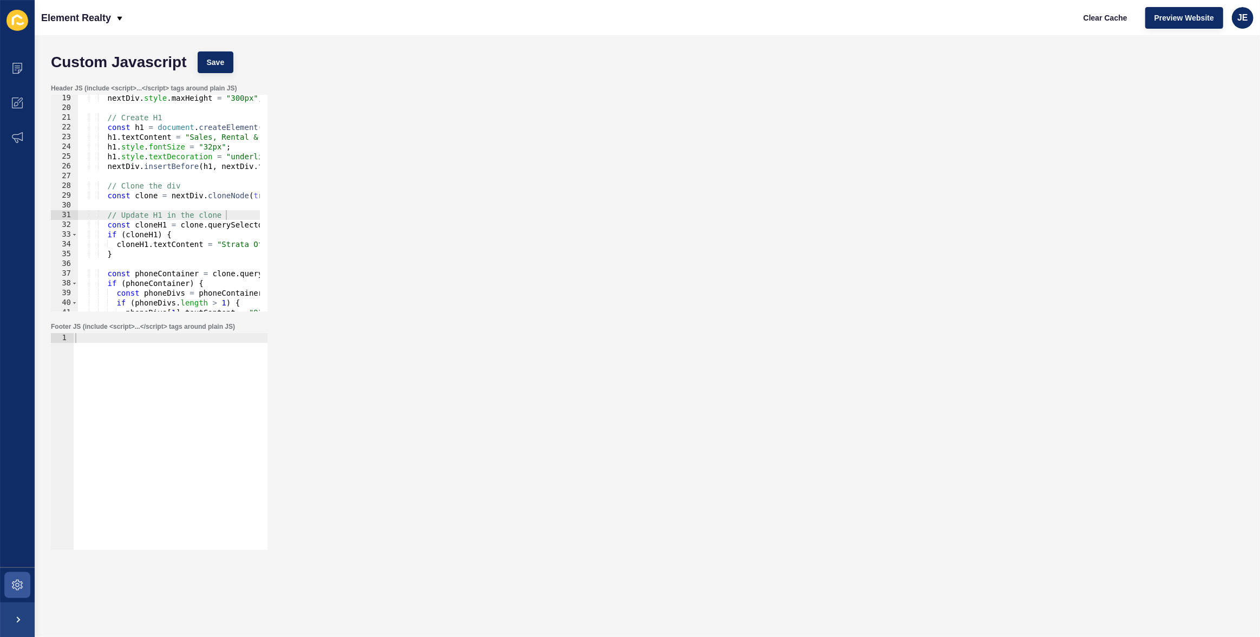
click at [926, 290] on div "Header JS (include <script>...</script> tags around plain JS) // Update H1 in t…" at bounding box center [646, 197] width 1203 height 238
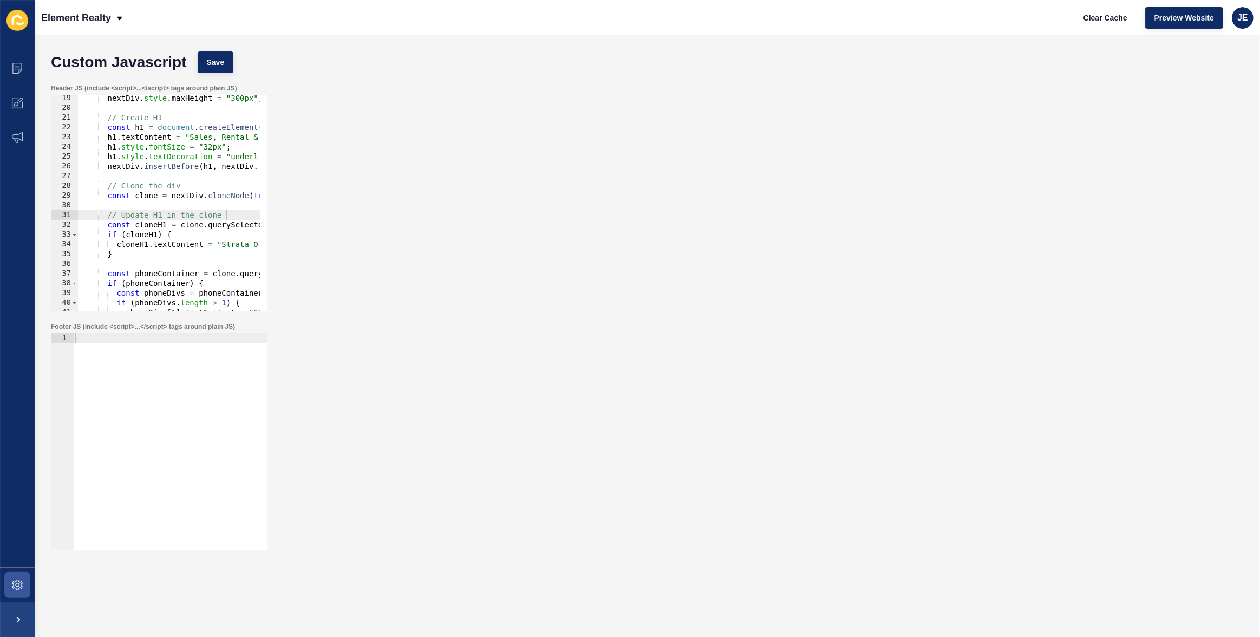
click at [926, 290] on div "Header JS (include <script>...</script> tags around plain JS) // Update H1 in t…" at bounding box center [646, 197] width 1203 height 238
click at [893, 297] on div "Header JS (include <script>...</script> tags around plain JS) // Update H1 in t…" at bounding box center [646, 197] width 1203 height 238
click at [782, 268] on div "Header JS (include <script>...</script> tags around plain JS) // Update H1 in t…" at bounding box center [646, 197] width 1203 height 238
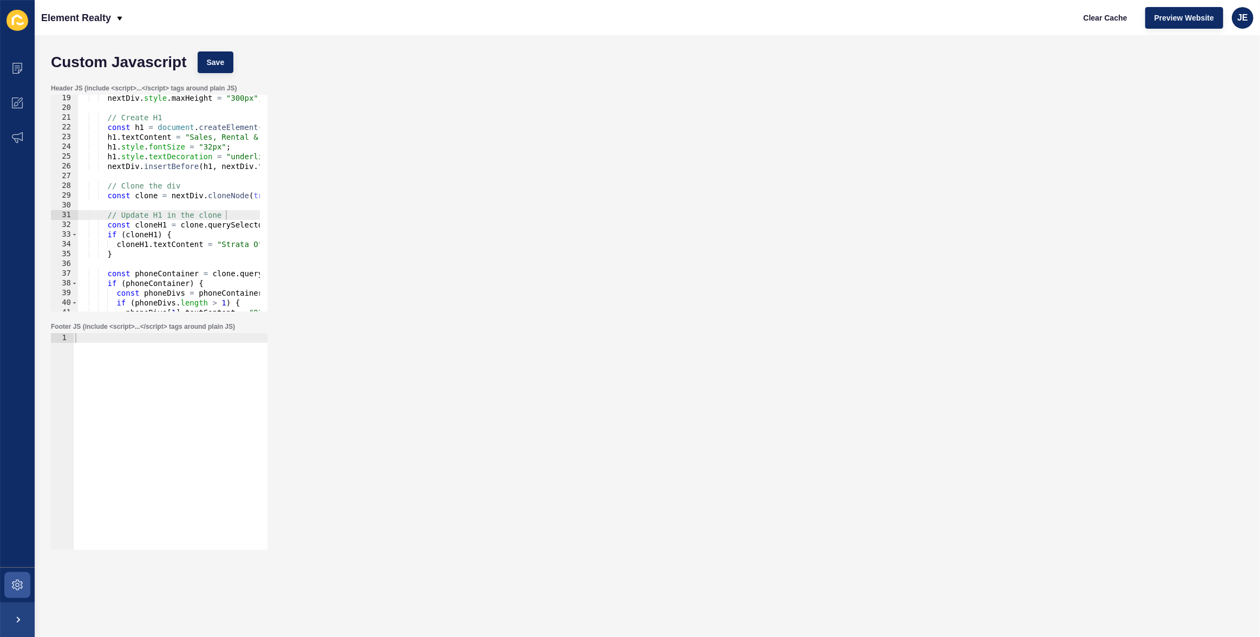
click at [782, 268] on div "Header JS (include <script>...</script> tags around plain JS) // Update H1 in t…" at bounding box center [646, 197] width 1203 height 238
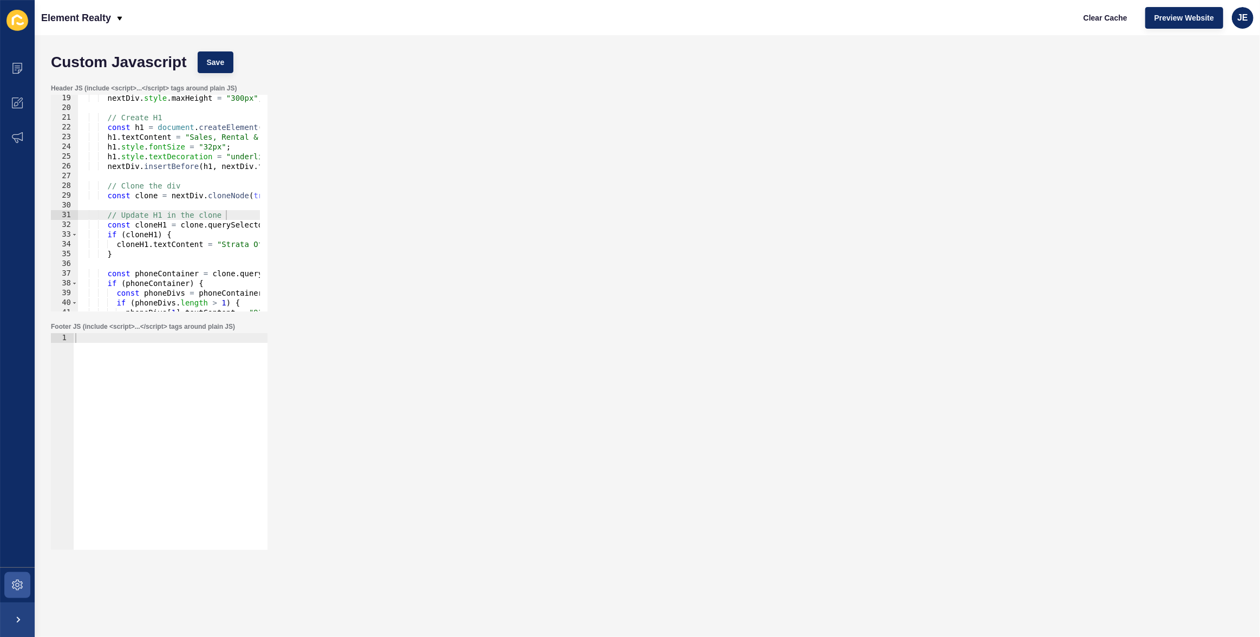
click at [782, 268] on div "Header JS (include <script>...</script> tags around plain JS) // Update H1 in t…" at bounding box center [646, 197] width 1203 height 238
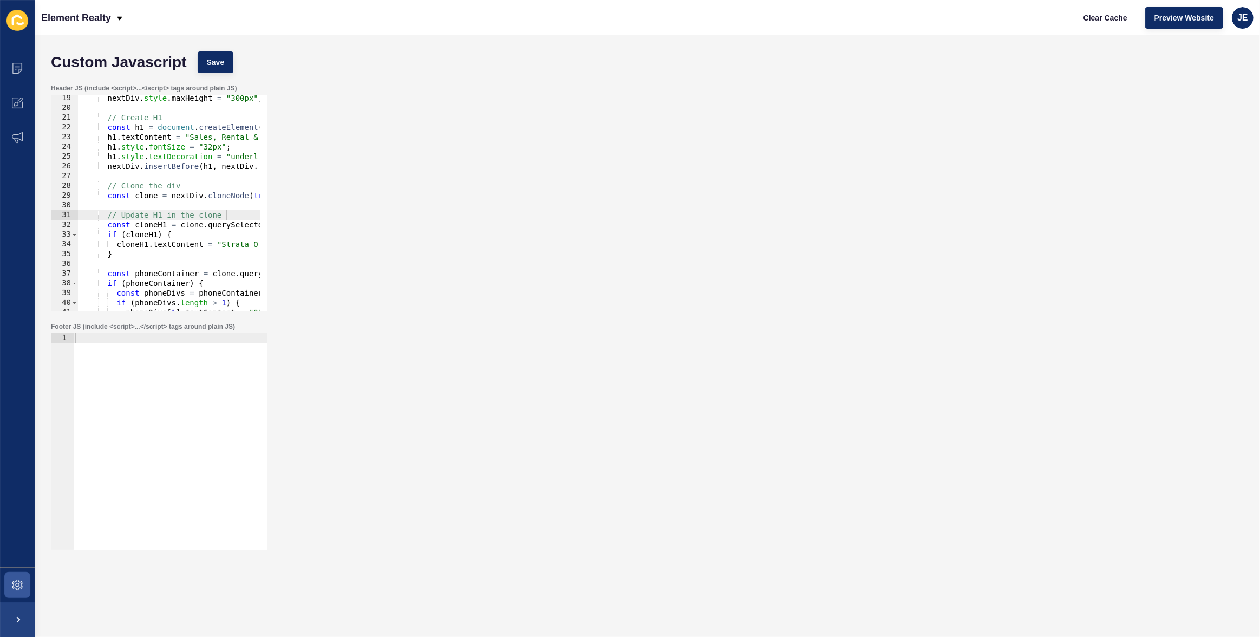
click at [782, 268] on div "Header JS (include <script>...</script> tags around plain JS) // Update H1 in t…" at bounding box center [646, 197] width 1203 height 238
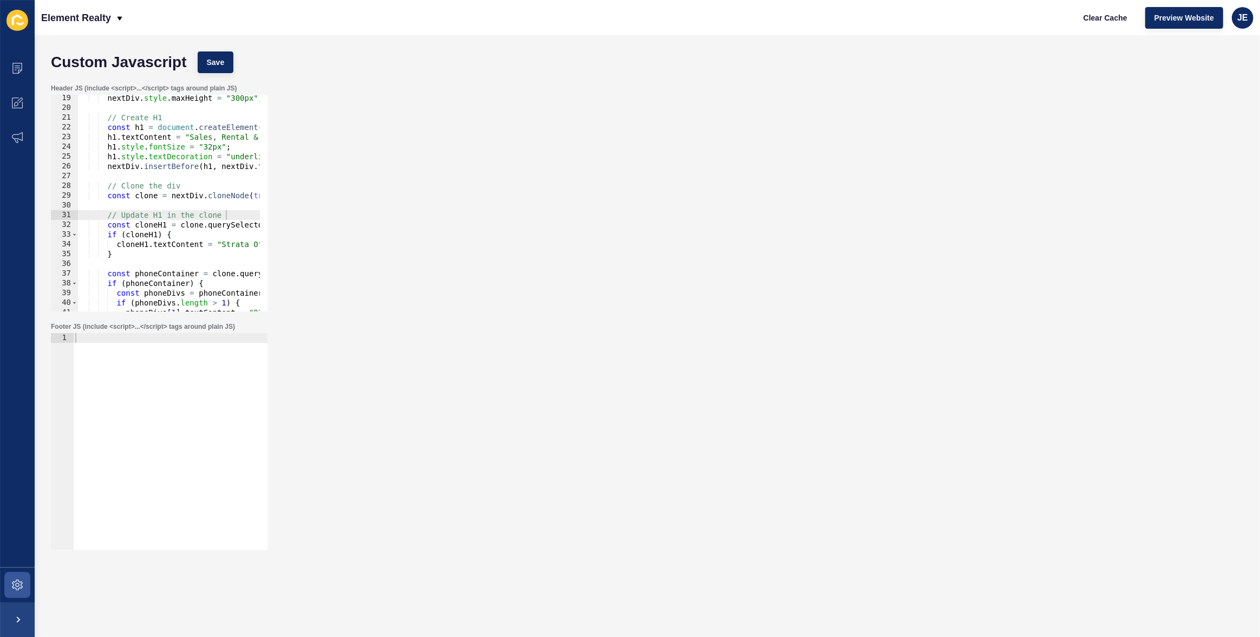
click at [782, 268] on div "Header JS (include <script>...</script> tags around plain JS) // Update H1 in t…" at bounding box center [646, 197] width 1203 height 238
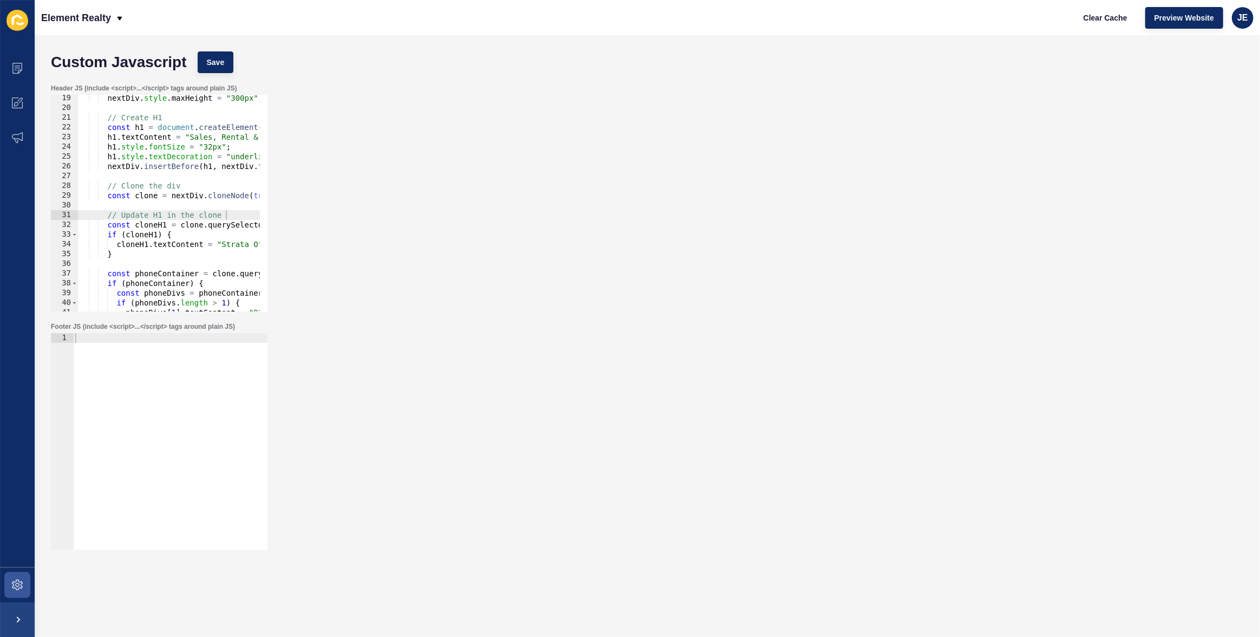
click at [782, 268] on div "Header JS (include <script>...</script> tags around plain JS) // Update H1 in t…" at bounding box center [646, 197] width 1203 height 238
click at [805, 264] on div "Header JS (include <script>...</script> tags around plain JS) // Update H1 in t…" at bounding box center [646, 197] width 1203 height 238
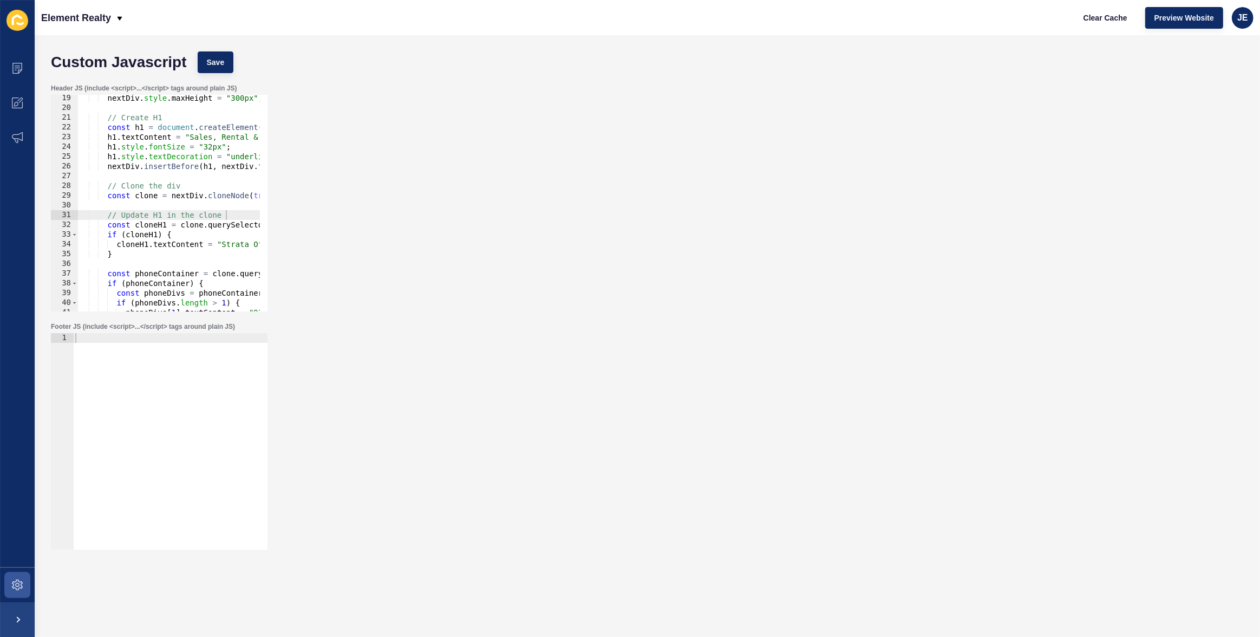
click at [805, 264] on div "Header JS (include <script>...</script> tags around plain JS) // Update H1 in t…" at bounding box center [646, 197] width 1203 height 238
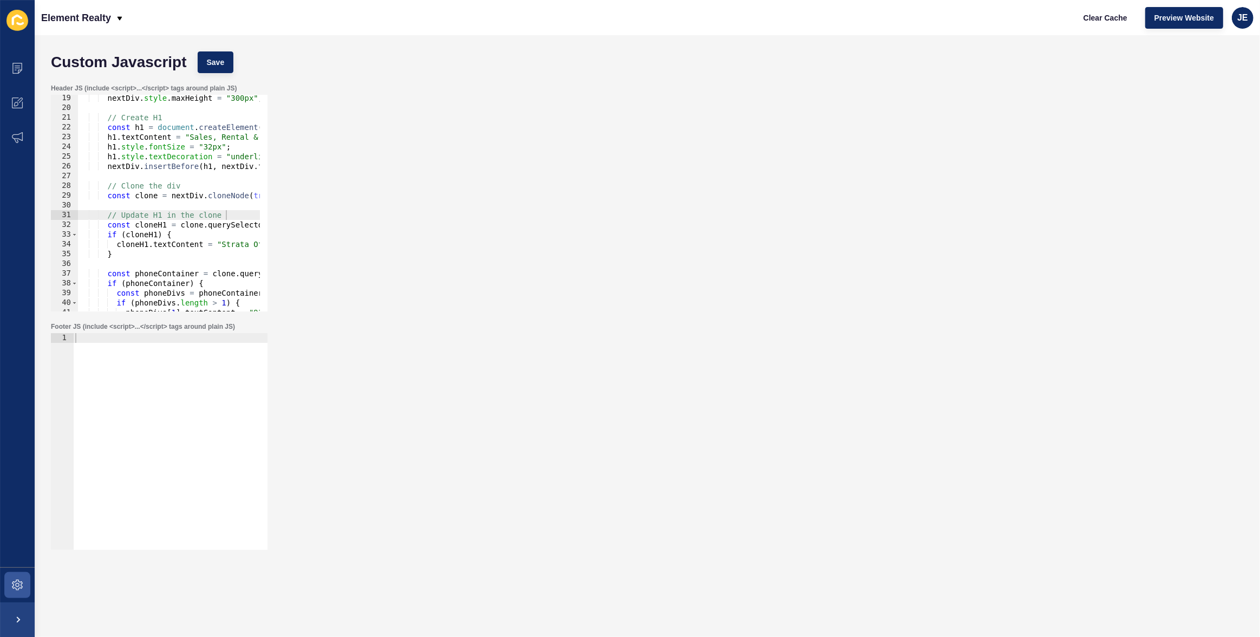
click at [805, 264] on div "Header JS (include <script>...</script> tags around plain JS) // Update H1 in t…" at bounding box center [646, 197] width 1203 height 238
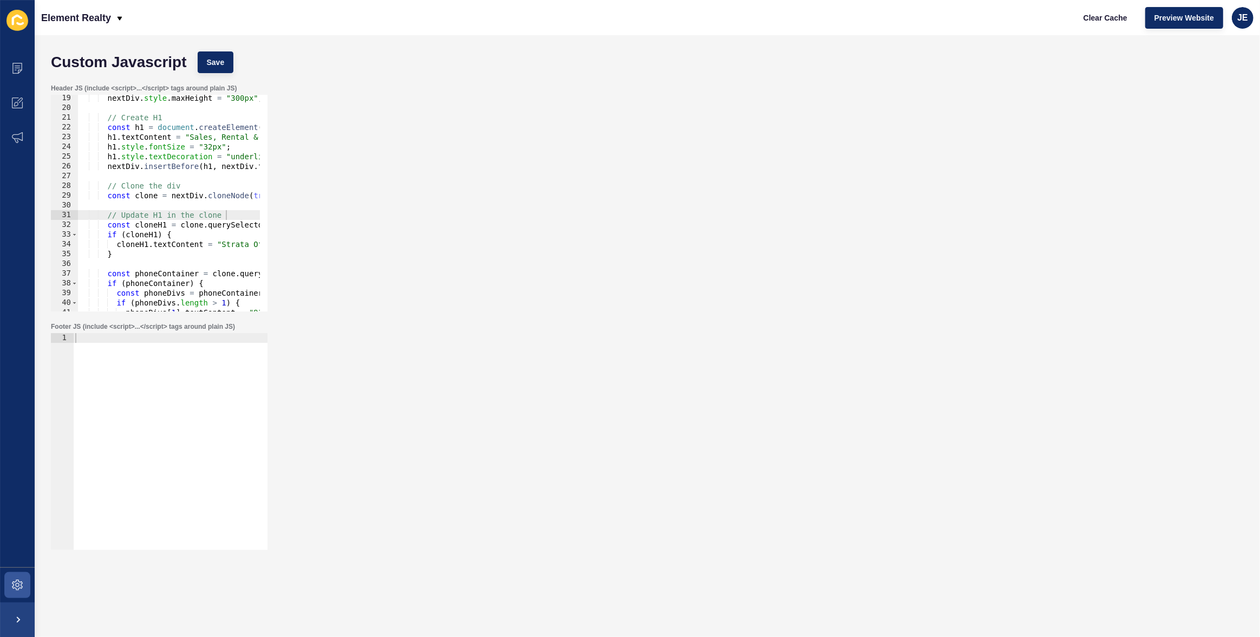
click at [805, 264] on div "Header JS (include <script>...</script> tags around plain JS) // Update H1 in t…" at bounding box center [646, 197] width 1203 height 238
click at [803, 263] on div "Header JS (include <script>...</script> tags around plain JS) // Update H1 in t…" at bounding box center [646, 197] width 1203 height 238
click at [736, 114] on div "Header JS (include <script>...</script> tags around plain JS) // Update H1 in t…" at bounding box center [646, 197] width 1203 height 238
click at [568, 137] on div "Header JS (include <script>...</script> tags around plain JS) // Update H1 in t…" at bounding box center [646, 197] width 1203 height 238
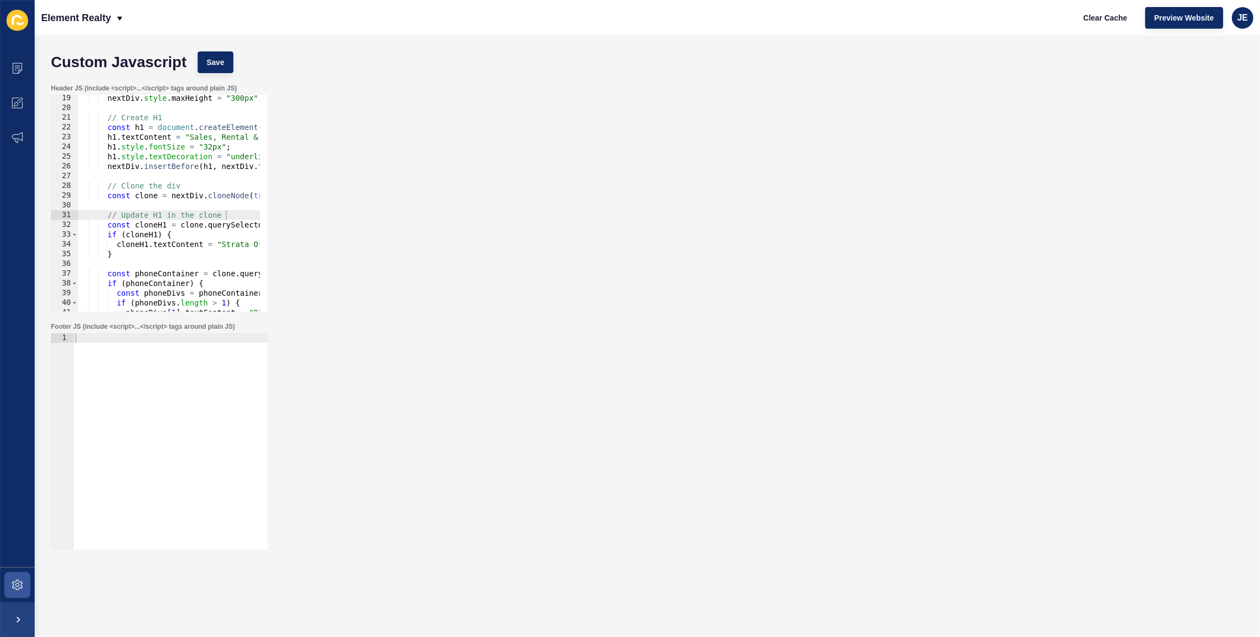
click at [568, 137] on div "Header JS (include <script>...</script> tags around plain JS) // Update H1 in t…" at bounding box center [646, 197] width 1203 height 238
click at [637, 193] on div "Header JS (include <script>...</script> tags around plain JS) // Update H1 in t…" at bounding box center [646, 197] width 1203 height 238
drag, startPoint x: 635, startPoint y: 191, endPoint x: 544, endPoint y: 112, distance: 120.9
click at [631, 188] on div "Header JS (include <script>...</script> tags around plain JS) // Update H1 in t…" at bounding box center [646, 197] width 1203 height 238
click at [997, 261] on div "Header JS (include <script>...</script> tags around plain JS) // Update H1 in t…" at bounding box center [646, 197] width 1203 height 238
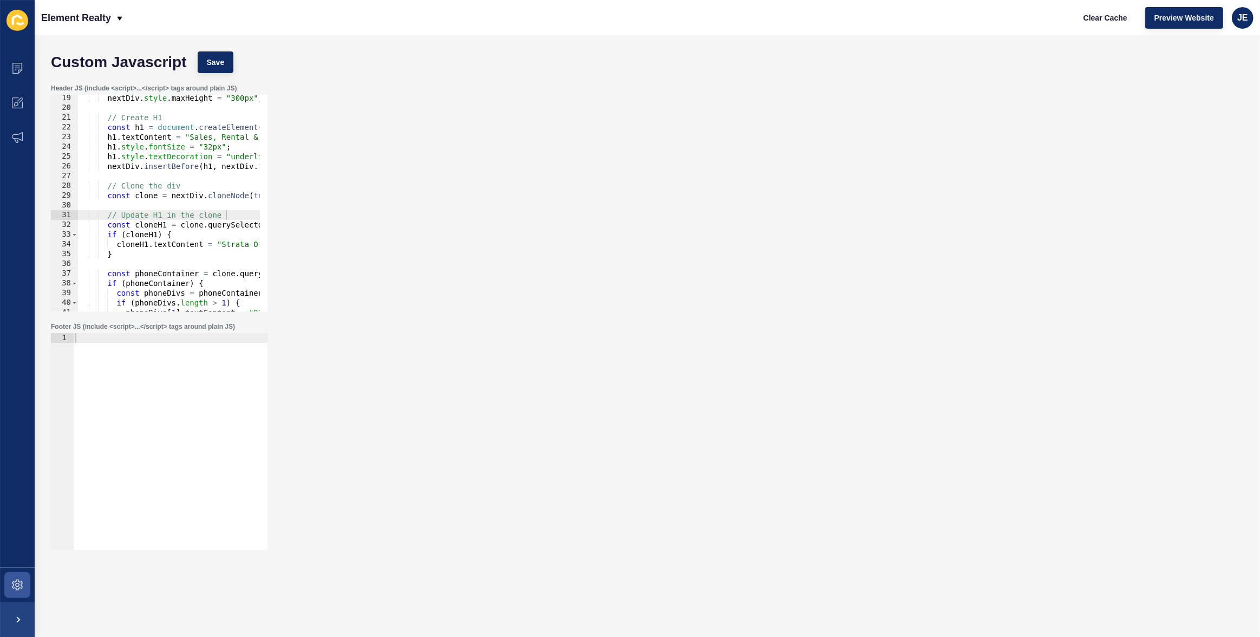
click at [997, 261] on div "Header JS (include <script>...</script> tags around plain JS) // Update H1 in t…" at bounding box center [646, 197] width 1203 height 238
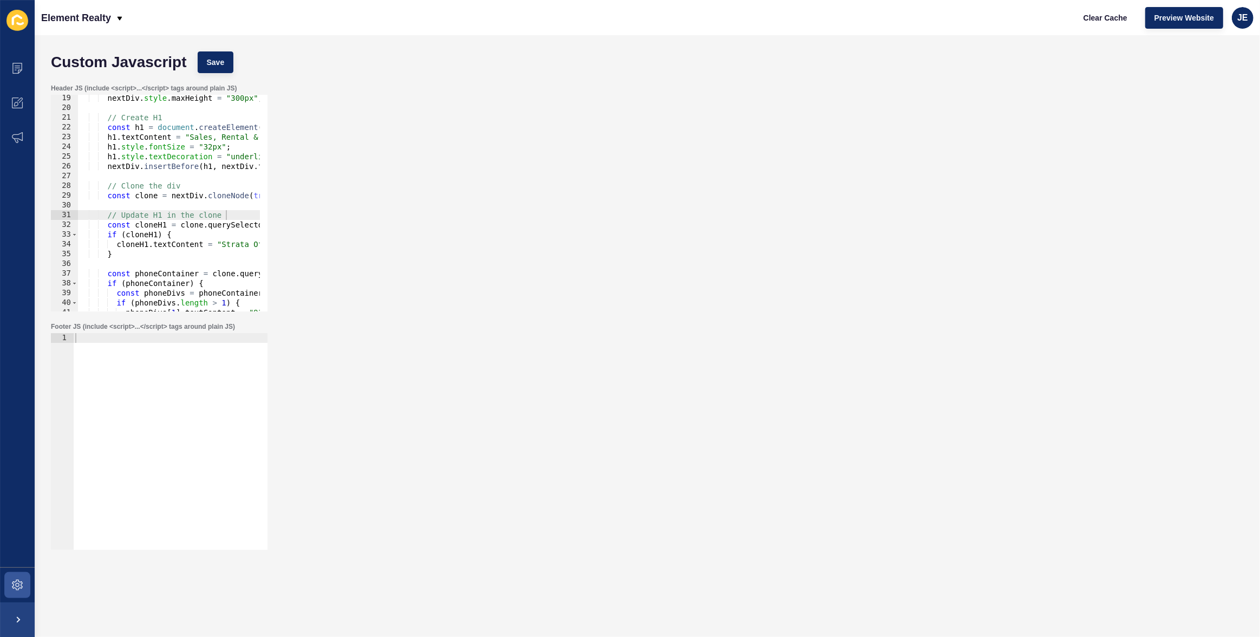
click at [997, 261] on div "Header JS (include <script>...</script> tags around plain JS) // Update H1 in t…" at bounding box center [646, 197] width 1203 height 238
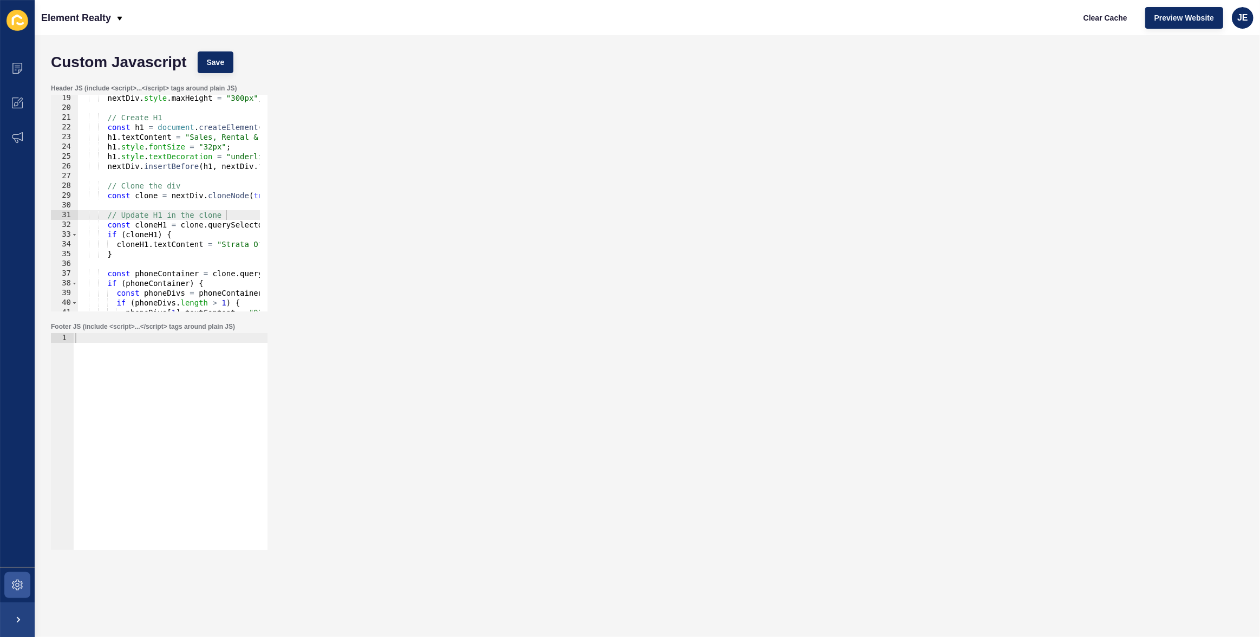
click at [997, 261] on div "Header JS (include <script>...</script> tags around plain JS) // Update H1 in t…" at bounding box center [646, 197] width 1203 height 238
click at [829, 222] on div "Header JS (include <script>...</script> tags around plain JS) // Update H1 in t…" at bounding box center [646, 197] width 1203 height 238
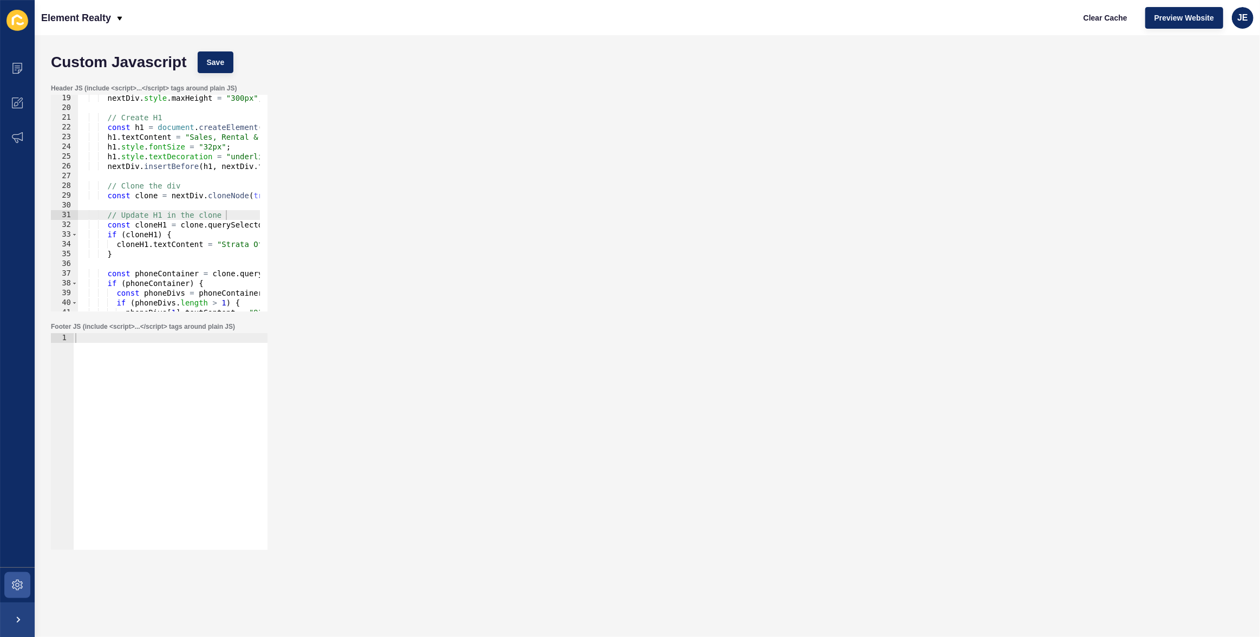
click at [829, 222] on div "Header JS (include <script>...</script> tags around plain JS) // Update H1 in t…" at bounding box center [646, 197] width 1203 height 238
click at [857, 374] on div "Footer JS (include <script>...</script> tags around plain JS) 1 ההההההההההההההה…" at bounding box center [646, 436] width 1203 height 238
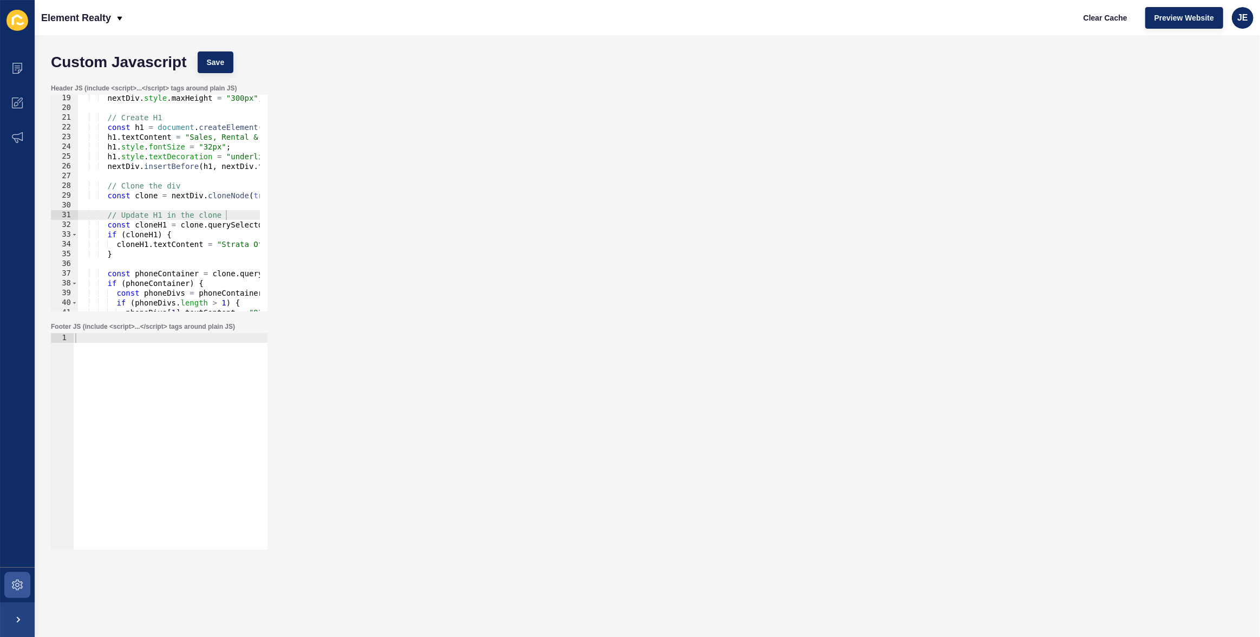
click at [857, 374] on div "Footer JS (include <script>...</script> tags around plain JS) 1 ההההההההההההההה…" at bounding box center [646, 436] width 1203 height 238
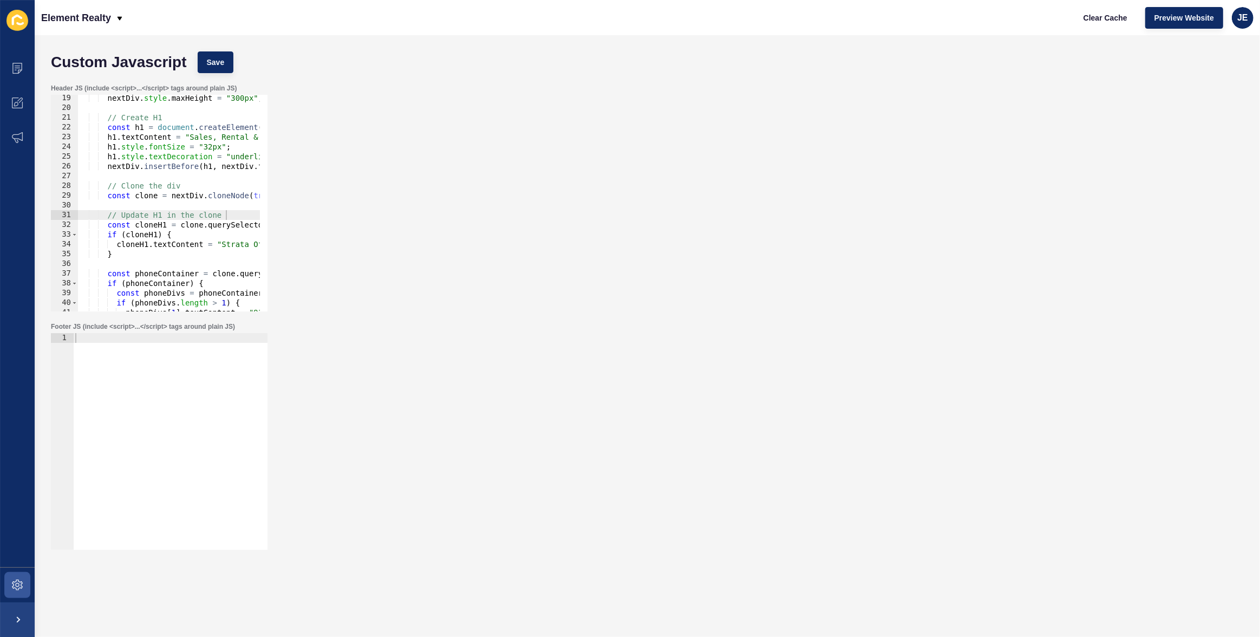
click at [857, 374] on div "Footer JS (include <script>...</script> tags around plain JS) 1 ההההההההההההההה…" at bounding box center [646, 436] width 1203 height 238
click at [10, 66] on span at bounding box center [17, 68] width 35 height 35
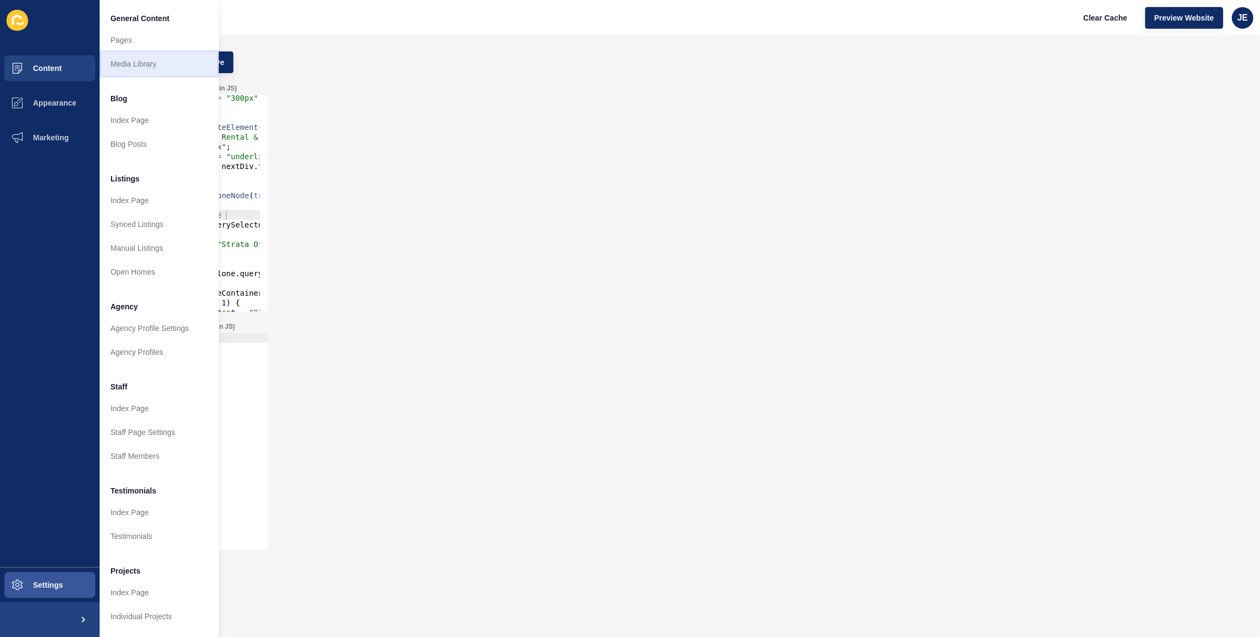
click at [155, 69] on link "Media Library" at bounding box center [159, 64] width 119 height 24
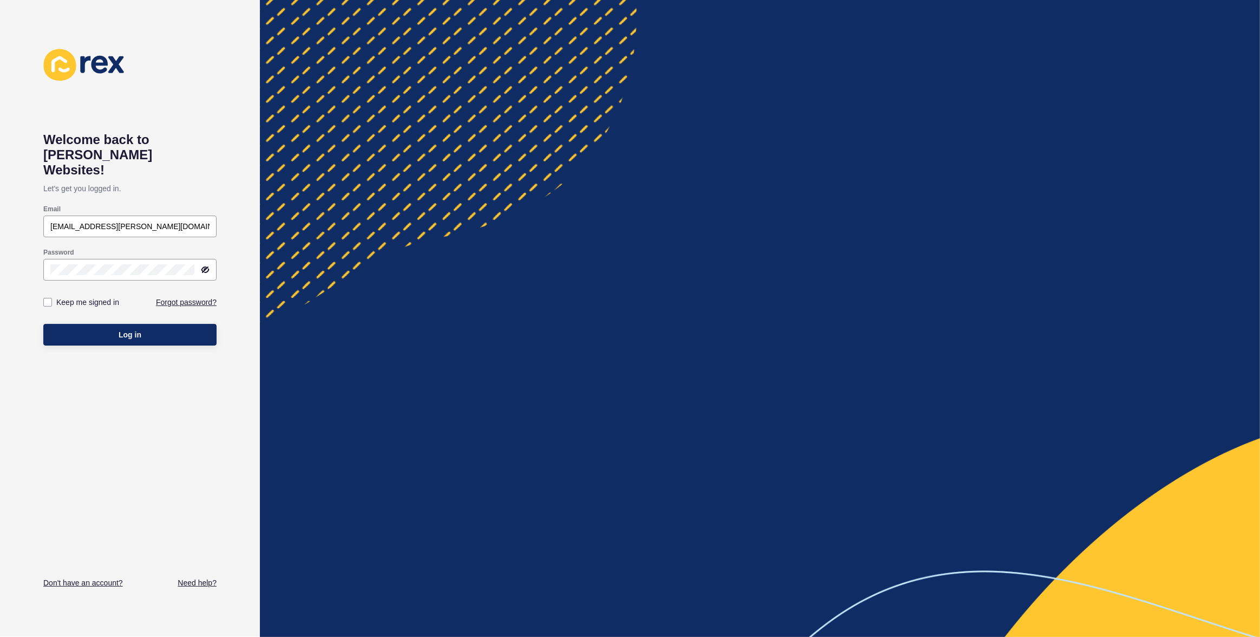
drag, startPoint x: 607, startPoint y: 31, endPoint x: 365, endPoint y: 9, distance: 243.5
click at [365, 9] on div at bounding box center [760, 318] width 1000 height 637
click at [565, 59] on div at bounding box center [760, 318] width 1000 height 637
click at [617, 157] on div at bounding box center [760, 318] width 1000 height 637
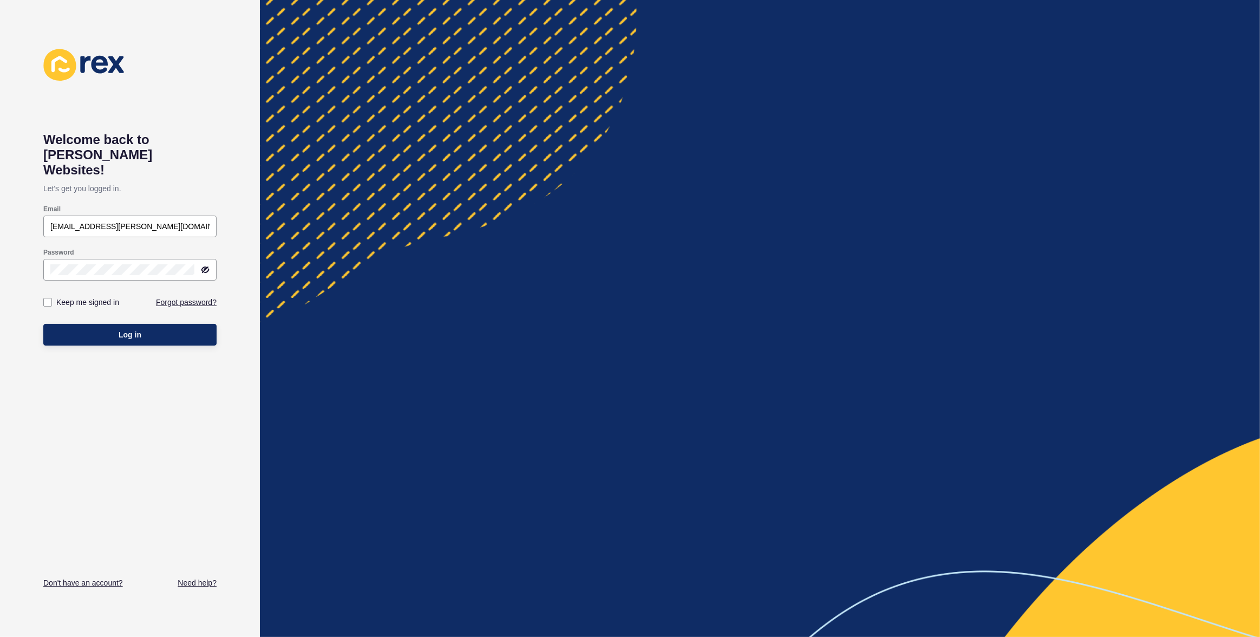
click at [617, 157] on div at bounding box center [760, 318] width 1000 height 637
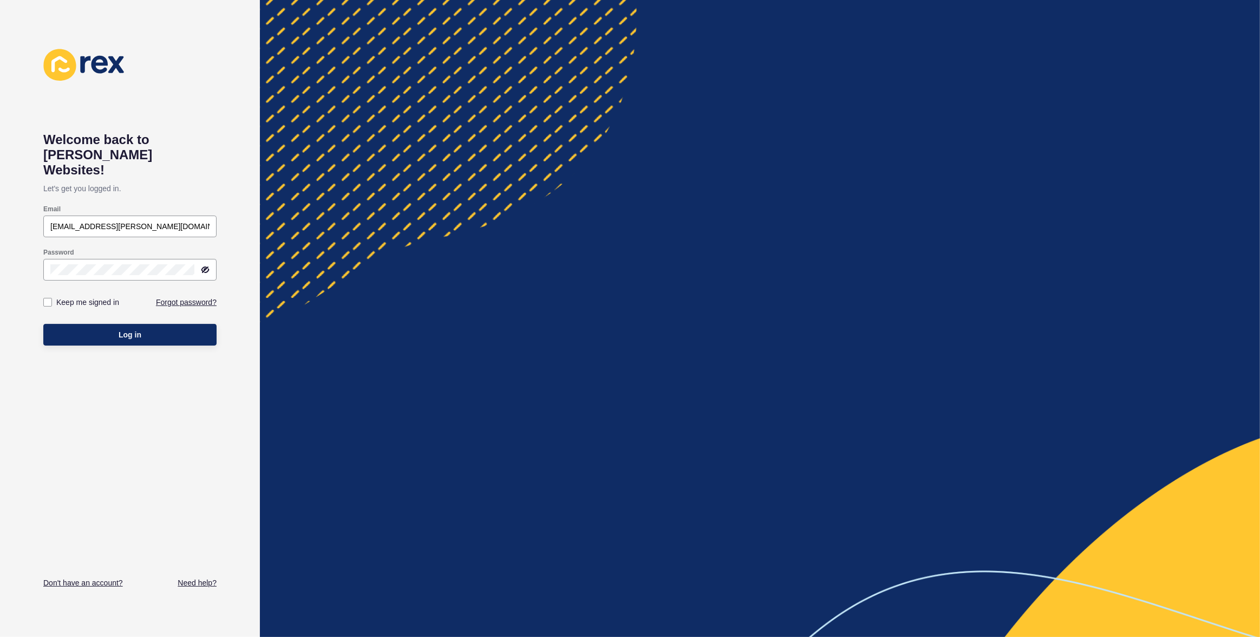
click at [617, 157] on div at bounding box center [760, 318] width 1000 height 637
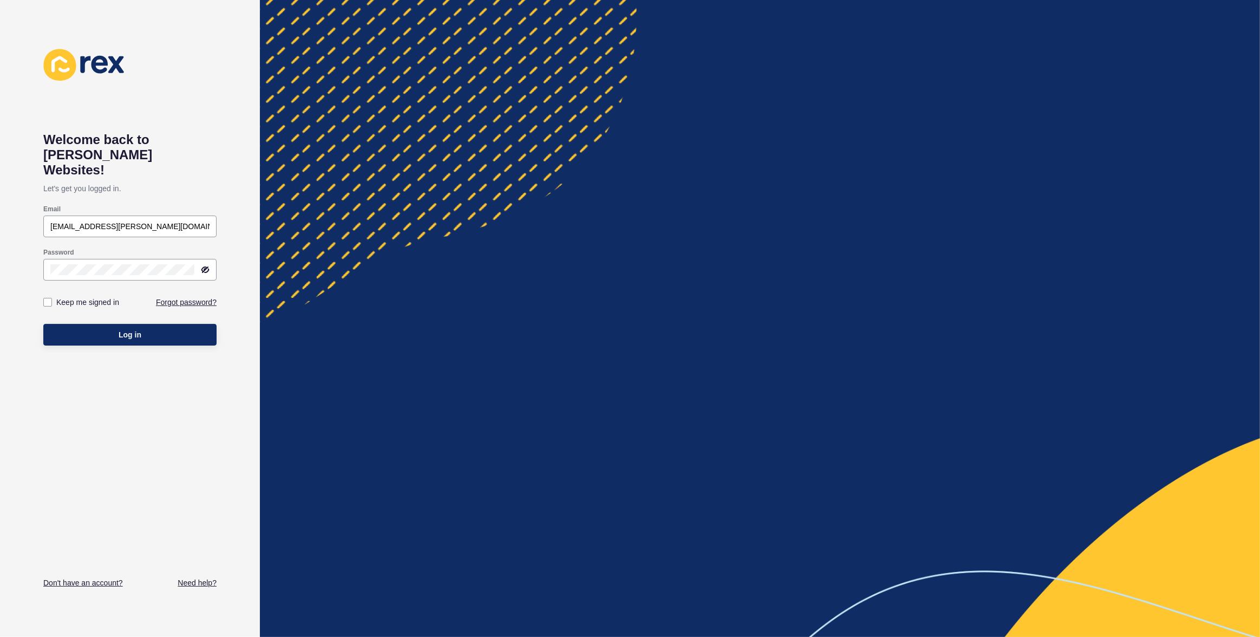
click at [617, 157] on div at bounding box center [760, 318] width 1000 height 637
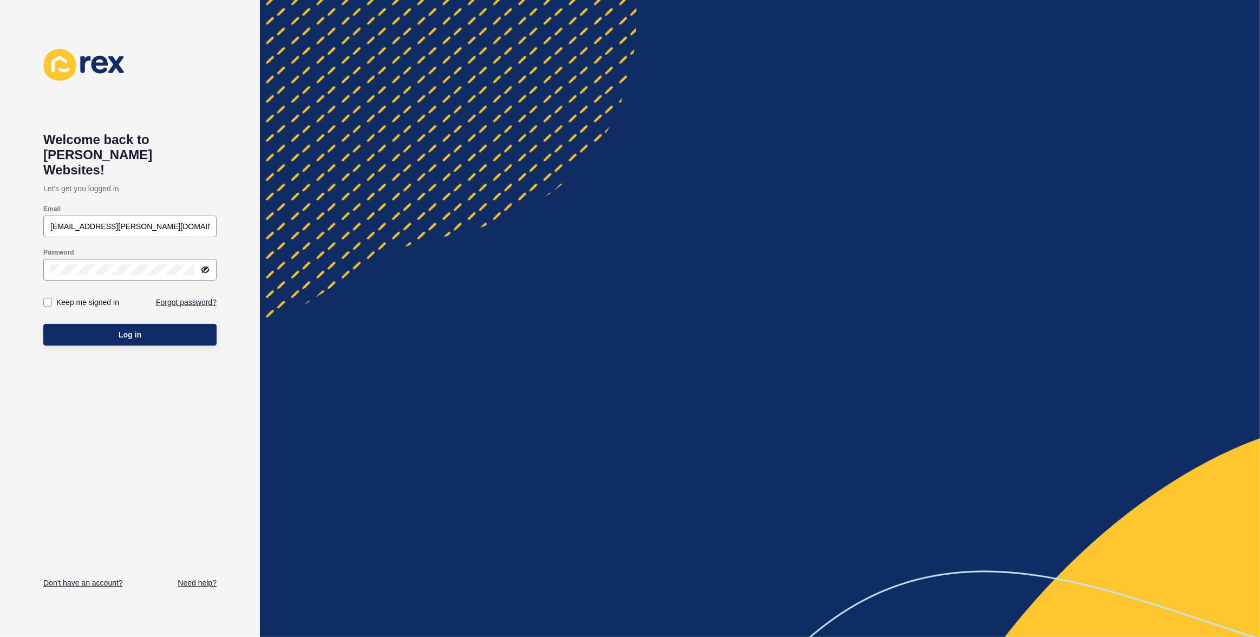
click at [617, 157] on div at bounding box center [760, 318] width 1000 height 637
click at [677, 176] on div at bounding box center [760, 318] width 1000 height 637
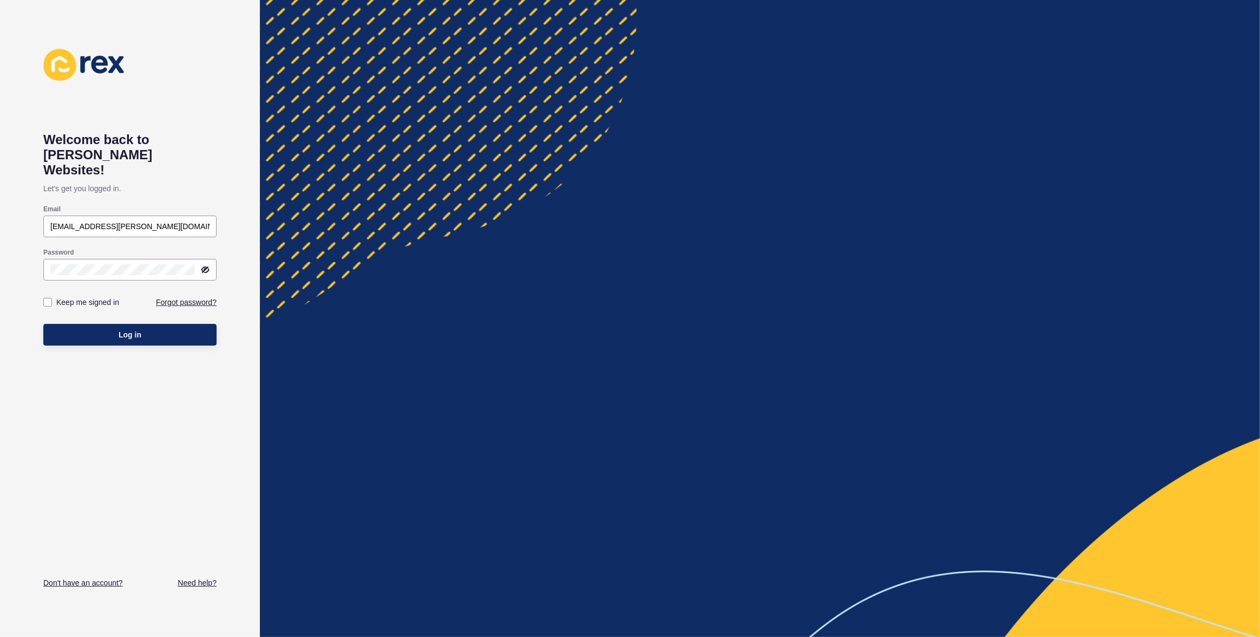
click at [677, 176] on div at bounding box center [760, 318] width 1000 height 637
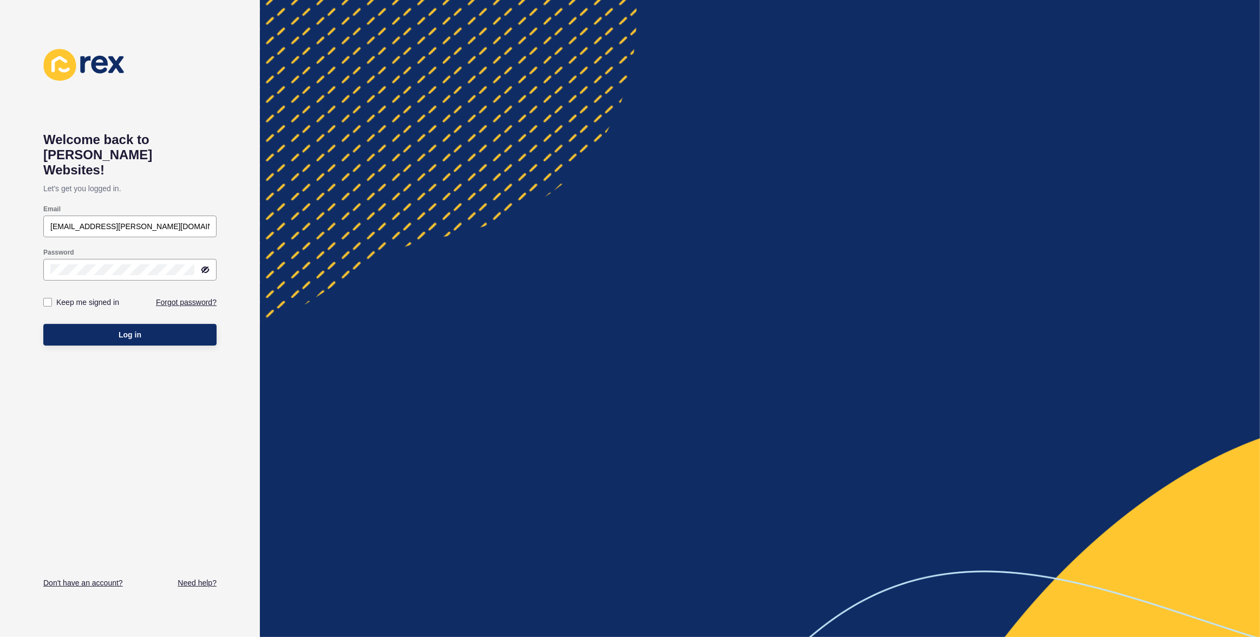
click at [677, 176] on div at bounding box center [760, 318] width 1000 height 637
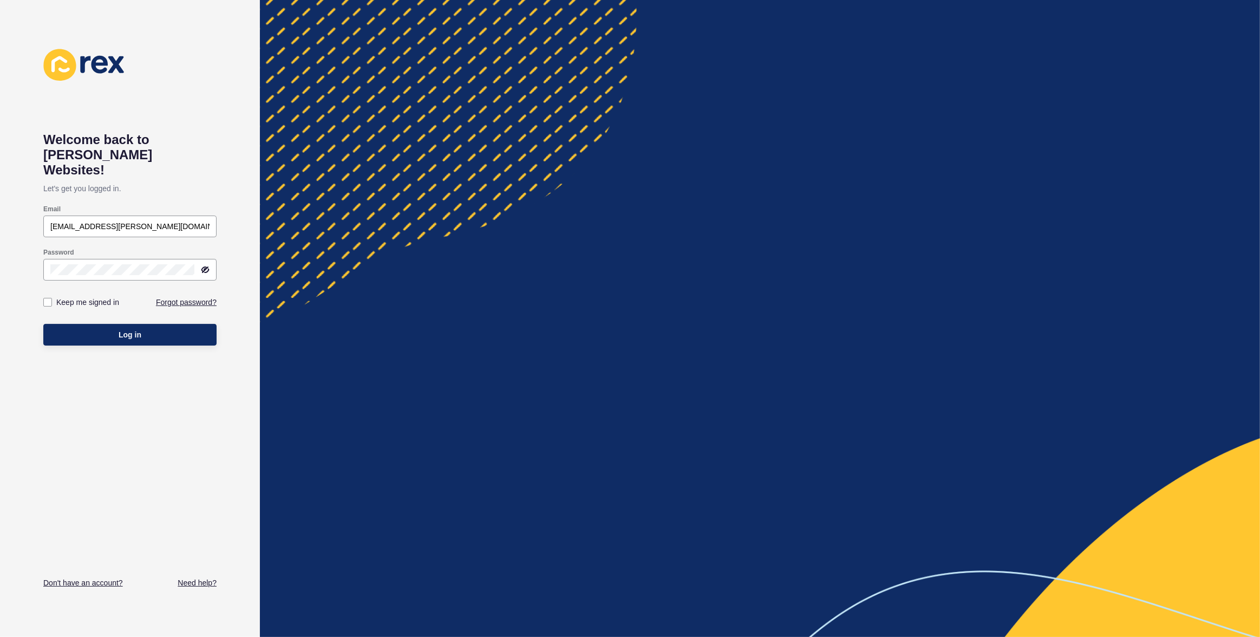
click at [677, 176] on div at bounding box center [760, 318] width 1000 height 637
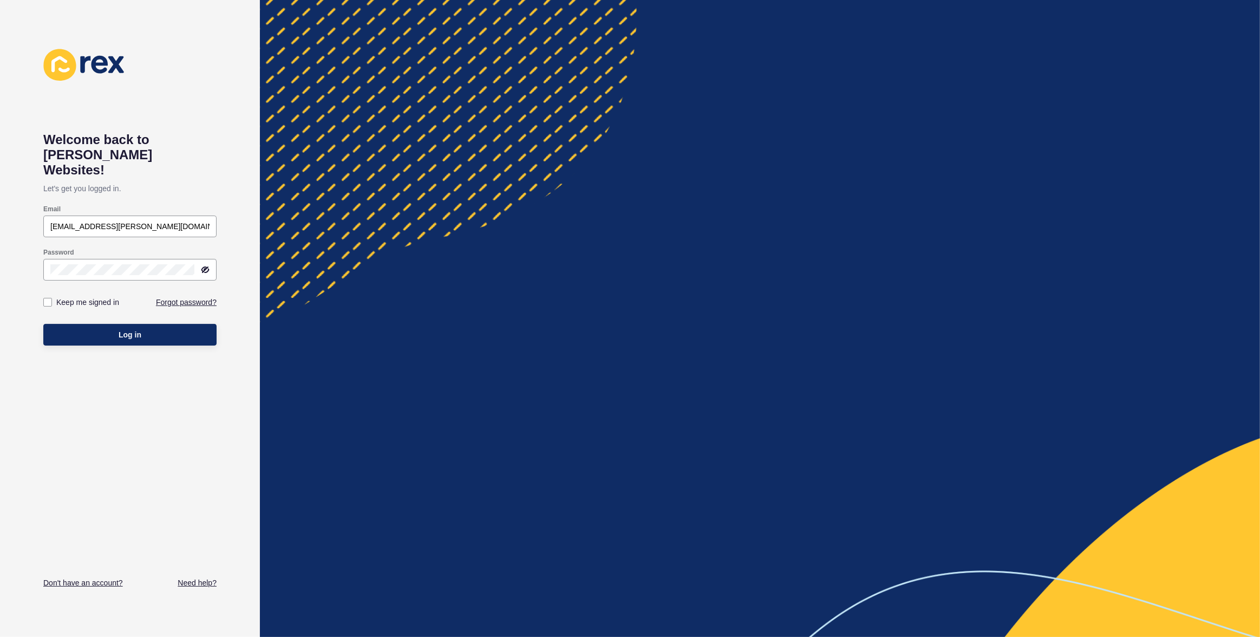
click at [677, 176] on div at bounding box center [760, 318] width 1000 height 637
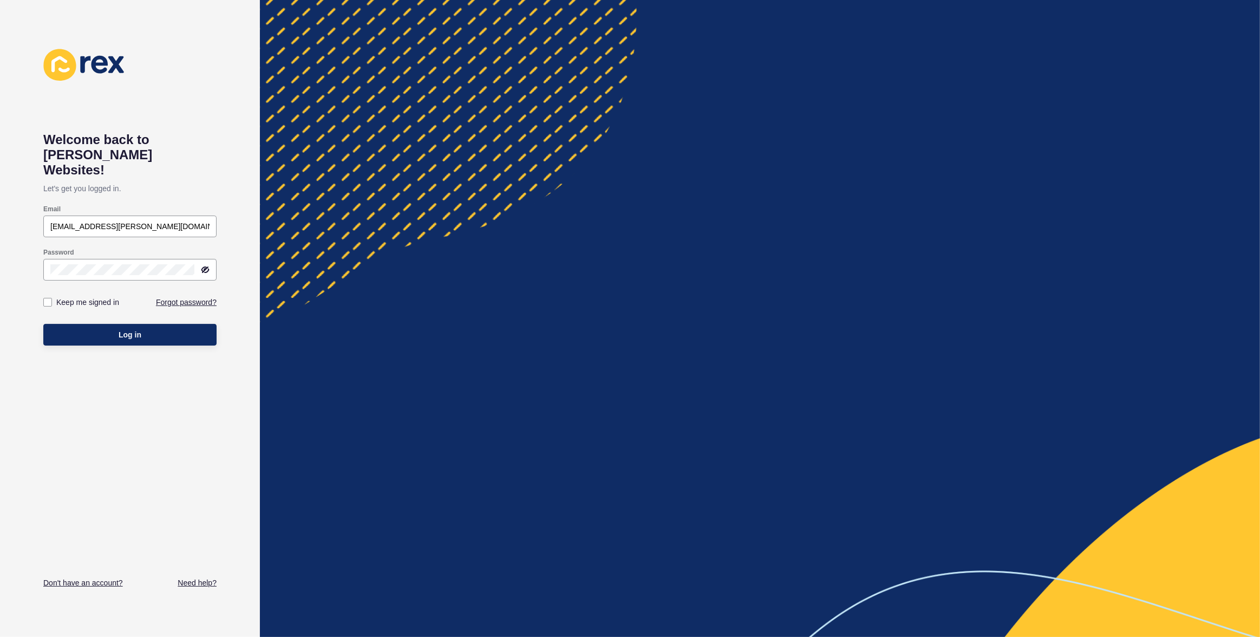
click at [677, 176] on div at bounding box center [760, 318] width 1000 height 637
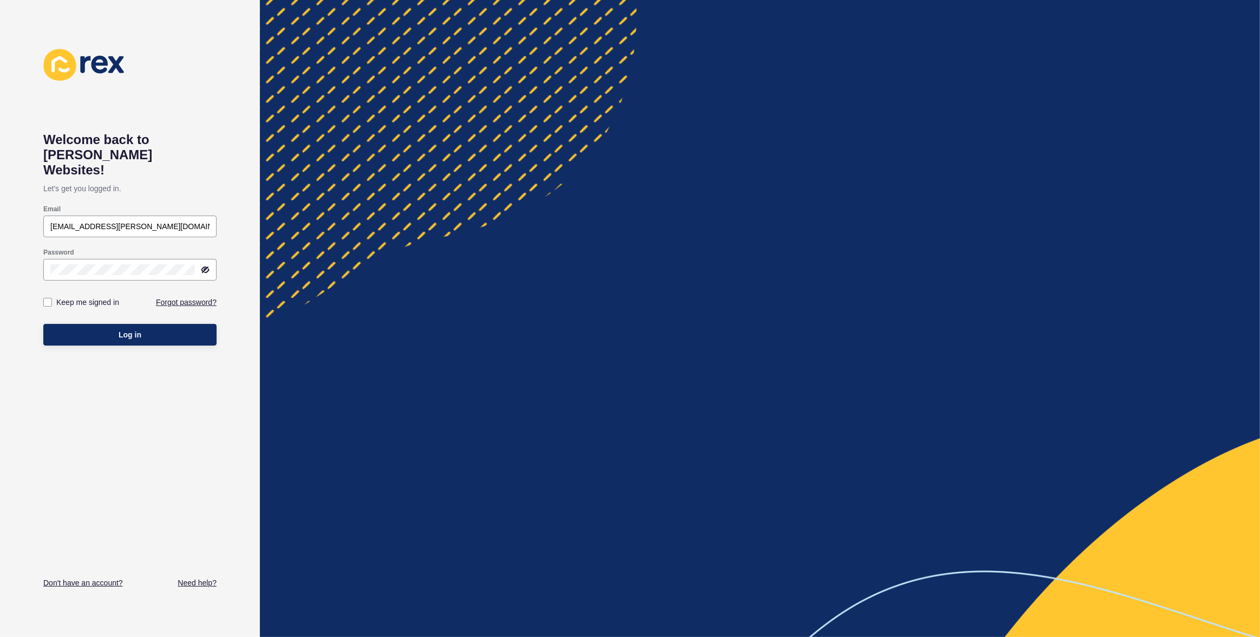
click at [677, 176] on div at bounding box center [760, 318] width 1000 height 637
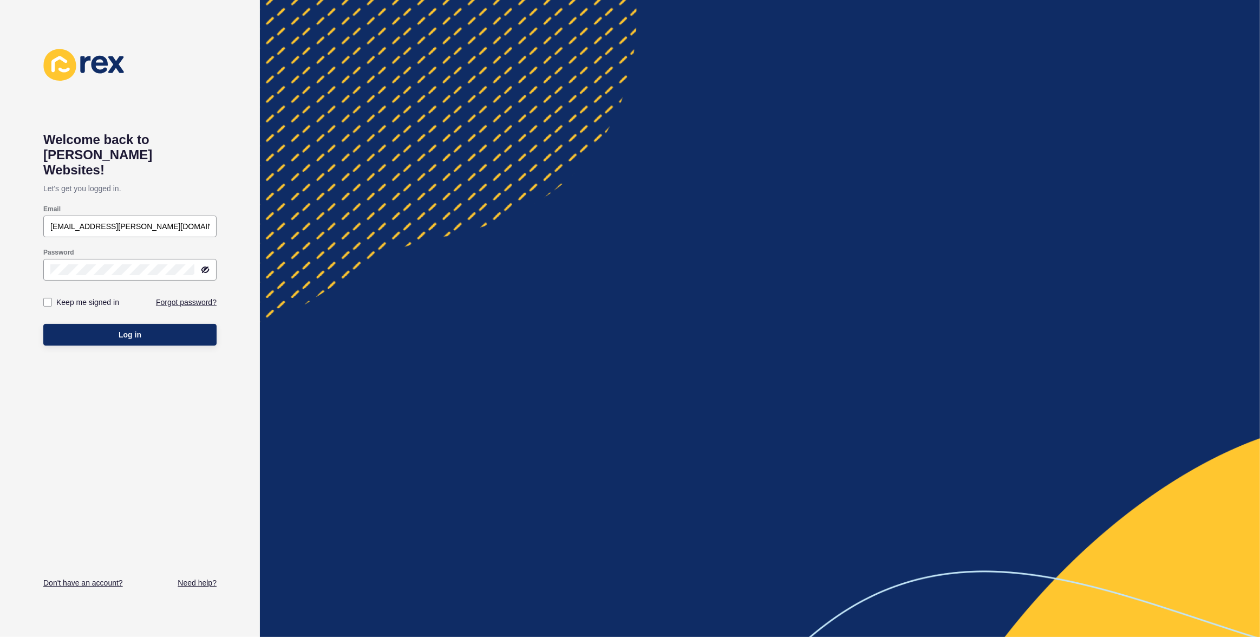
click at [677, 176] on div at bounding box center [760, 318] width 1000 height 637
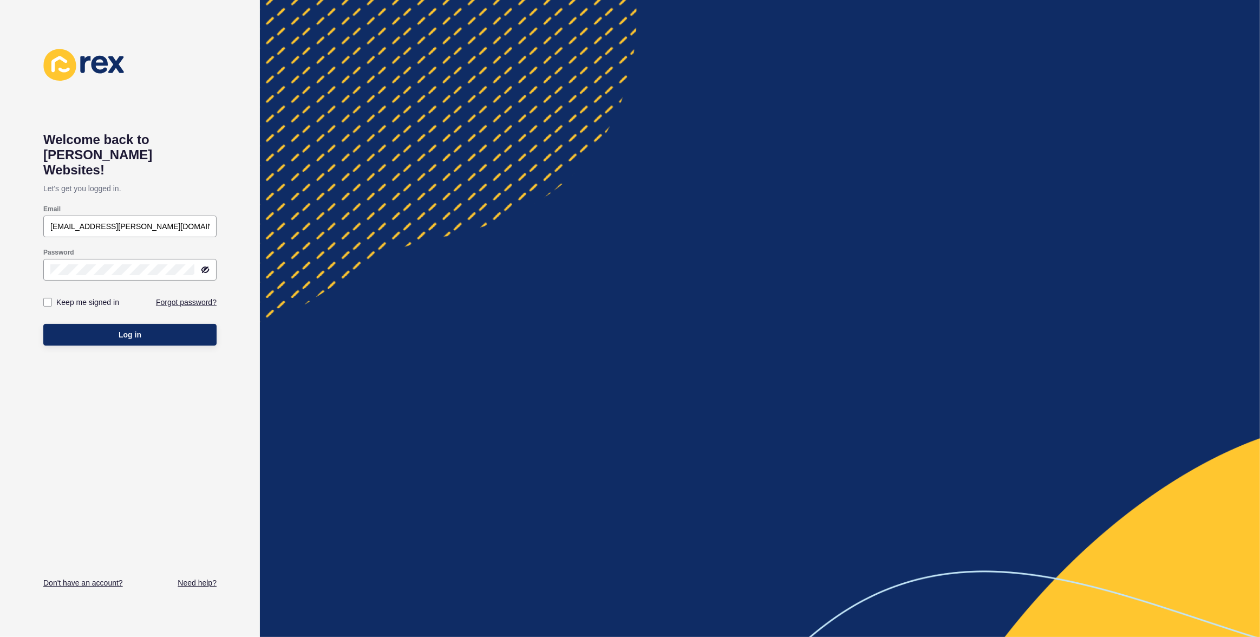
click at [677, 176] on div at bounding box center [760, 318] width 1000 height 637
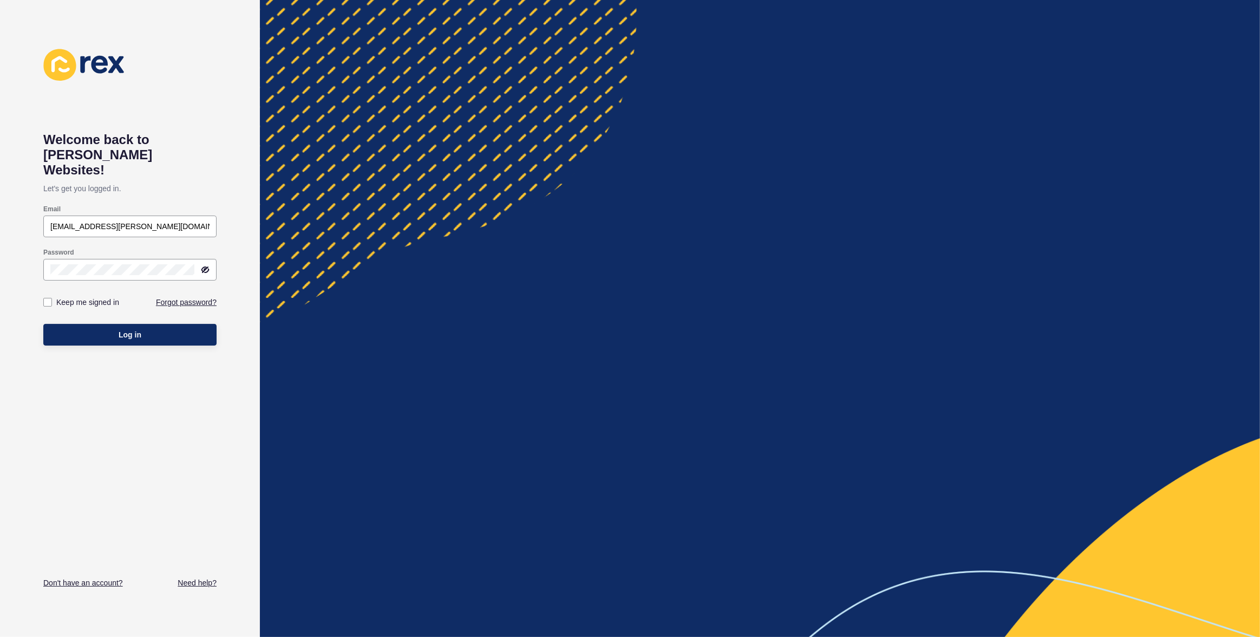
click at [677, 176] on div at bounding box center [760, 318] width 1000 height 637
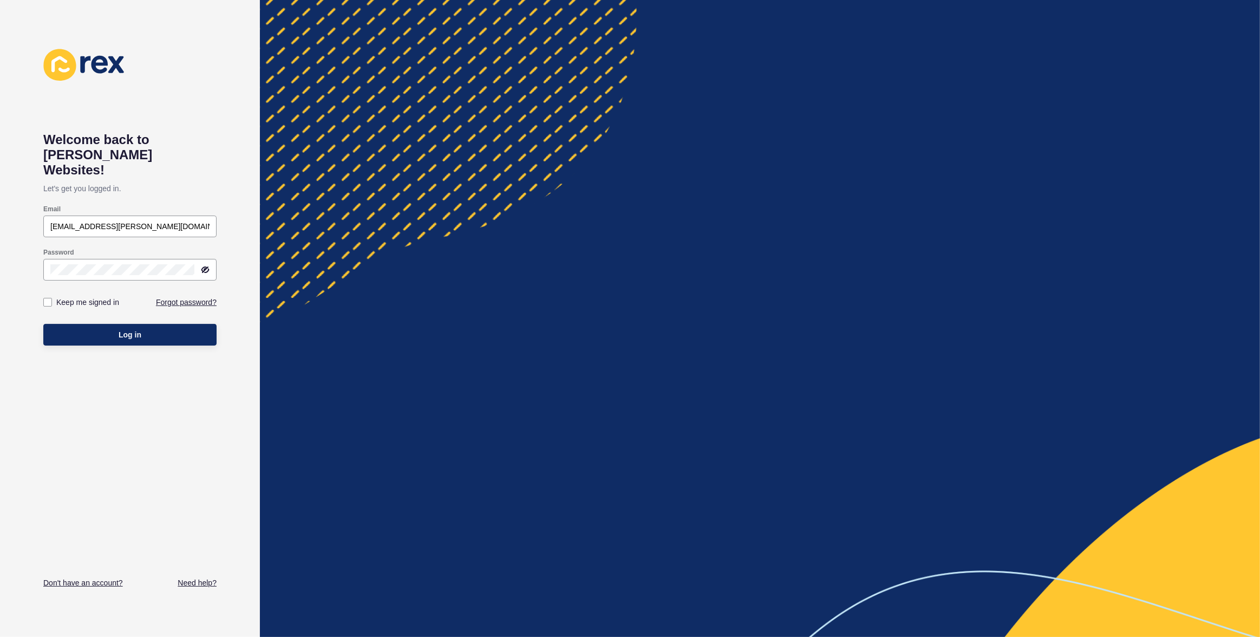
click at [677, 176] on div at bounding box center [760, 318] width 1000 height 637
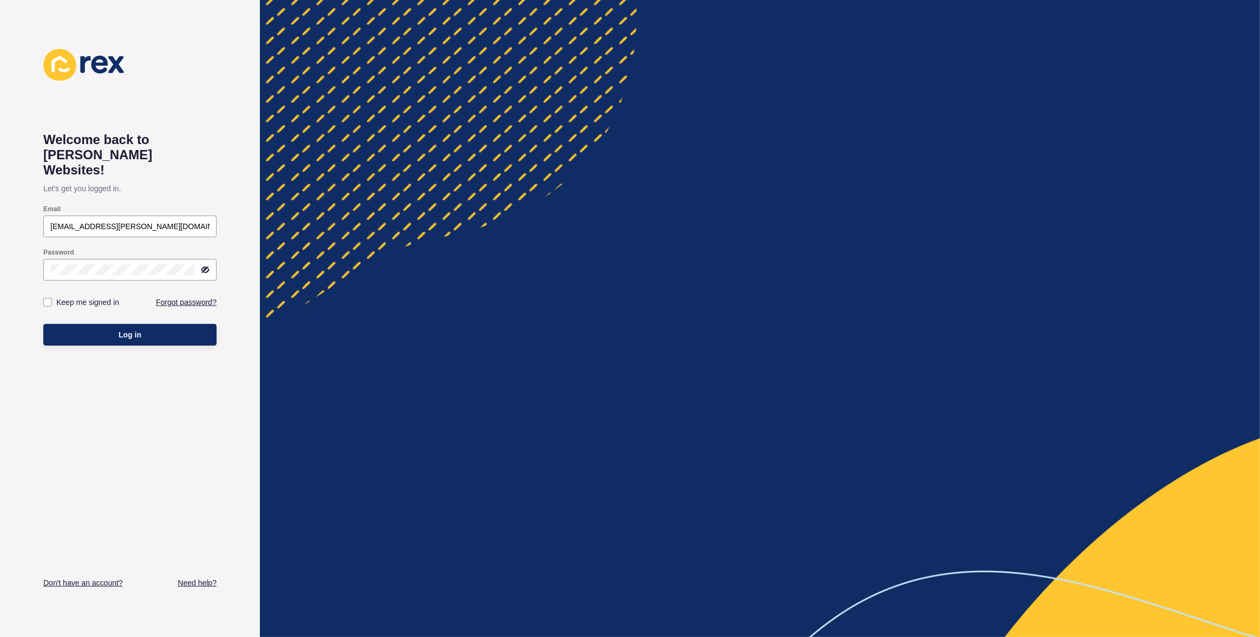
click at [677, 176] on div at bounding box center [760, 318] width 1000 height 637
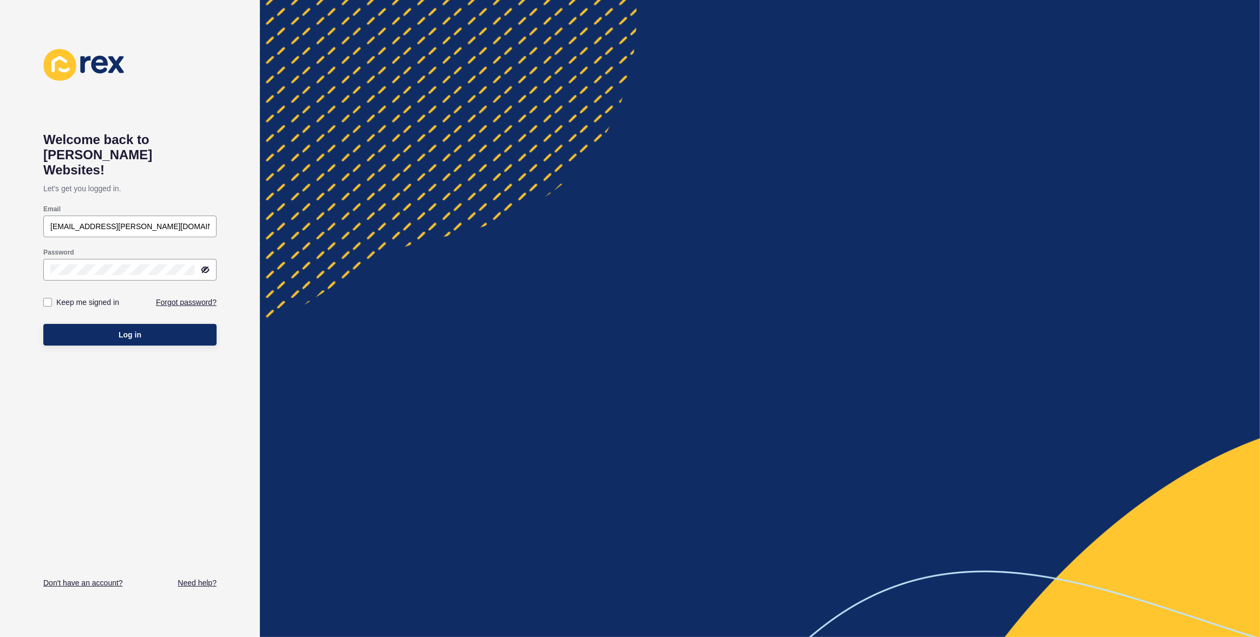
click at [677, 176] on div at bounding box center [760, 318] width 1000 height 637
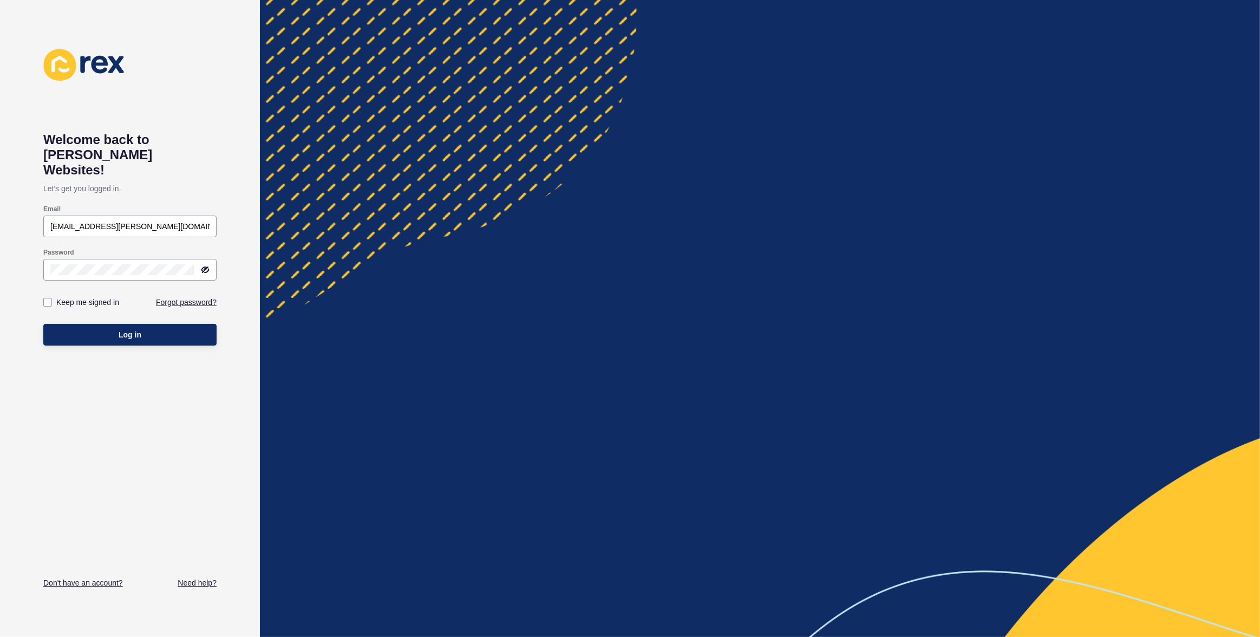
click at [677, 176] on div at bounding box center [760, 318] width 1000 height 637
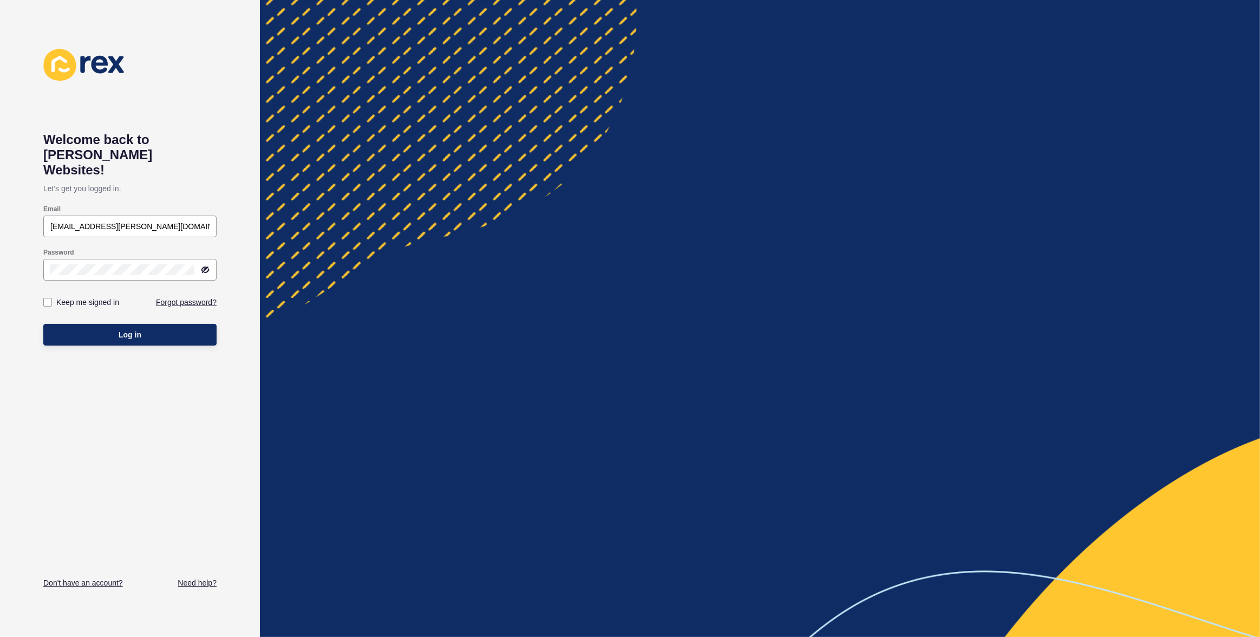
click at [677, 176] on div at bounding box center [760, 318] width 1000 height 637
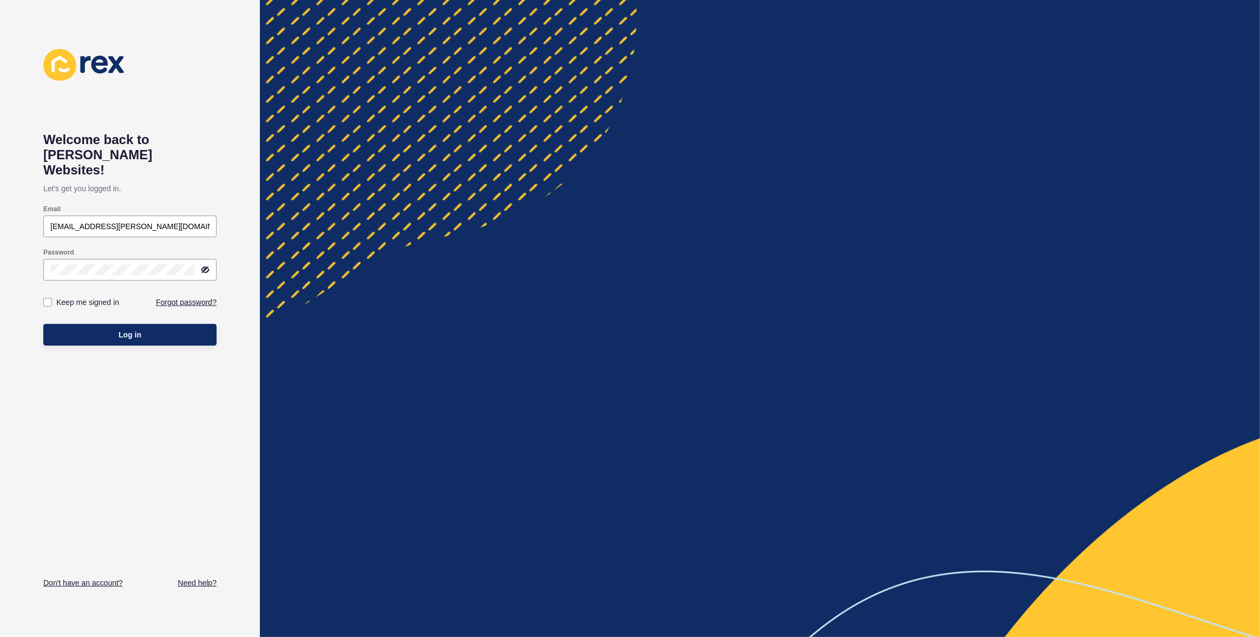
click at [677, 176] on div at bounding box center [760, 318] width 1000 height 637
click at [1058, 260] on div at bounding box center [760, 318] width 1000 height 637
click at [1043, 258] on div at bounding box center [760, 318] width 1000 height 637
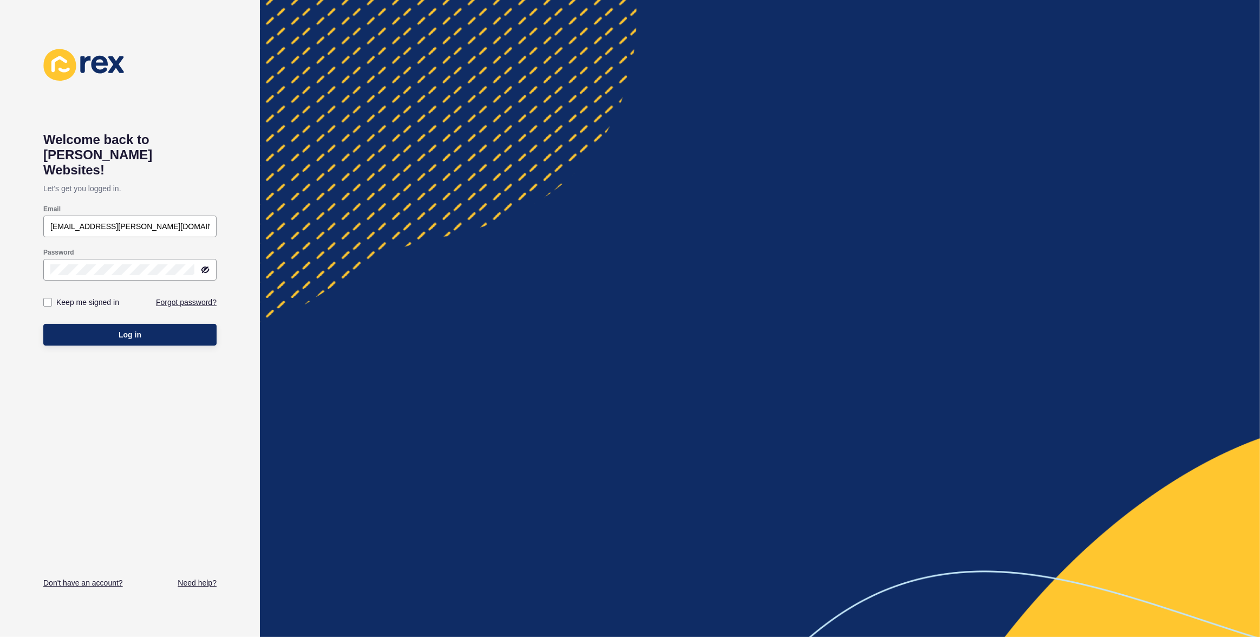
click at [1043, 258] on div at bounding box center [760, 318] width 1000 height 637
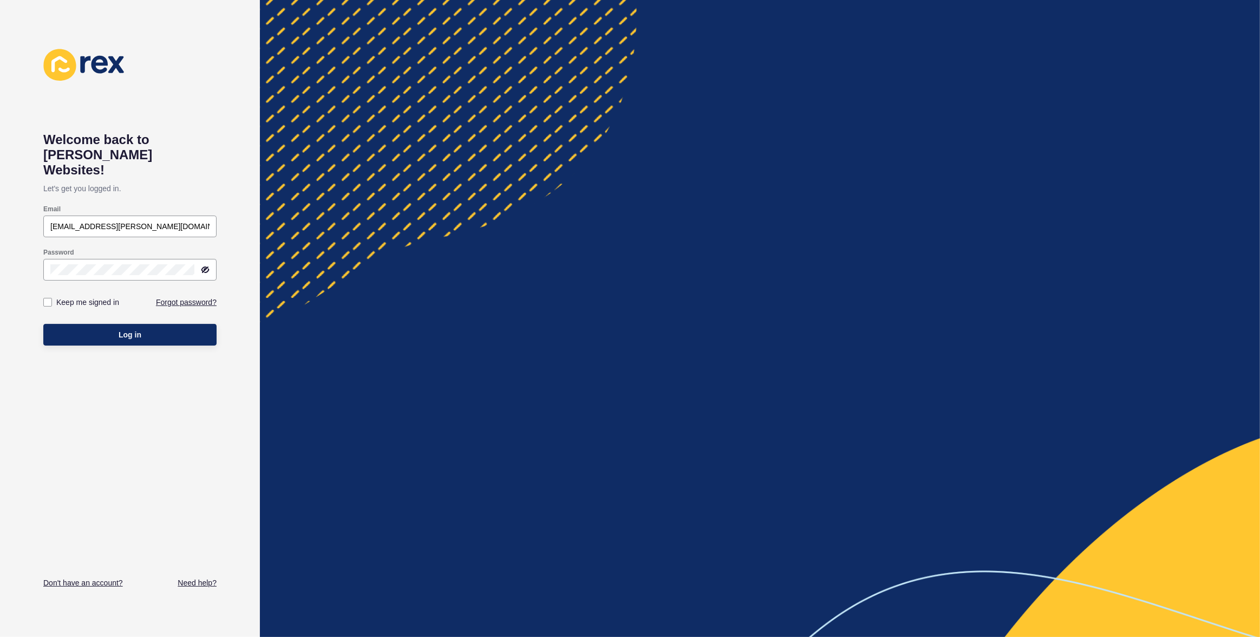
click at [1043, 258] on div at bounding box center [760, 318] width 1000 height 637
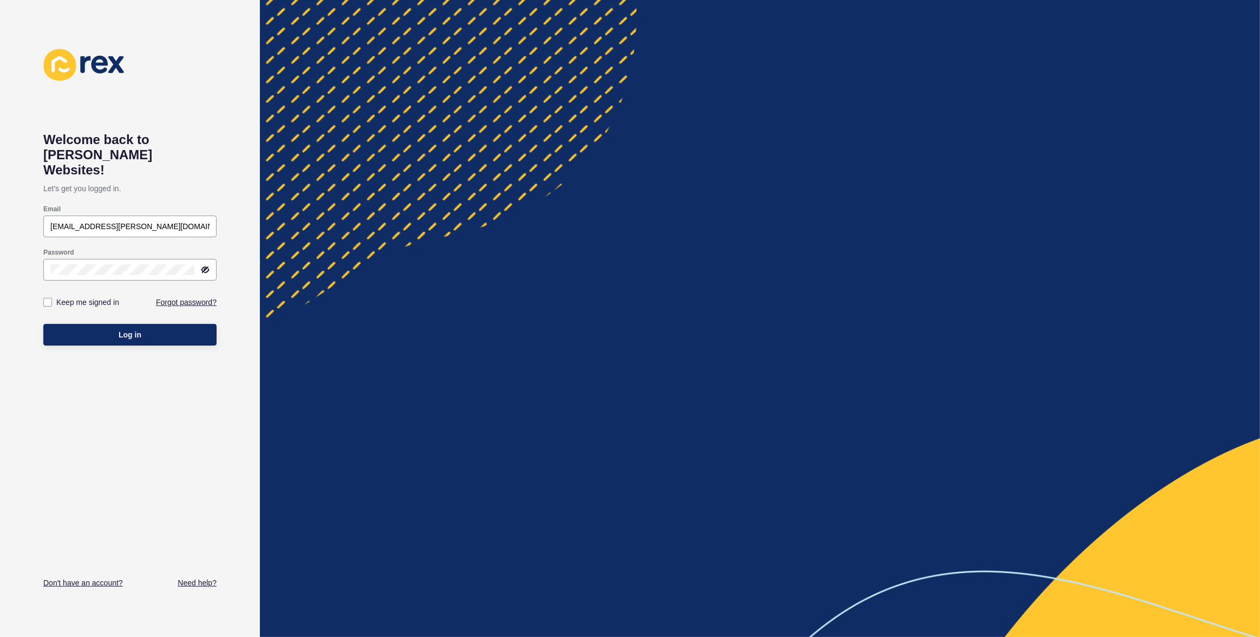
click at [1043, 258] on div at bounding box center [760, 318] width 1000 height 637
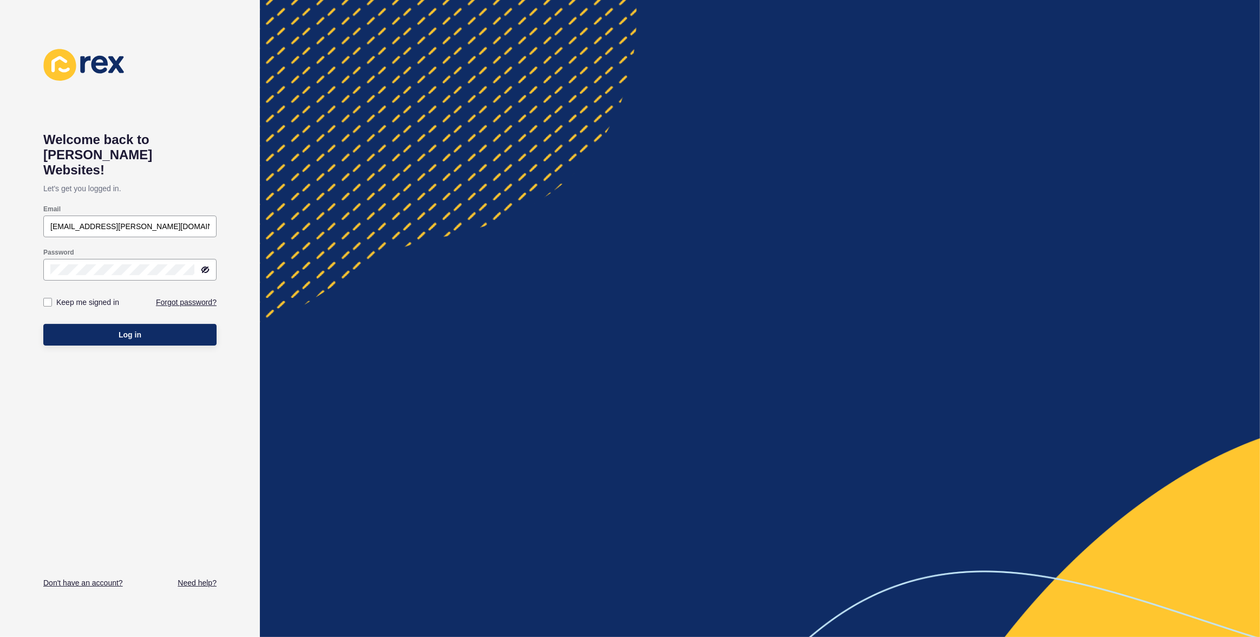
click at [1043, 258] on div at bounding box center [760, 318] width 1000 height 637
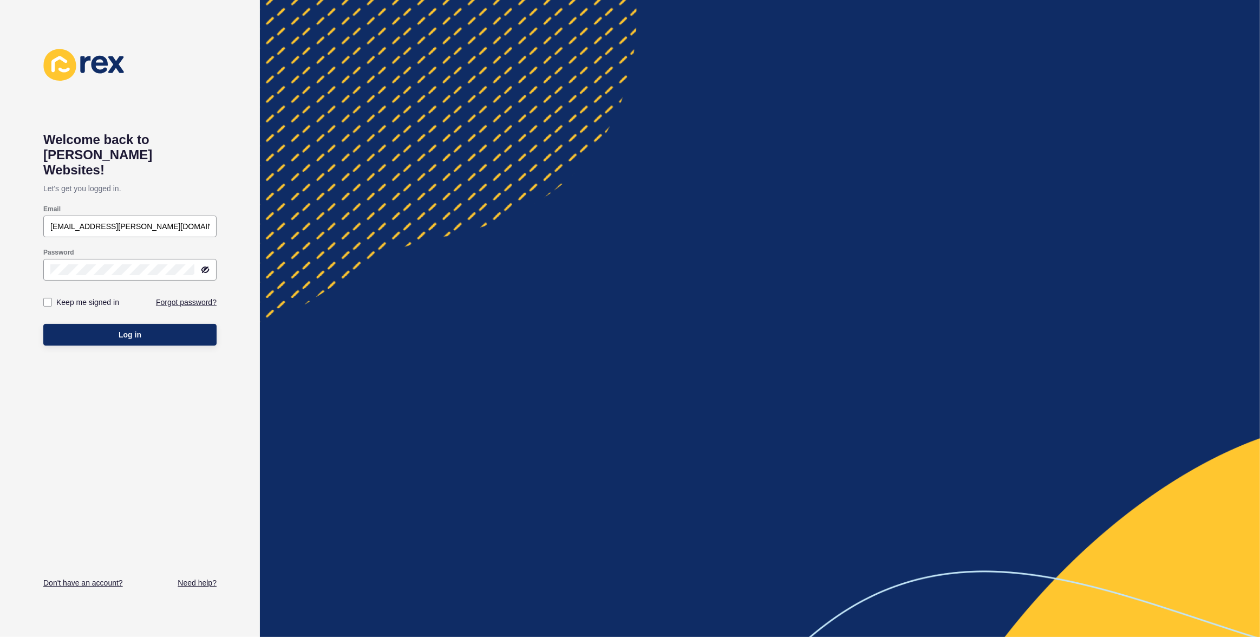
click at [1043, 258] on div at bounding box center [760, 318] width 1000 height 637
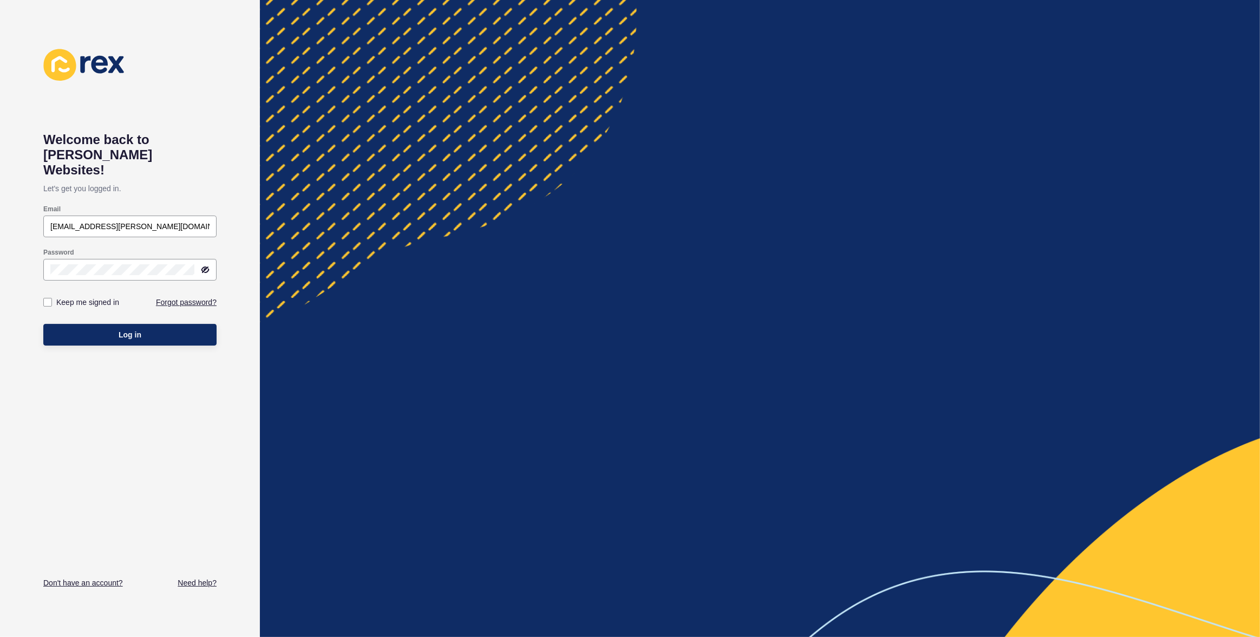
click at [1043, 258] on div at bounding box center [760, 318] width 1000 height 637
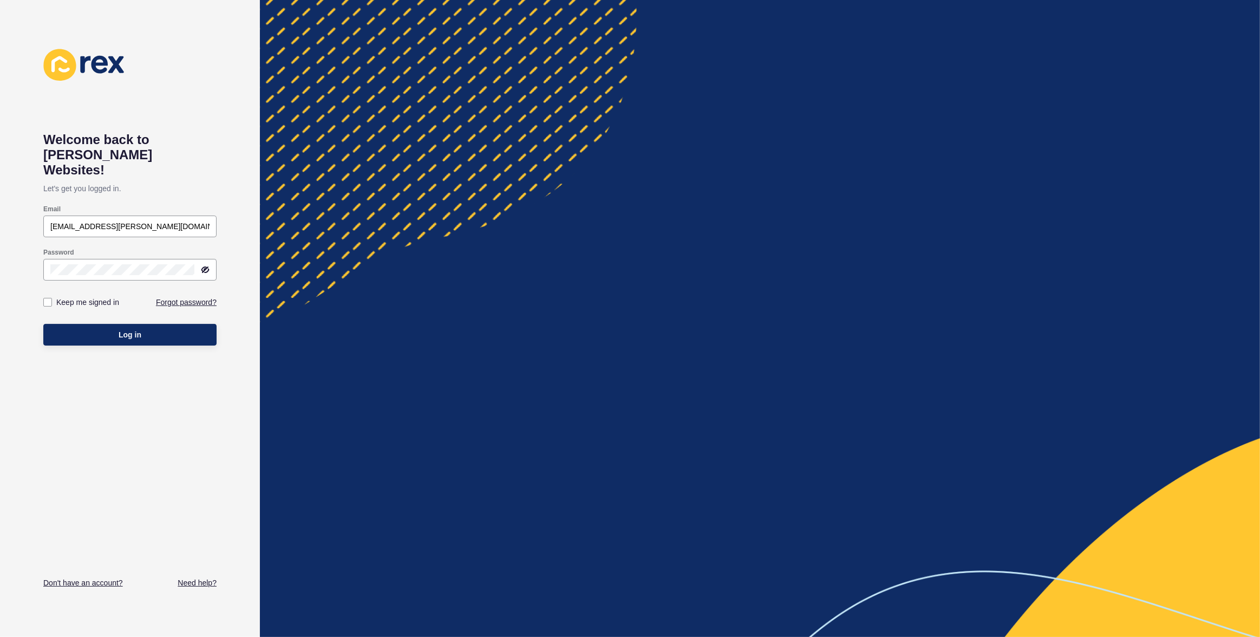
click at [1043, 258] on div at bounding box center [760, 318] width 1000 height 637
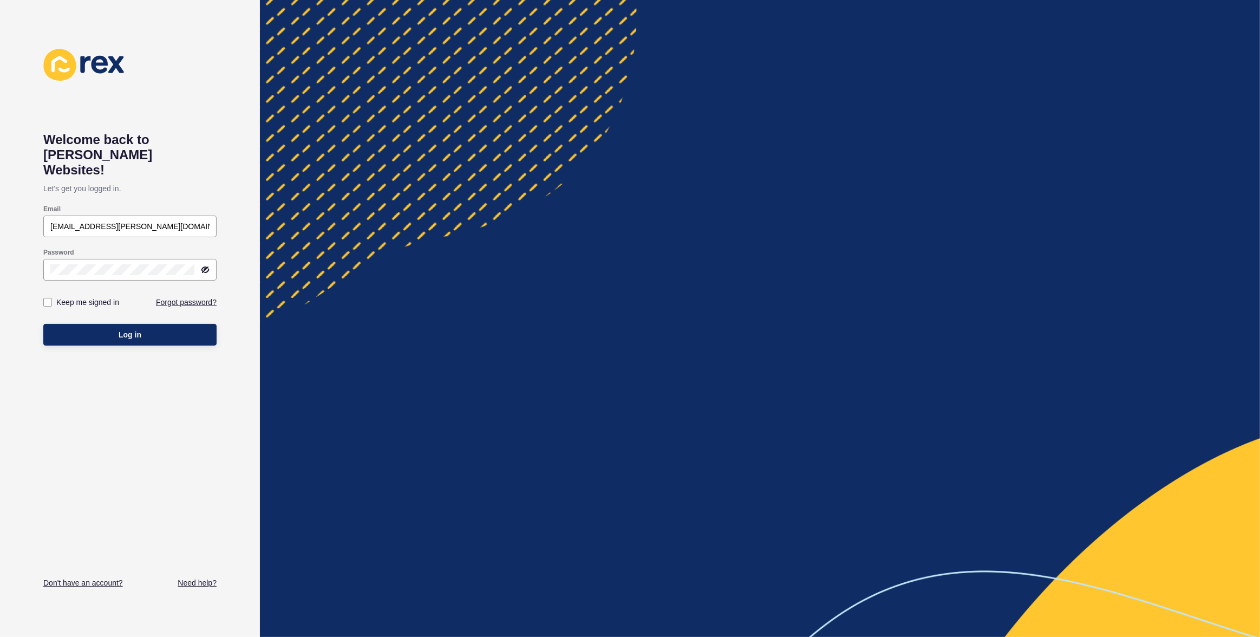
click at [1043, 258] on div at bounding box center [760, 318] width 1000 height 637
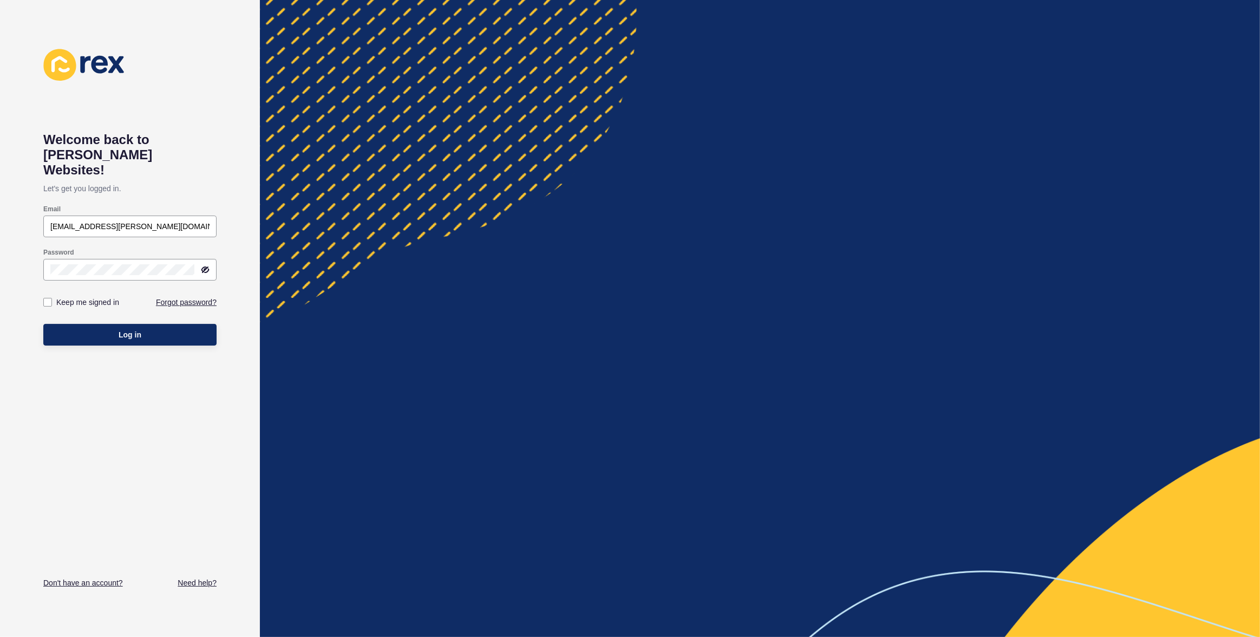
click at [1043, 258] on div at bounding box center [760, 318] width 1000 height 637
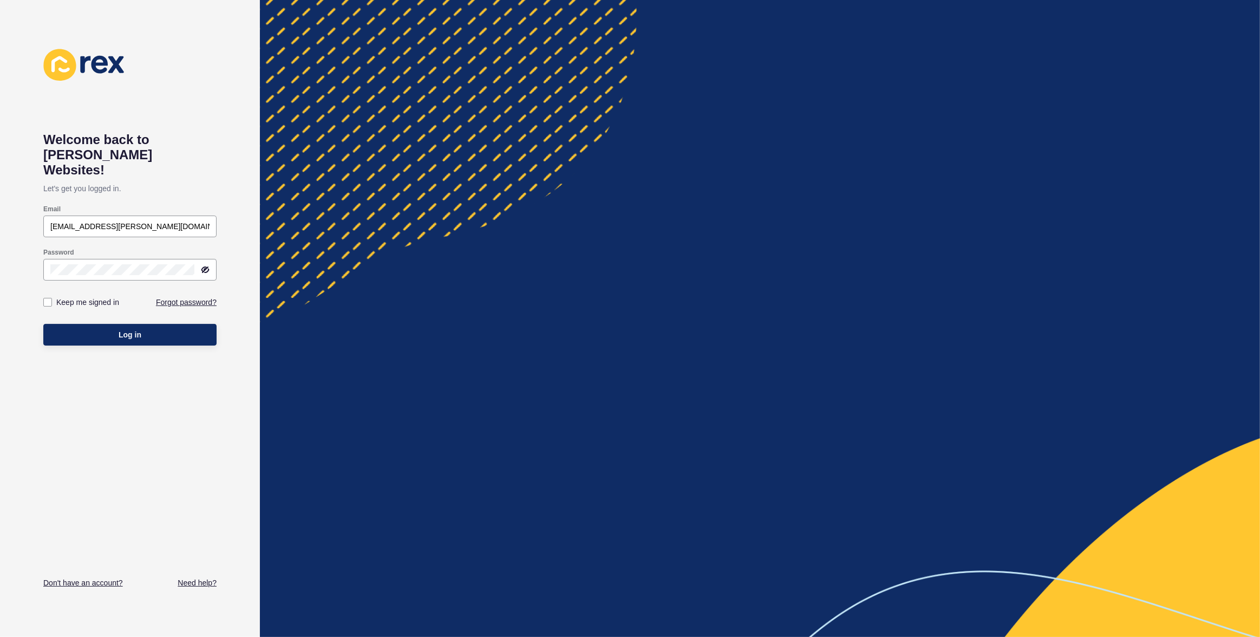
click at [1043, 258] on div at bounding box center [760, 318] width 1000 height 637
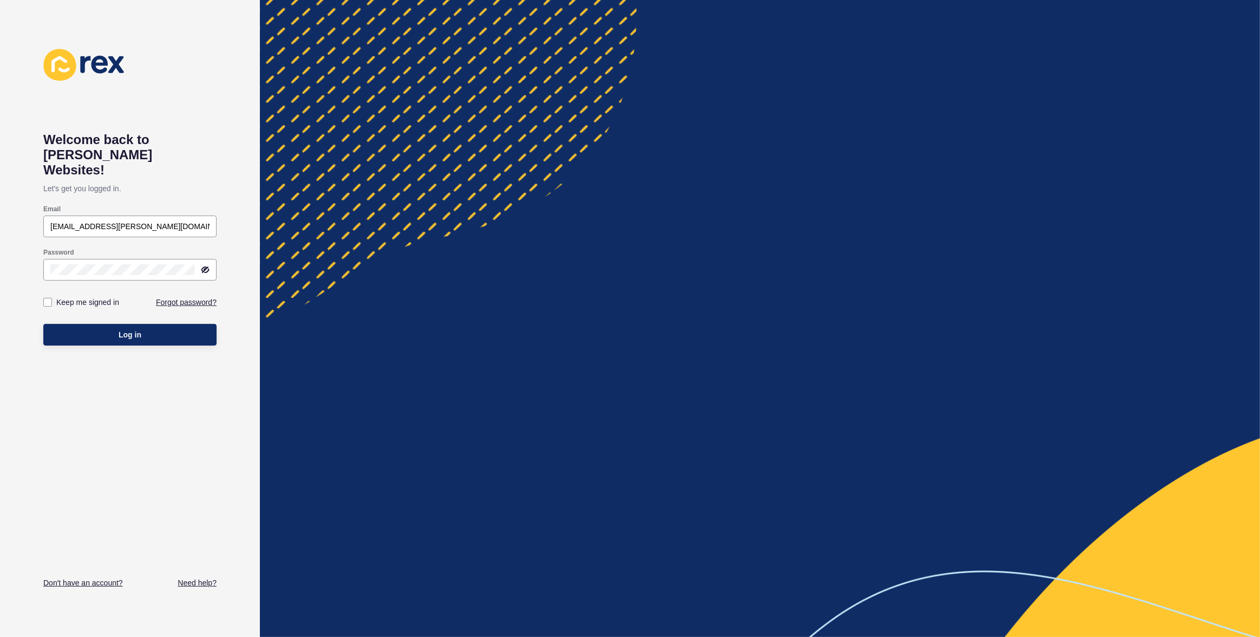
click at [1043, 258] on div at bounding box center [760, 318] width 1000 height 637
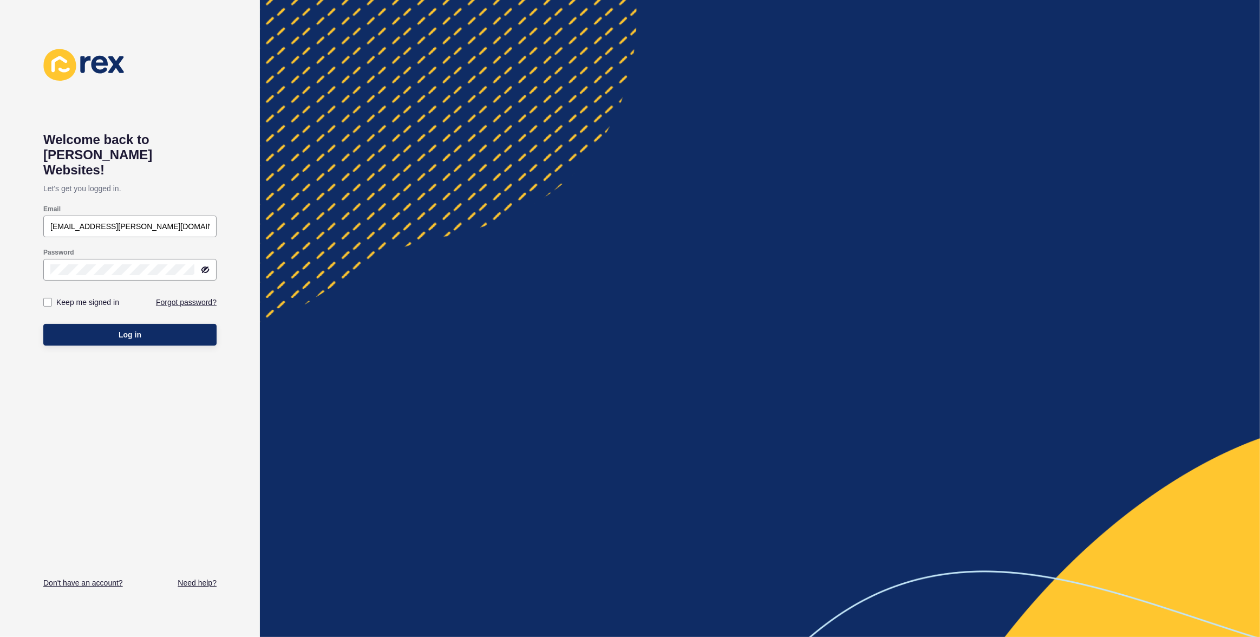
click at [462, 61] on div at bounding box center [760, 318] width 1000 height 637
click at [163, 324] on button "Log in" at bounding box center [129, 335] width 173 height 22
